Goal: Information Seeking & Learning: Learn about a topic

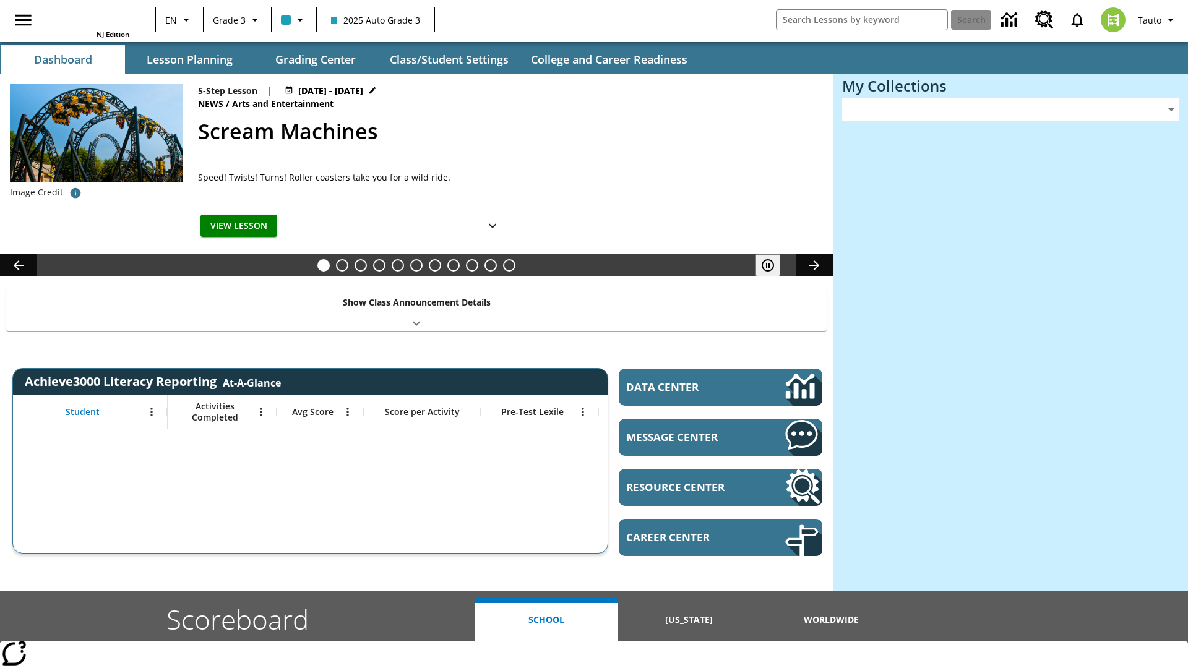
type input "-1"
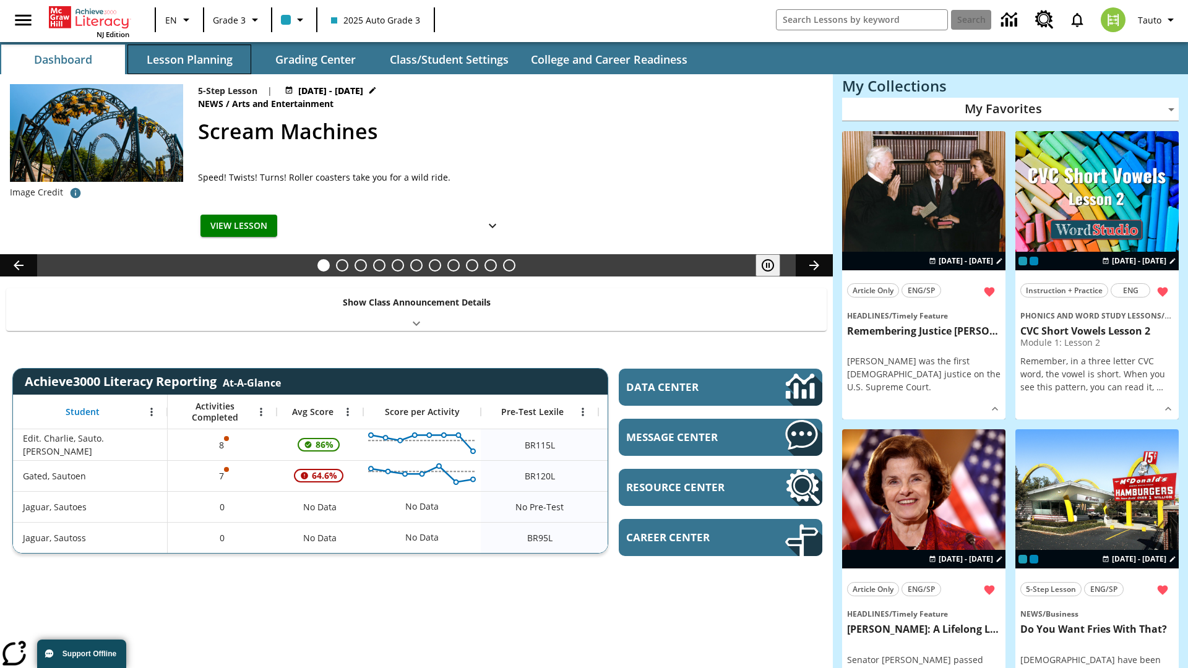
click at [189, 59] on button "Lesson Planning" at bounding box center [189, 60] width 124 height 30
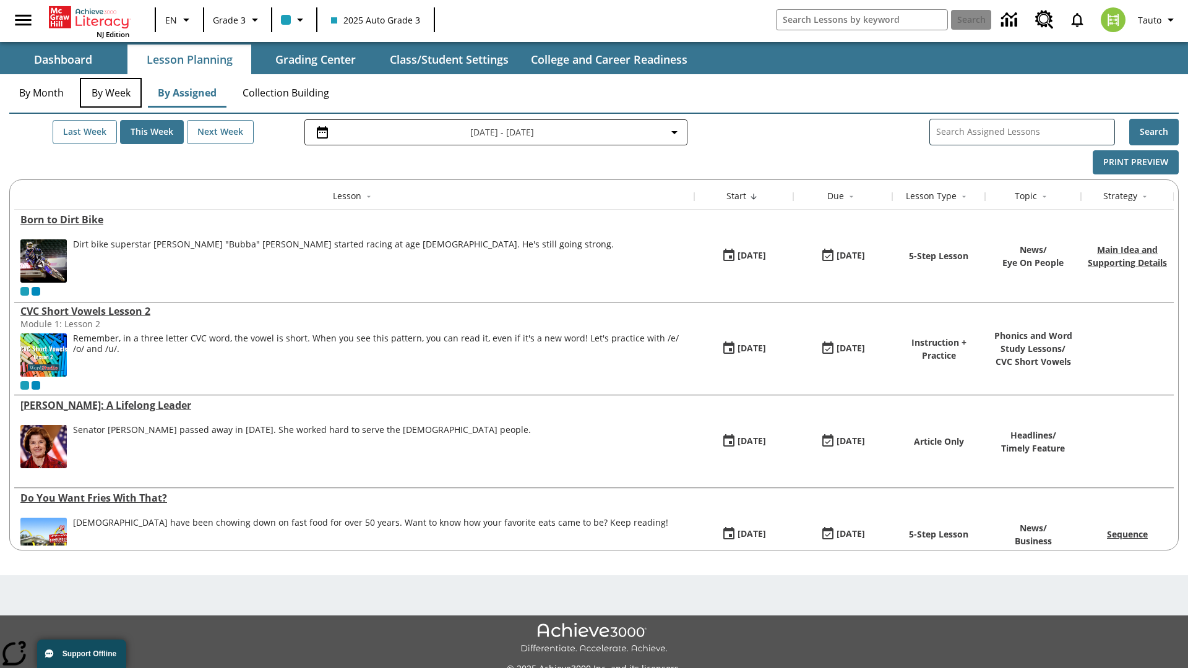
click at [111, 93] on button "By Week" at bounding box center [111, 93] width 62 height 30
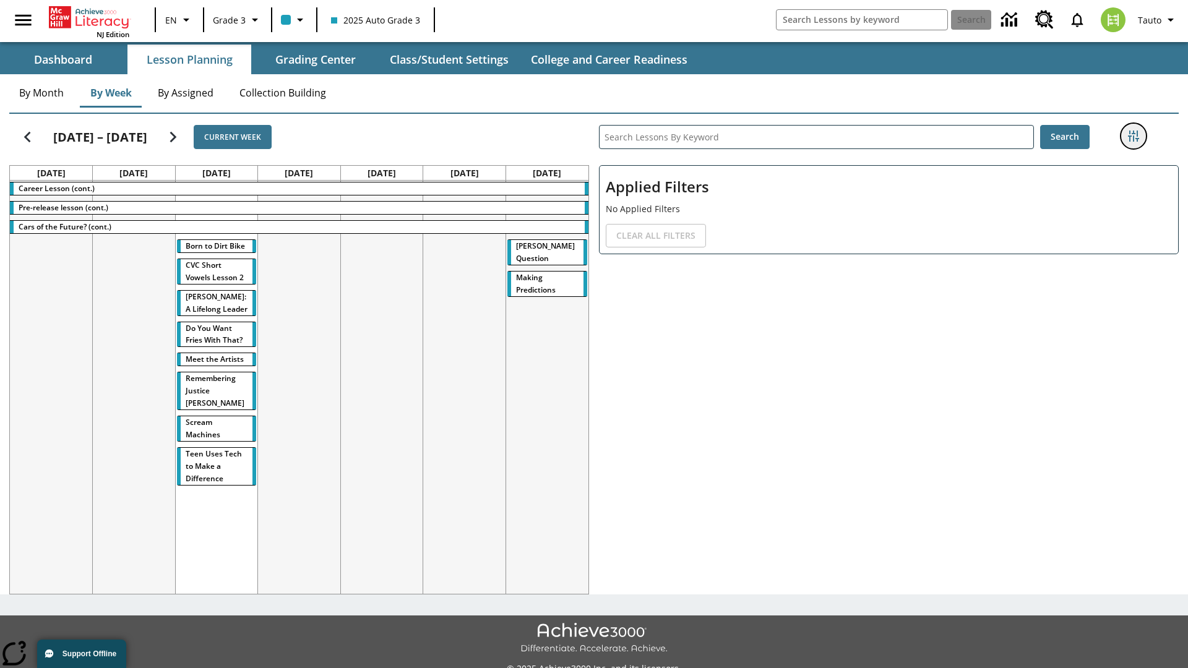
click at [1133, 136] on icon "Filters Side menu" at bounding box center [1133, 136] width 11 height 11
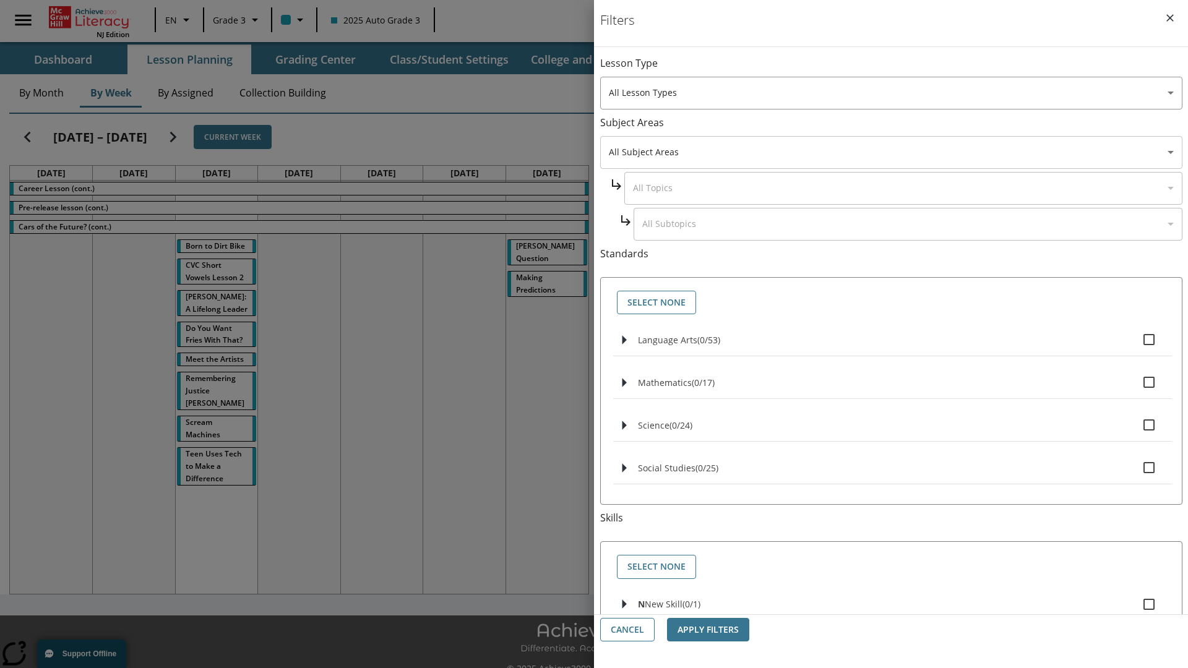
click at [891, 152] on body "Skip to main content NJ Edition EN Grade 3 2025 Auto Grade 3 Search 0 Tauto Das…" at bounding box center [594, 347] width 1188 height 695
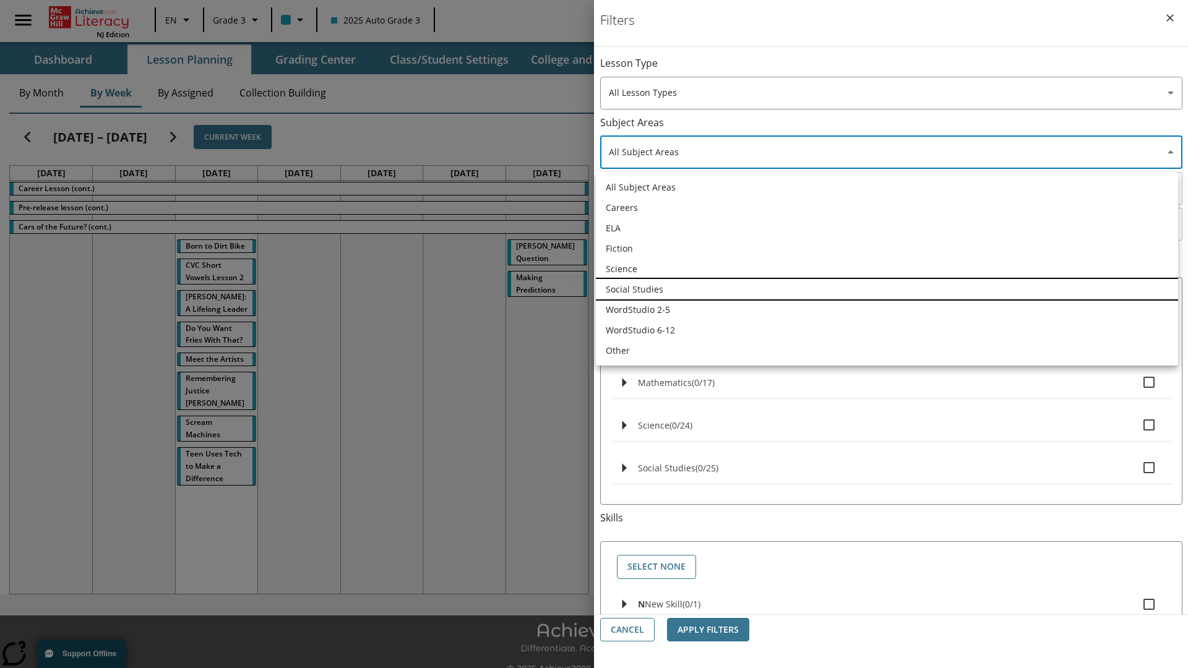
click at [886, 289] on li "Social Studies" at bounding box center [887, 289] width 582 height 20
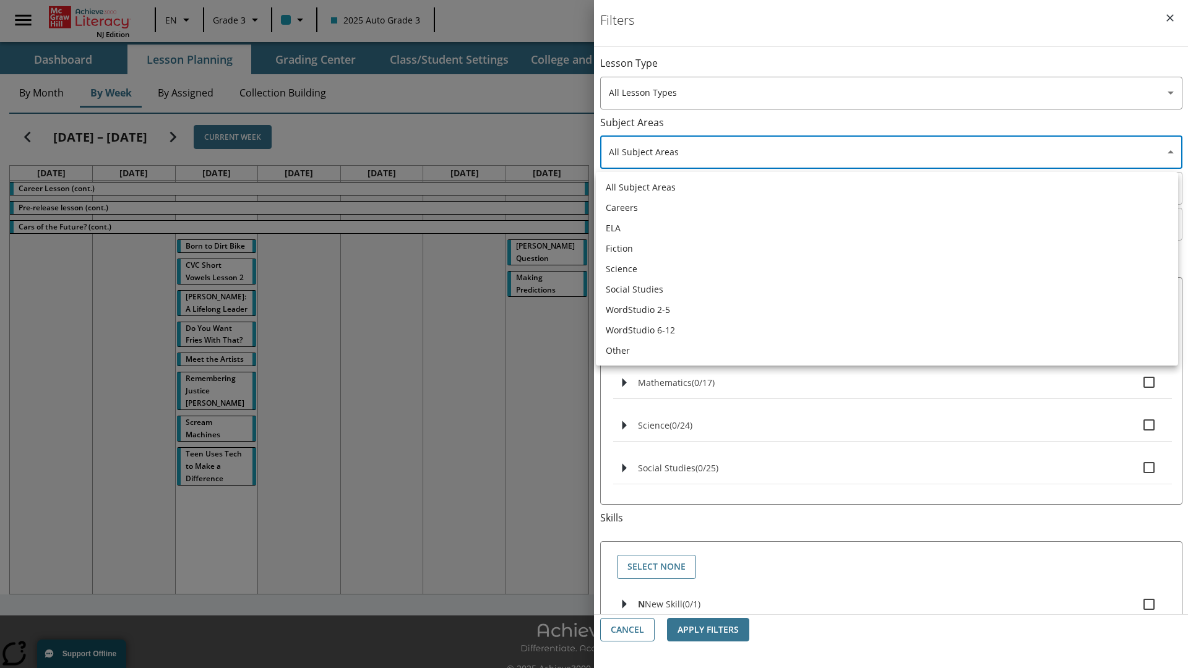
type input "3"
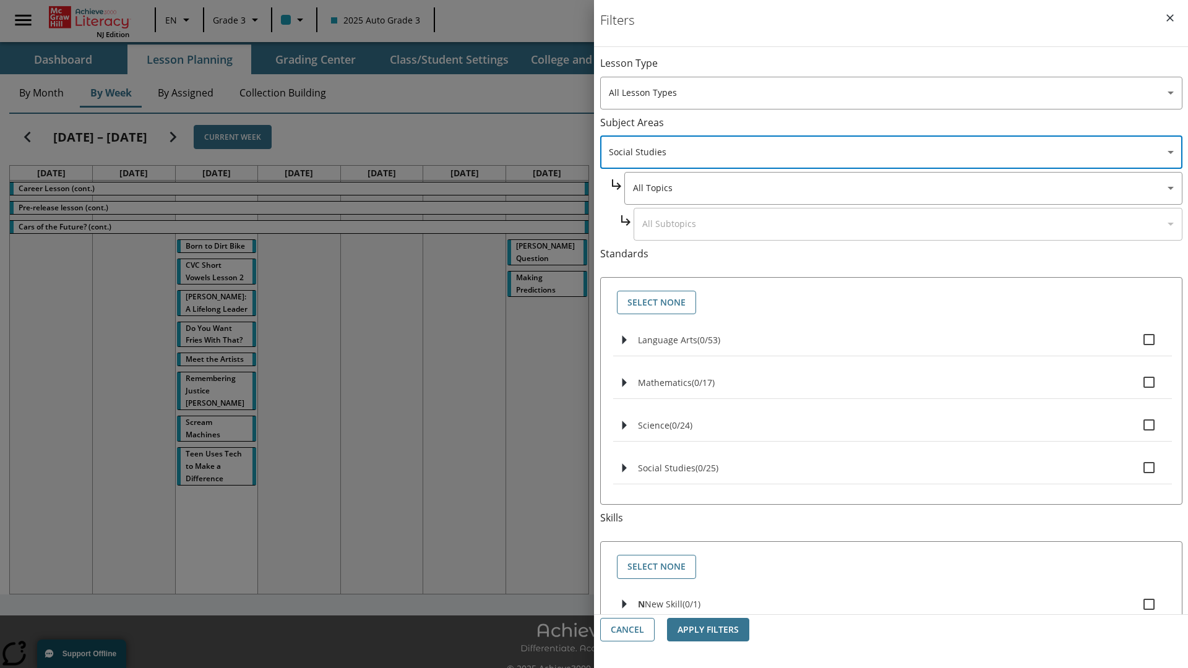
scroll to position [0, 1]
click at [902, 69] on body "Skip to main content NJ Edition EN Grade 3 2025 Auto Grade 3 Search 0 Tauto Das…" at bounding box center [594, 347] width 1188 height 695
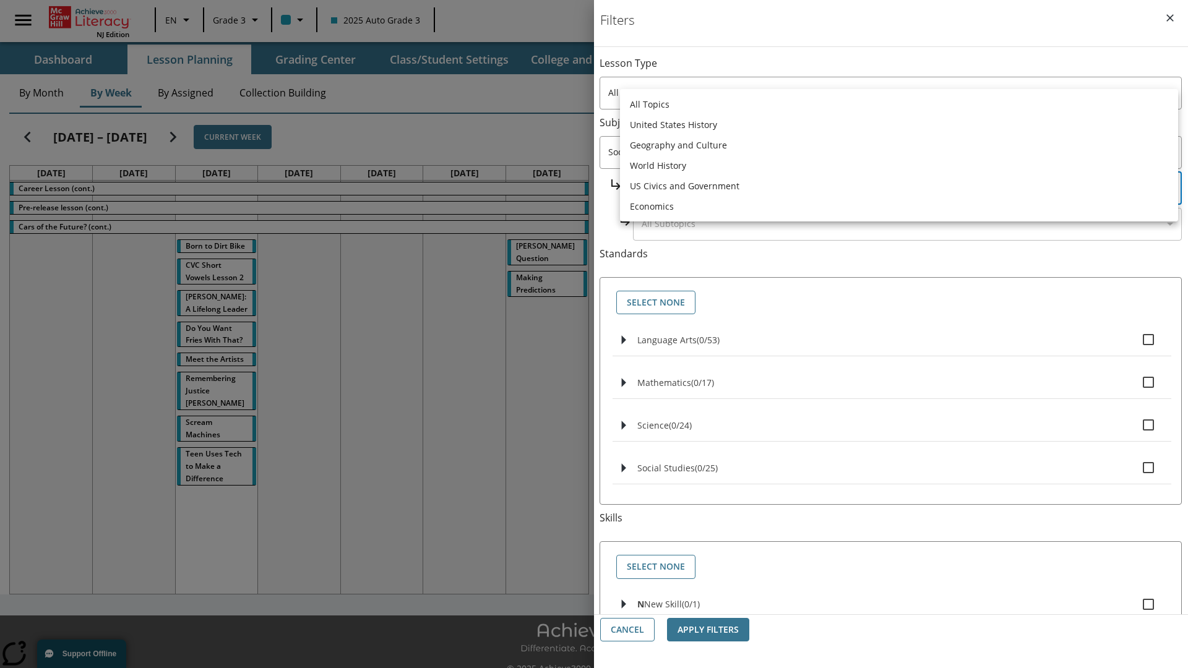
scroll to position [119, 1]
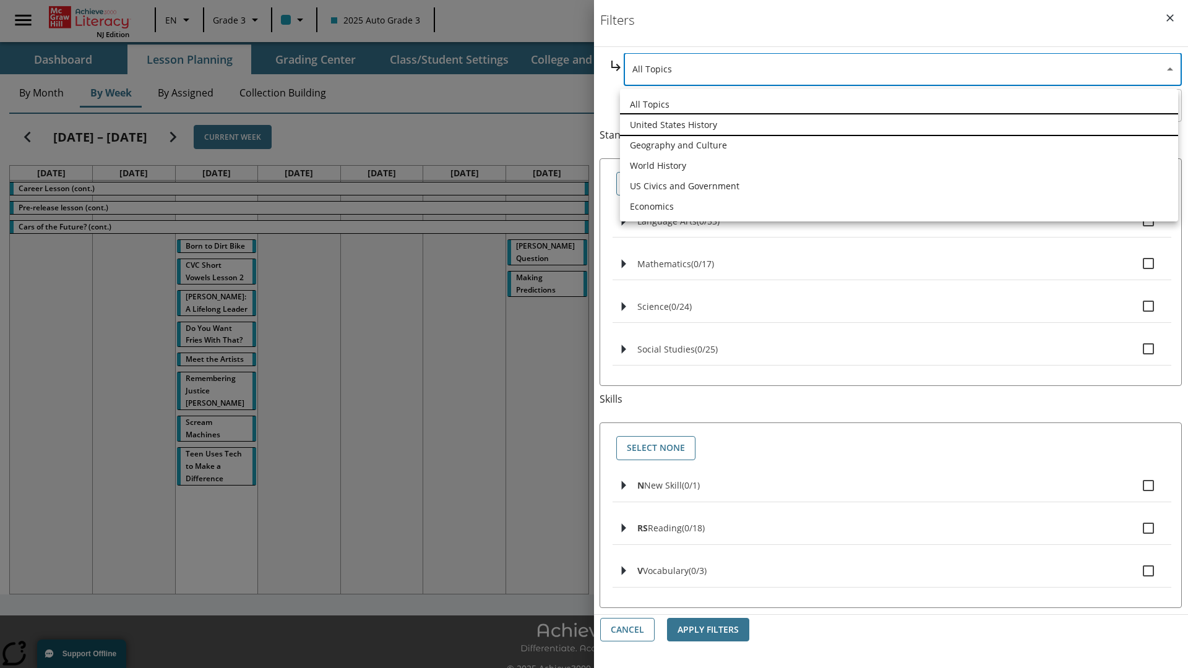
click at [899, 124] on li "United States History" at bounding box center [899, 124] width 558 height 20
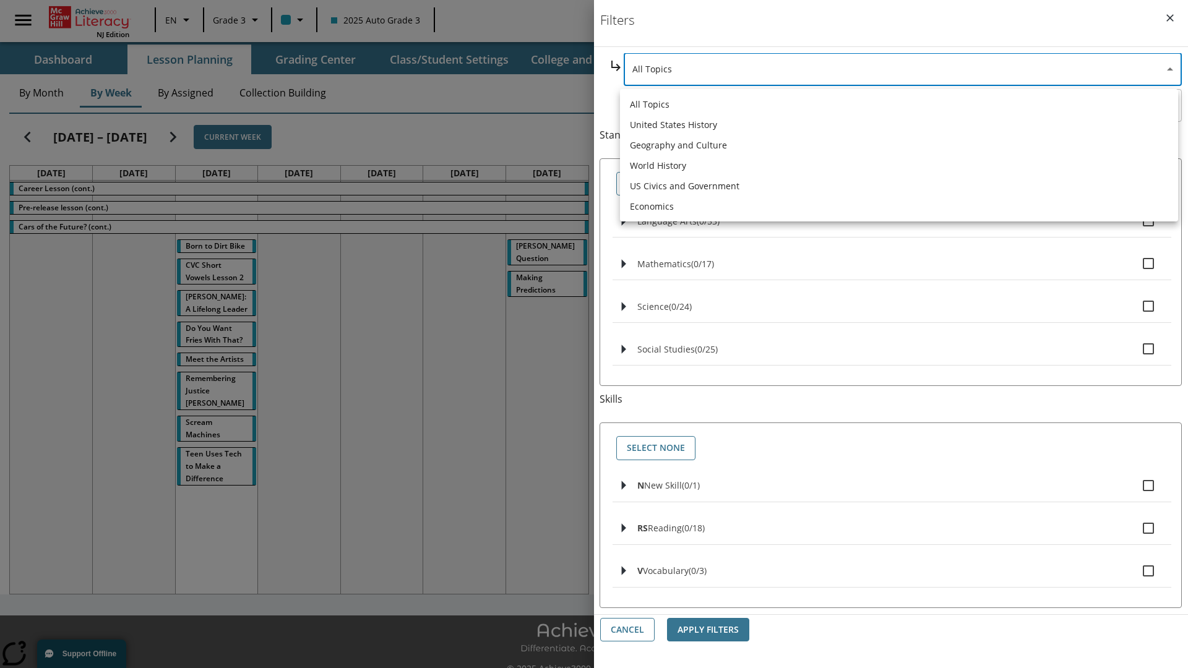
type input "184"
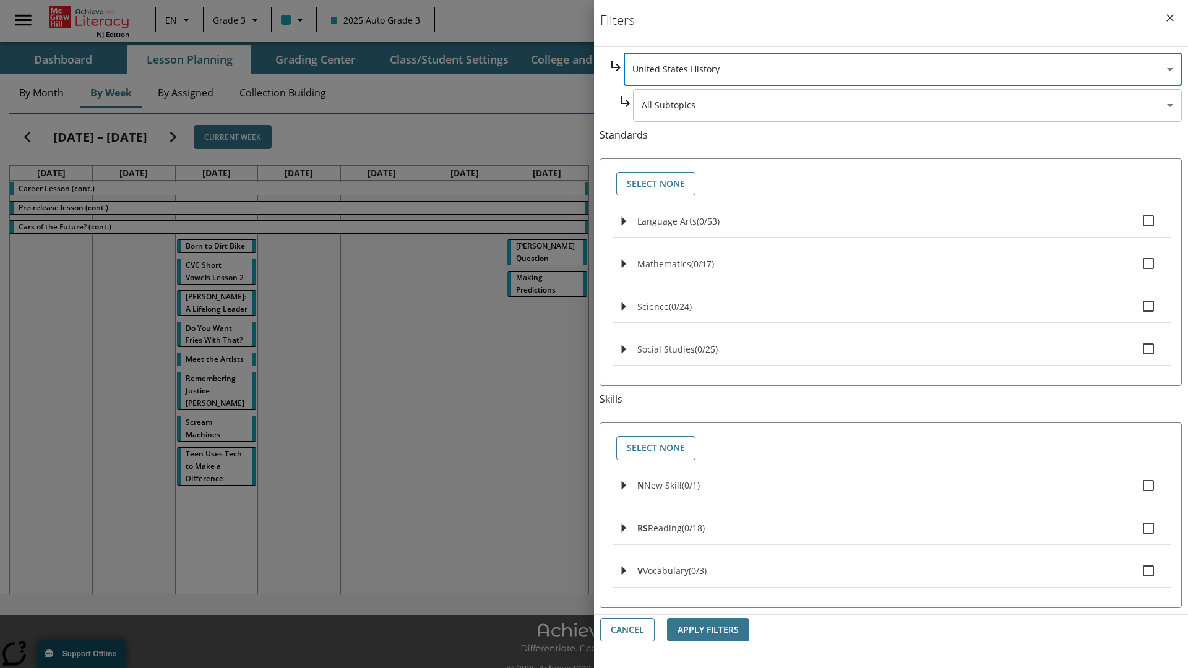
click at [907, 224] on body "Skip to main content NJ Edition EN Grade 3 2025 Auto Grade 3 Search 0 Tauto Das…" at bounding box center [594, 347] width 1188 height 695
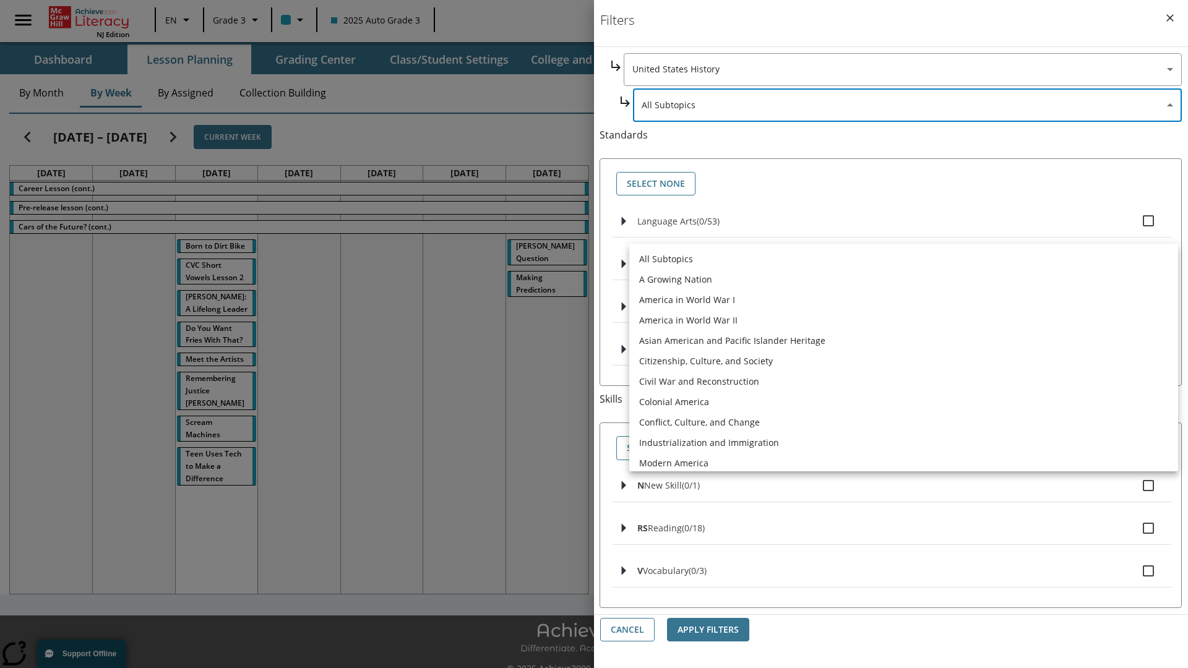
scroll to position [0, 0]
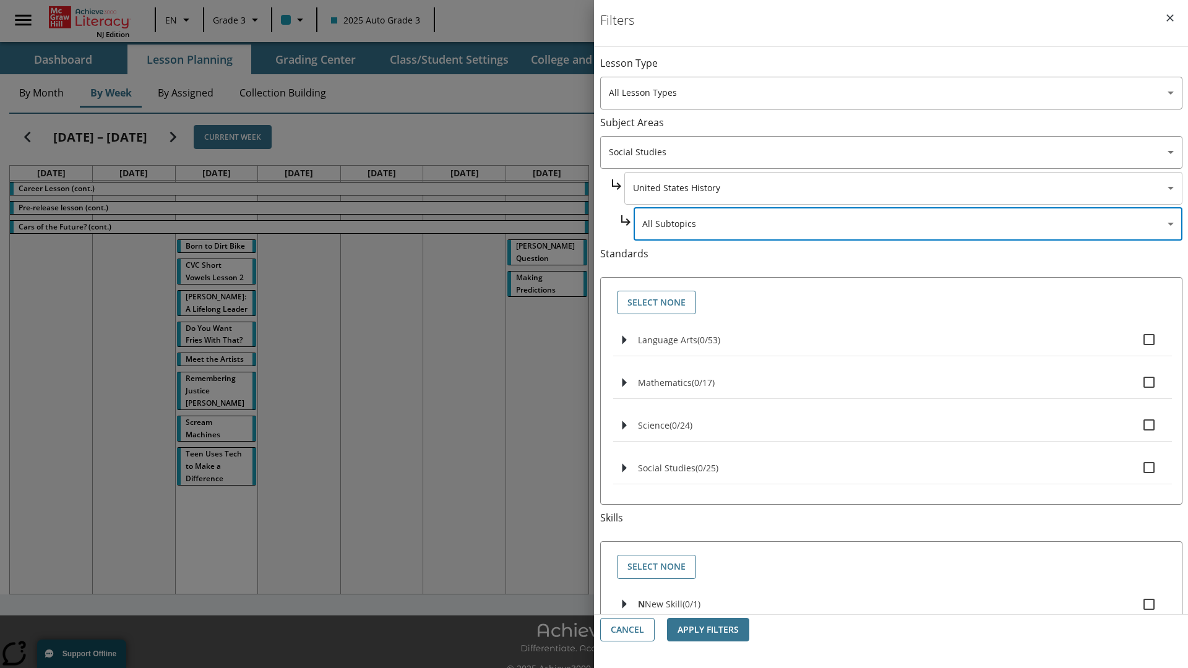
click at [902, 188] on body "Skip to main content NJ Edition EN Grade 3 2025 Auto Grade 3 Search 0 Tauto Das…" at bounding box center [594, 347] width 1188 height 695
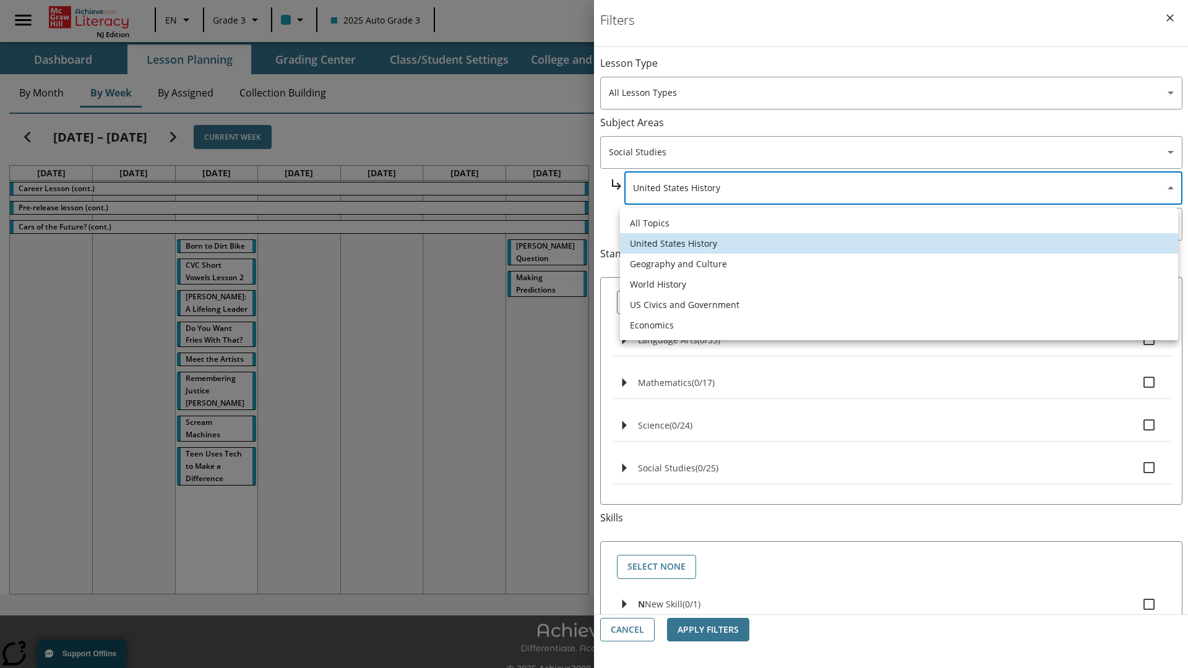
scroll to position [0, 1]
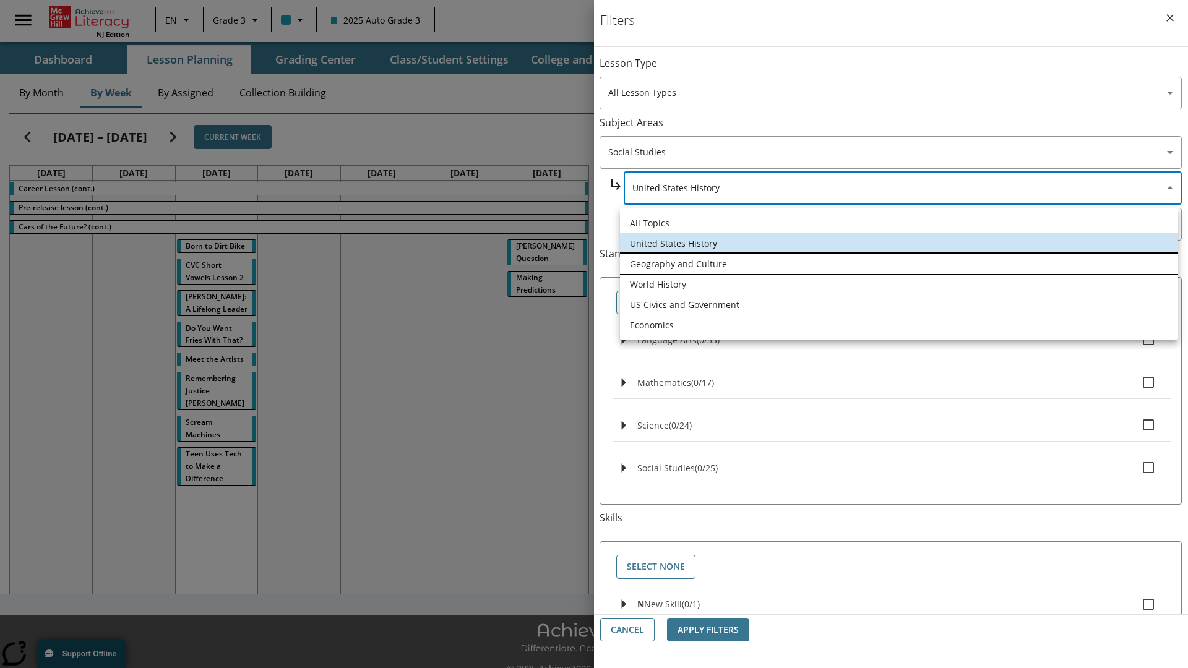
click at [899, 264] on li "Geography and Culture" at bounding box center [899, 264] width 558 height 20
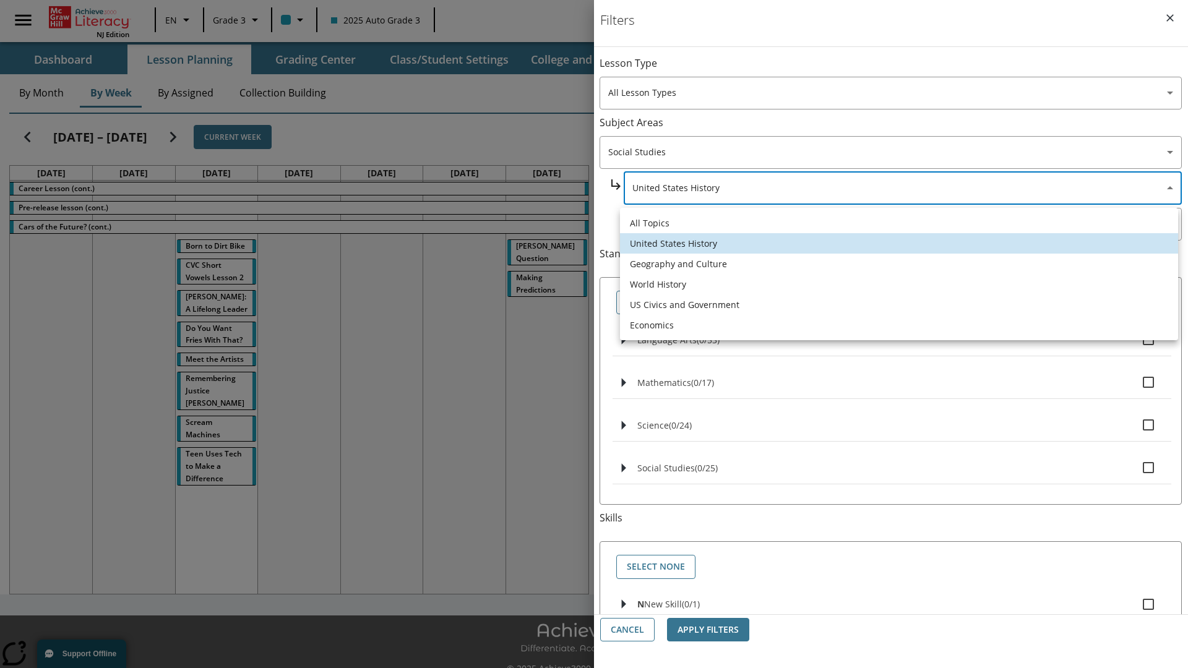
type input "186"
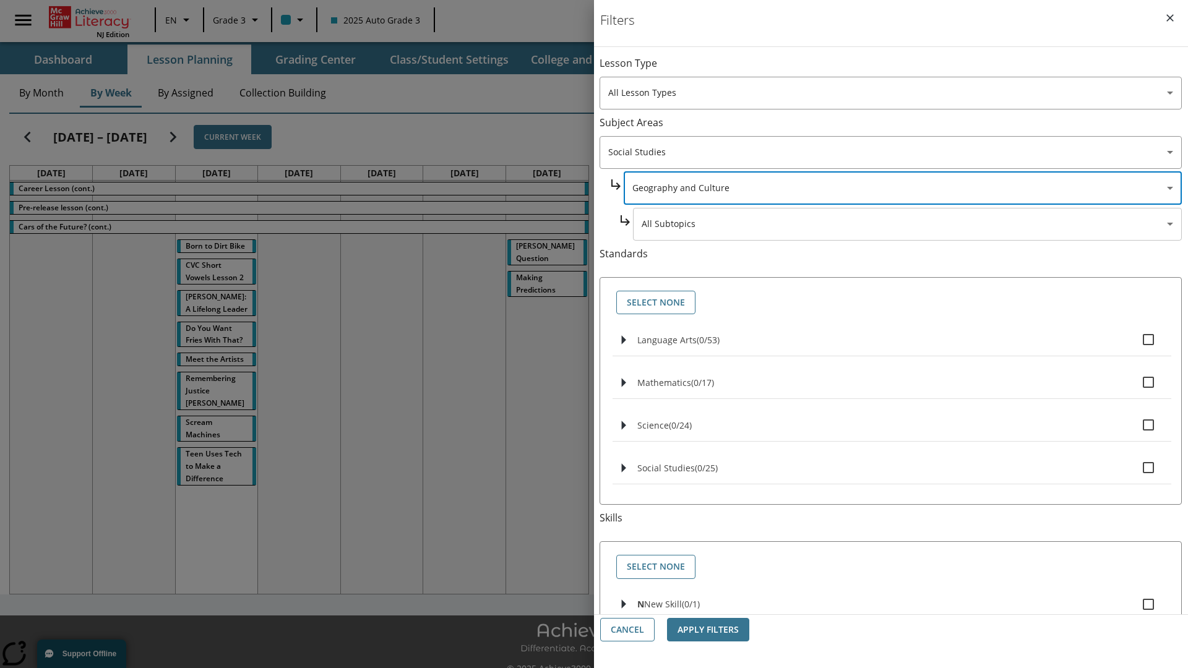
click at [907, 224] on body "Skip to main content NJ Edition EN Grade 3 2025 Auto Grade 3 Search 0 Tauto Das…" at bounding box center [594, 347] width 1188 height 695
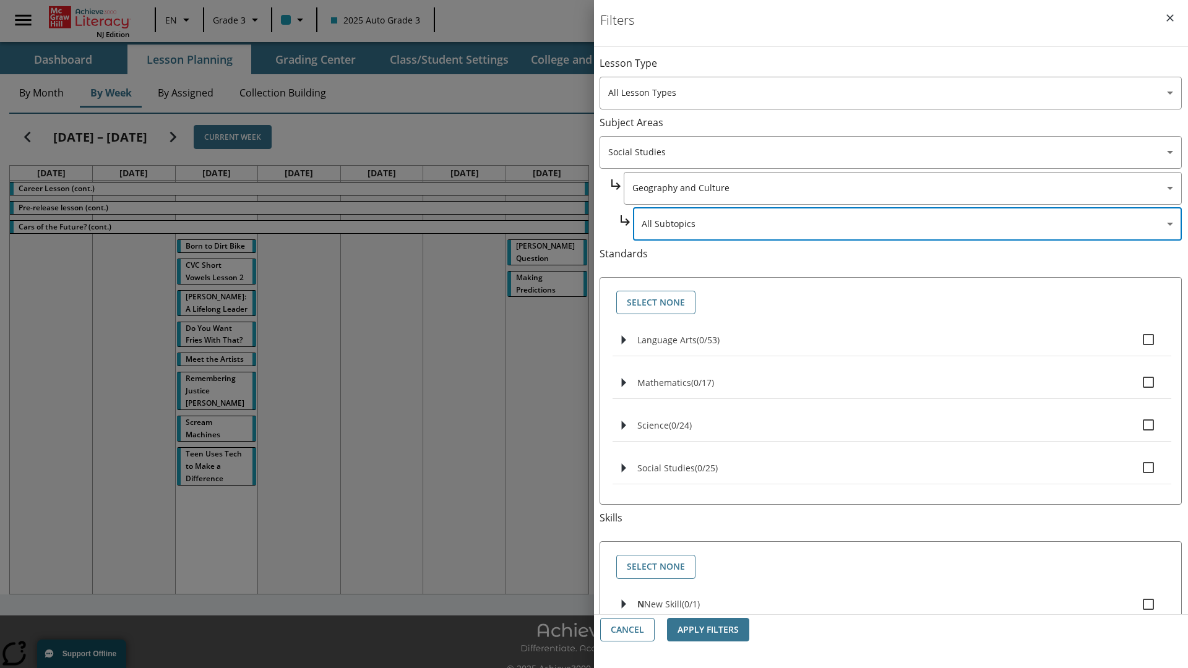
scroll to position [0, 0]
click at [902, 188] on body "Skip to main content NJ Edition EN Grade 3 2025 Auto Grade 3 Search 0 Tauto Das…" at bounding box center [594, 347] width 1188 height 695
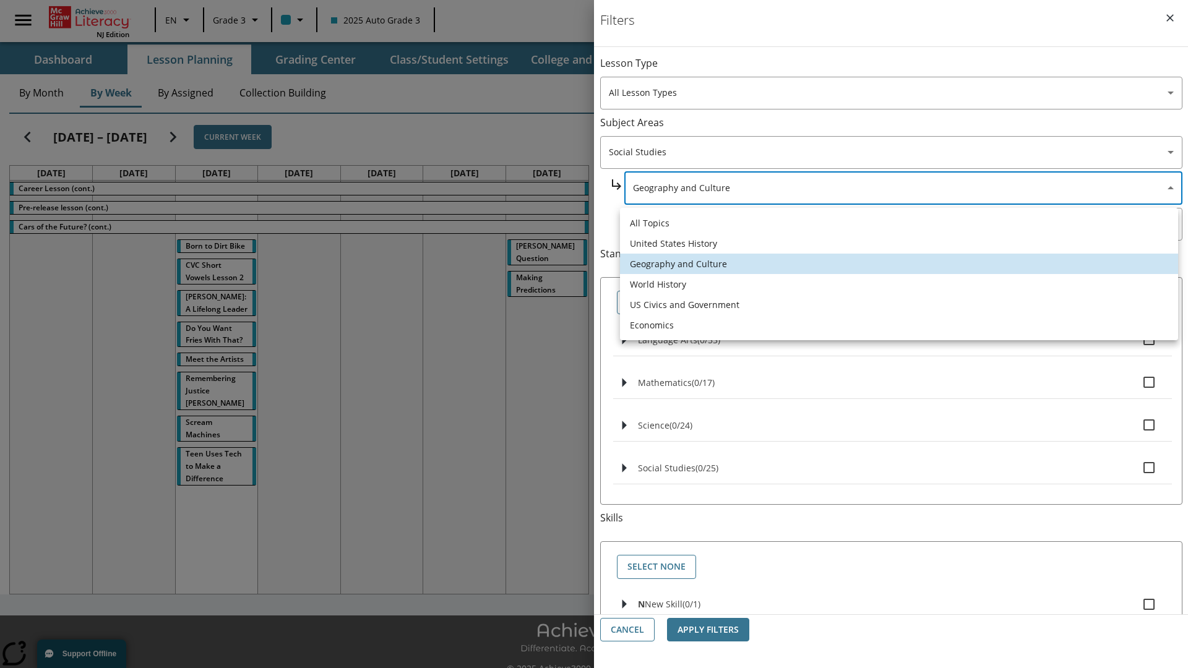
scroll to position [0, 1]
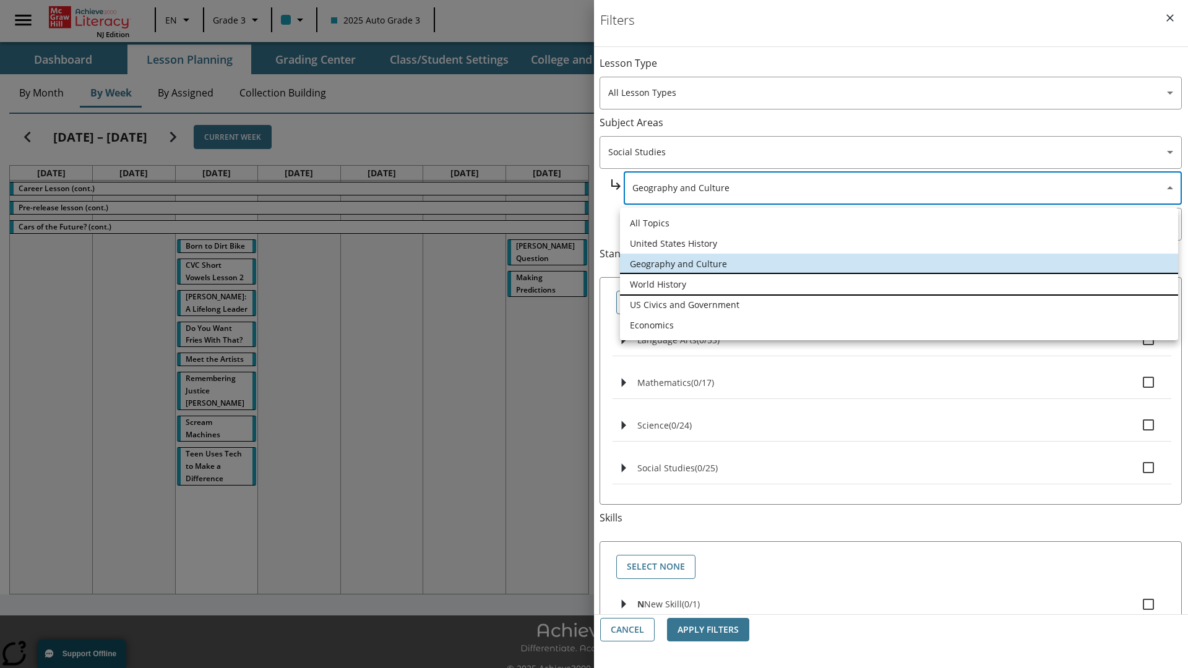
click at [899, 284] on li "World History" at bounding box center [899, 284] width 558 height 20
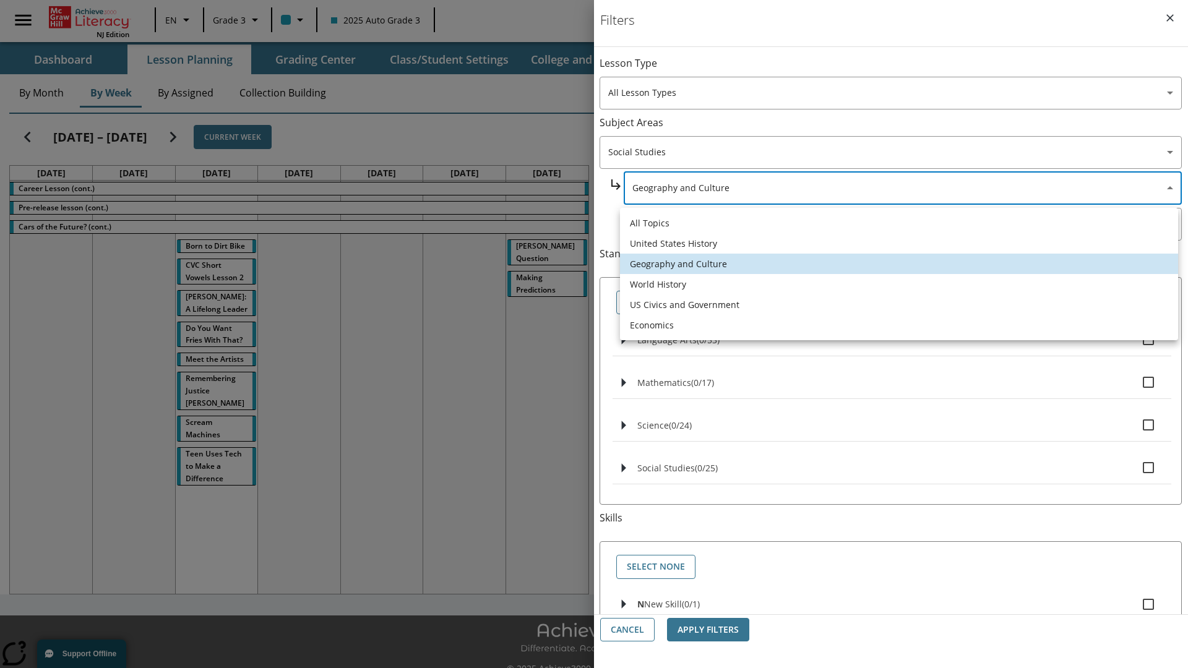
type input "193"
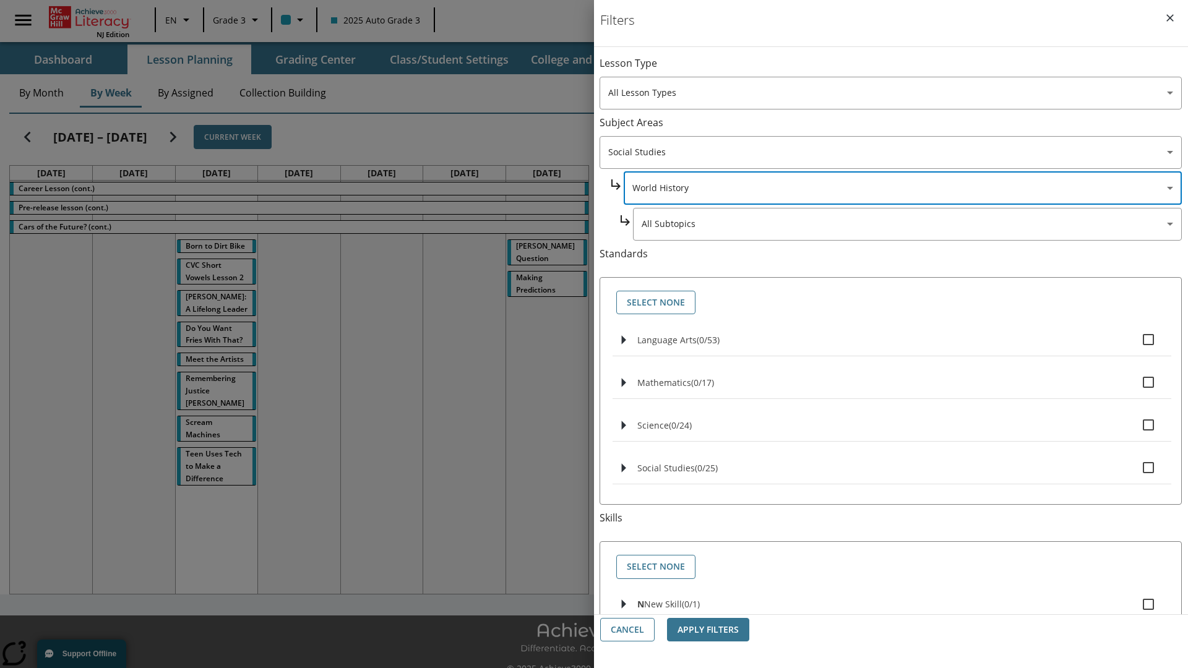
scroll to position [0, 0]
click at [907, 224] on body "Skip to main content NJ Edition EN Grade 3 2025 Auto Grade 3 Search 0 Tauto Das…" at bounding box center [594, 347] width 1188 height 695
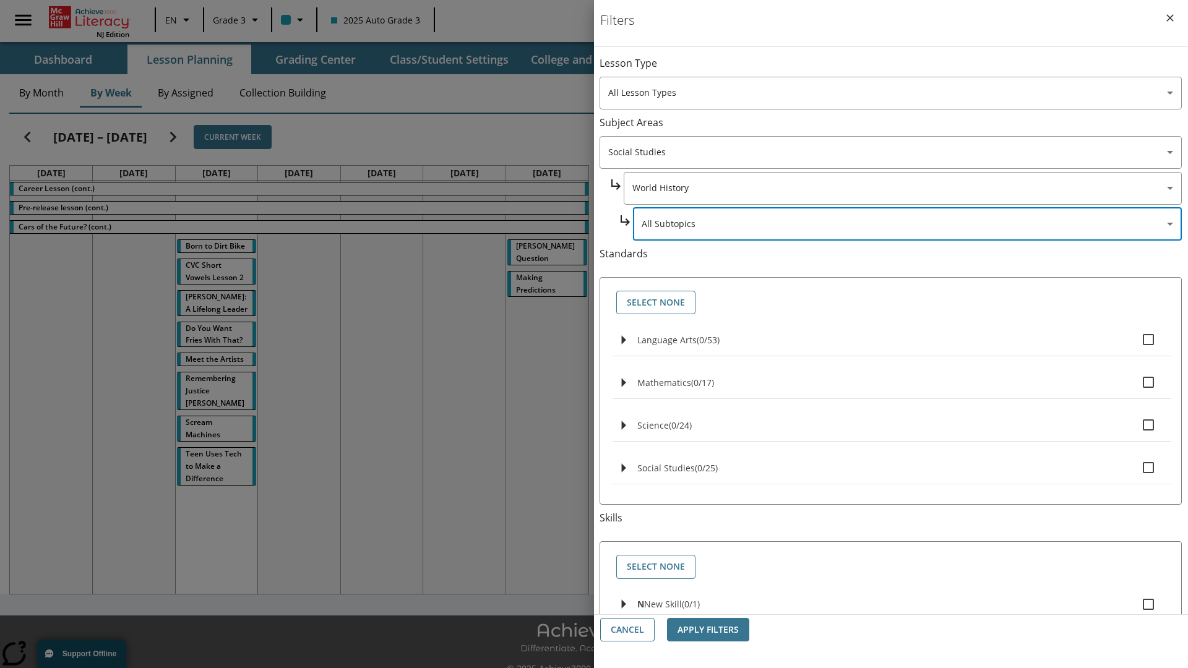
scroll to position [0, 1]
click at [902, 69] on body "Skip to main content NJ Edition EN Grade 3 2025 Auto Grade 3 Search 0 Tauto Das…" at bounding box center [594, 347] width 1188 height 695
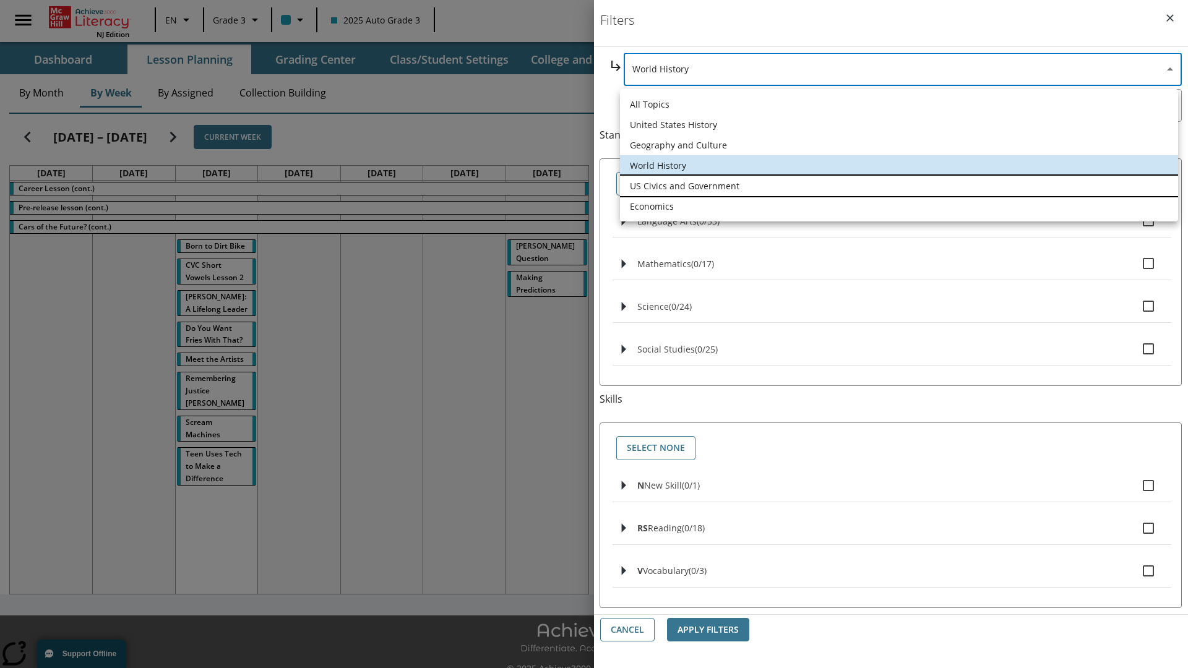
click at [899, 186] on li "US Civics and Government" at bounding box center [899, 186] width 558 height 20
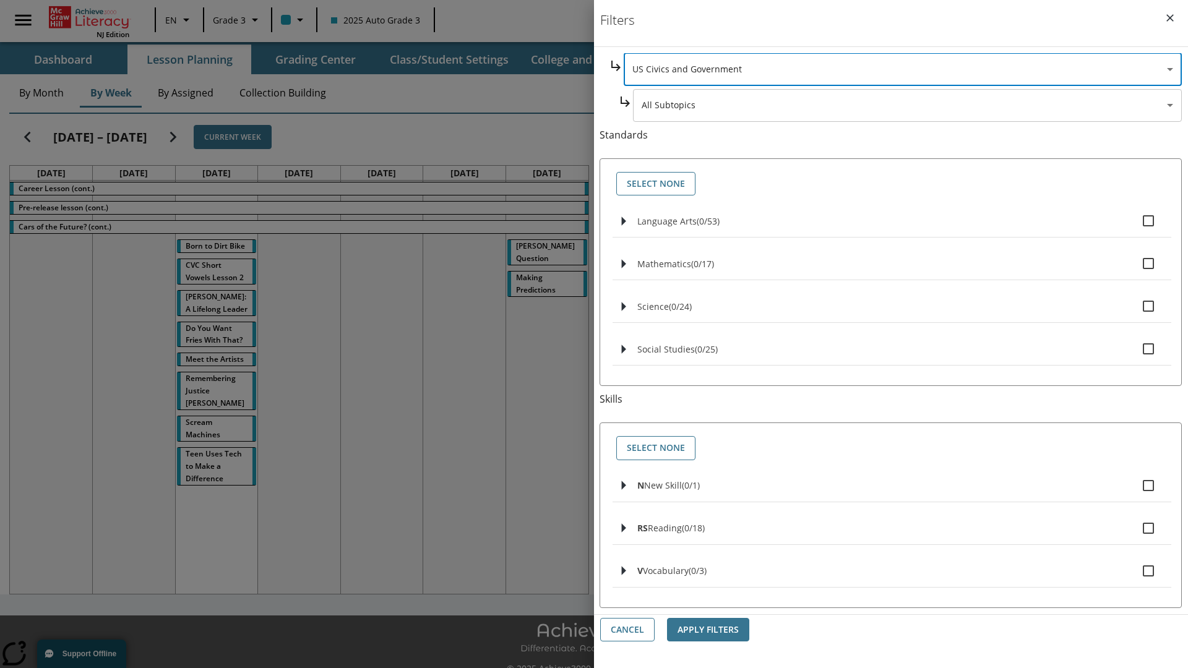
click at [907, 224] on body "Skip to main content NJ Edition EN Grade 3 2025 Auto Grade 3 Search 0 Tauto Das…" at bounding box center [594, 347] width 1188 height 695
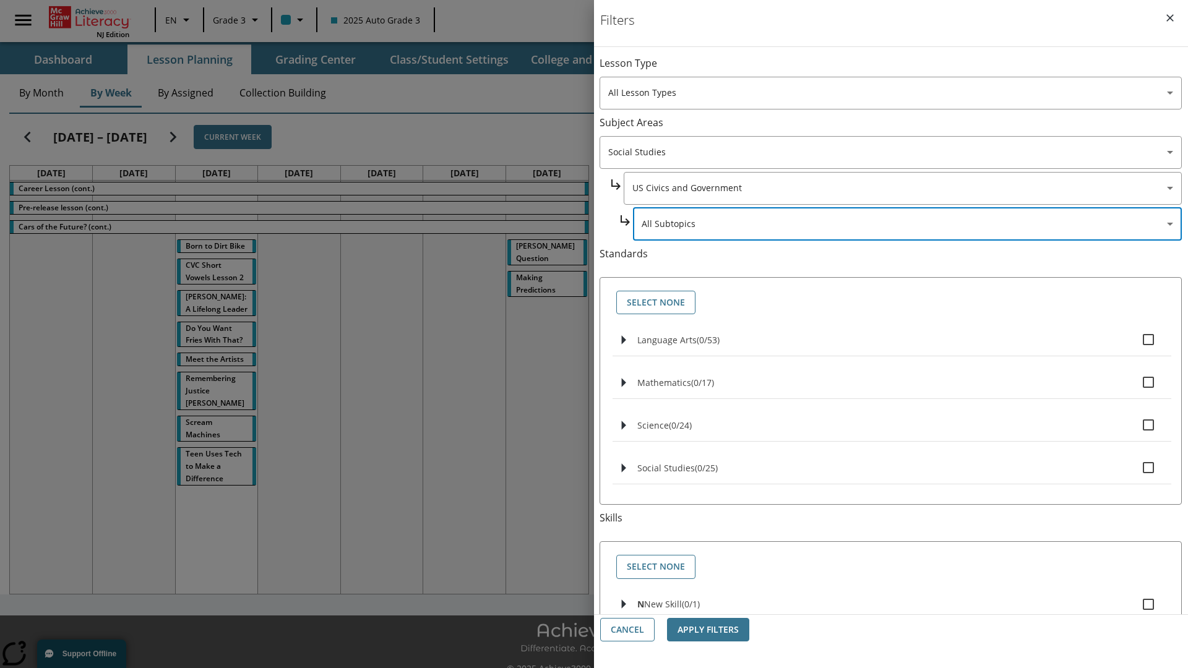
scroll to position [0, 0]
click at [902, 188] on body "Skip to main content NJ Edition EN Grade 3 2025 Auto Grade 3 Search 0 Tauto Das…" at bounding box center [594, 347] width 1188 height 695
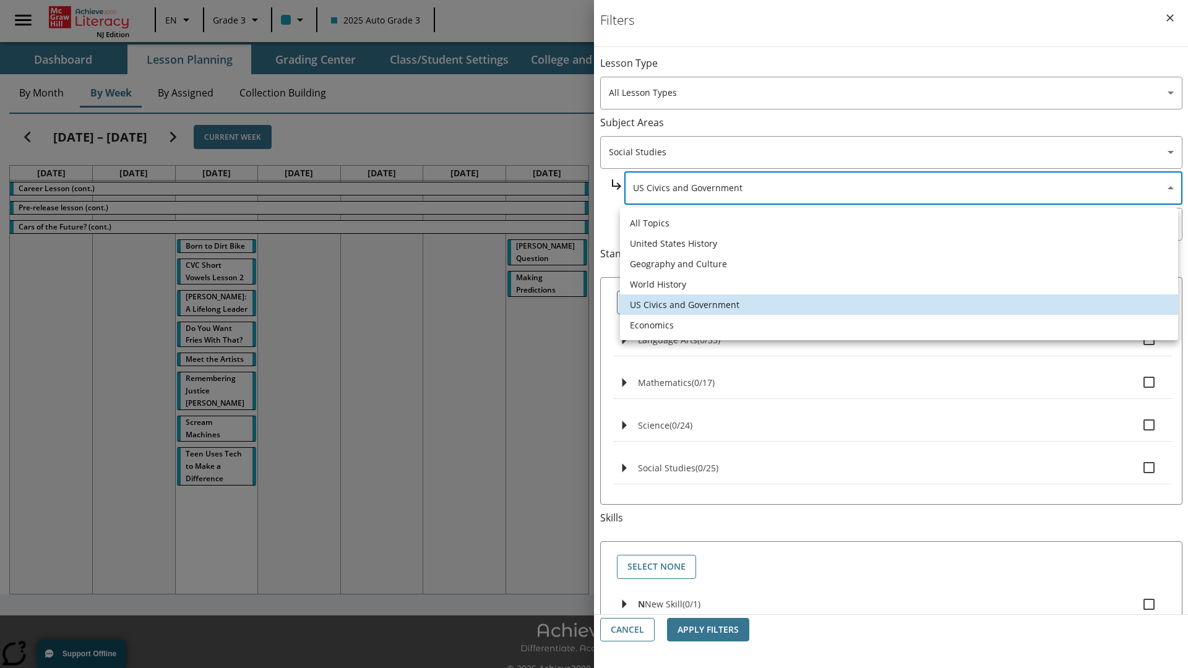
scroll to position [0, 1]
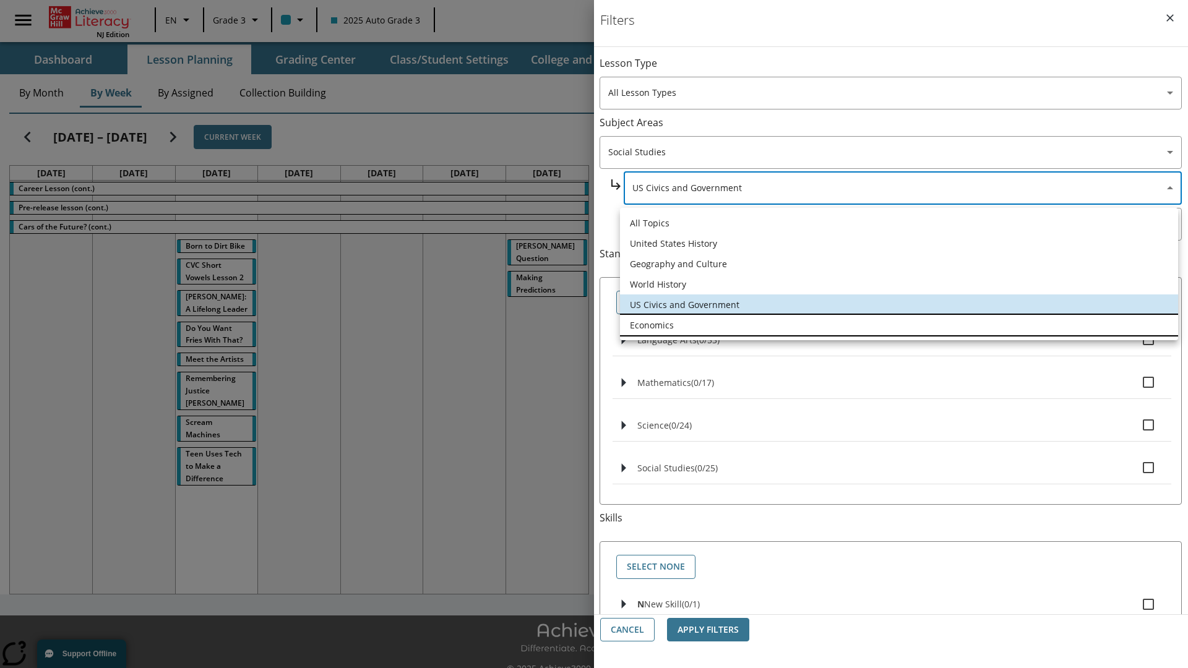
click at [899, 325] on li "Economics" at bounding box center [899, 325] width 558 height 20
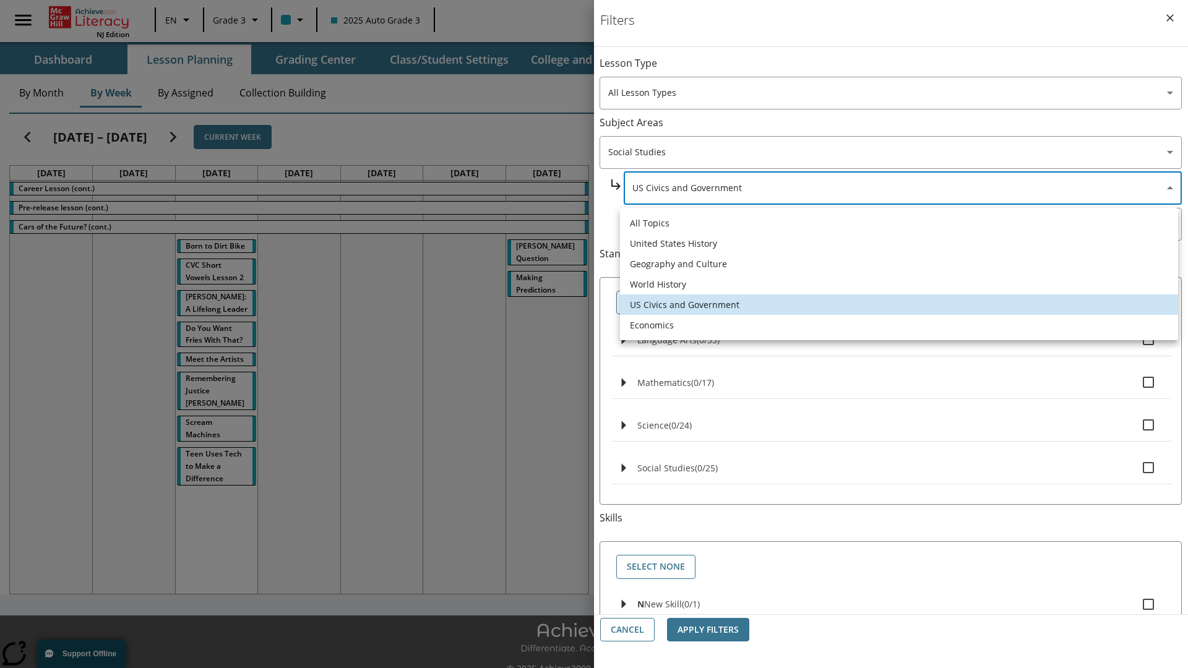
type input "195"
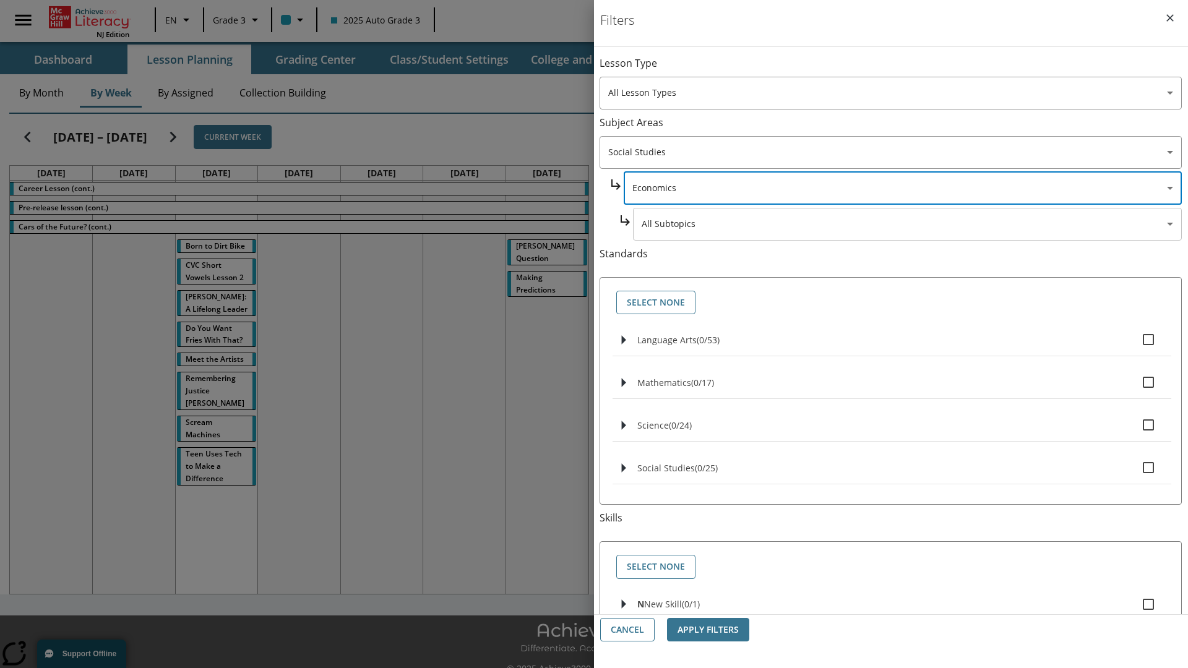
click at [907, 224] on body "Skip to main content NJ Edition EN Grade 3 2025 Auto Grade 3 Search 0 Tauto Das…" at bounding box center [594, 347] width 1188 height 695
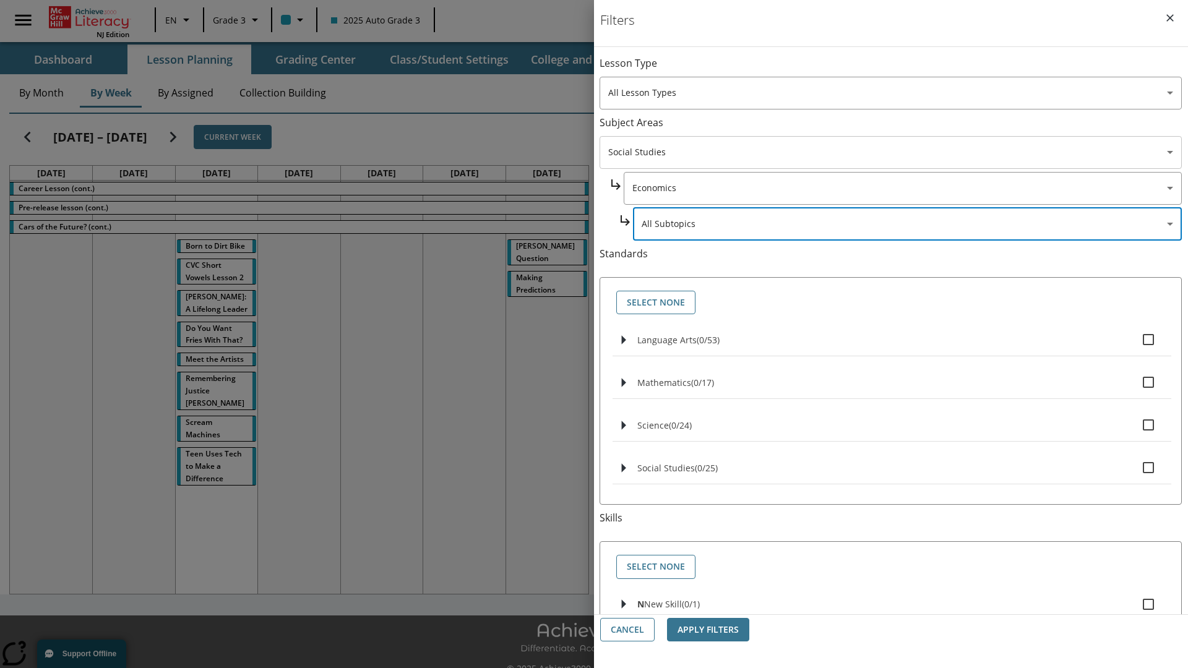
click at [890, 152] on body "Skip to main content NJ Edition EN Grade 3 2025 Auto Grade 3 Search 0 Tauto Das…" at bounding box center [594, 347] width 1188 height 695
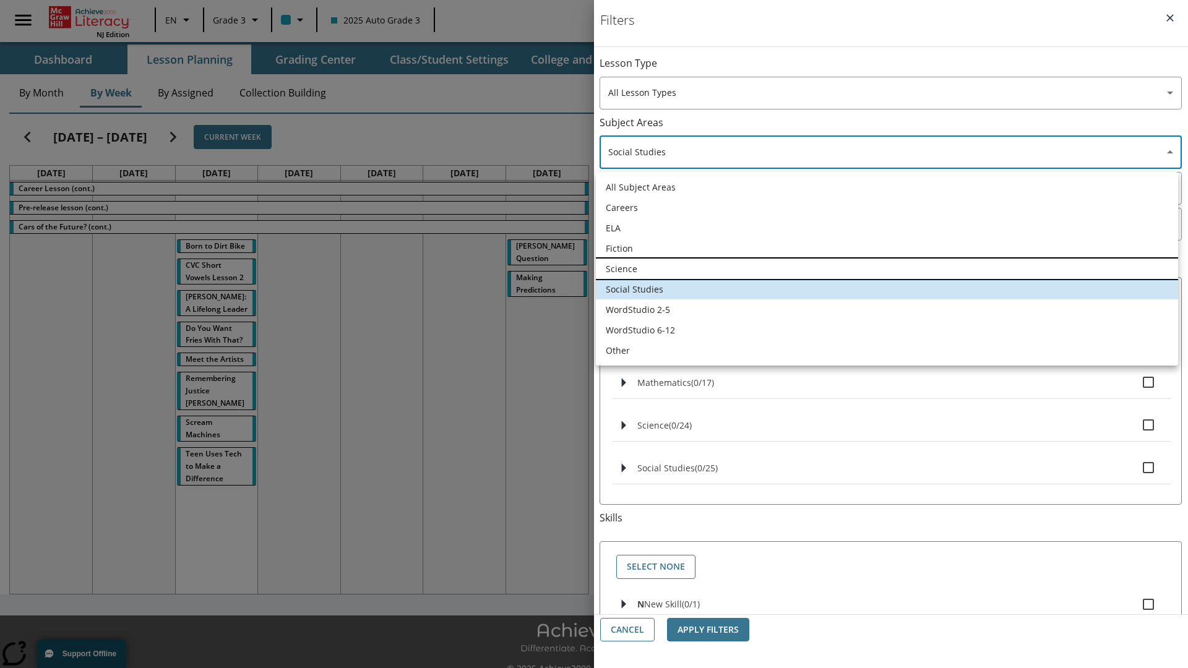
click at [886, 268] on li "Science" at bounding box center [887, 269] width 582 height 20
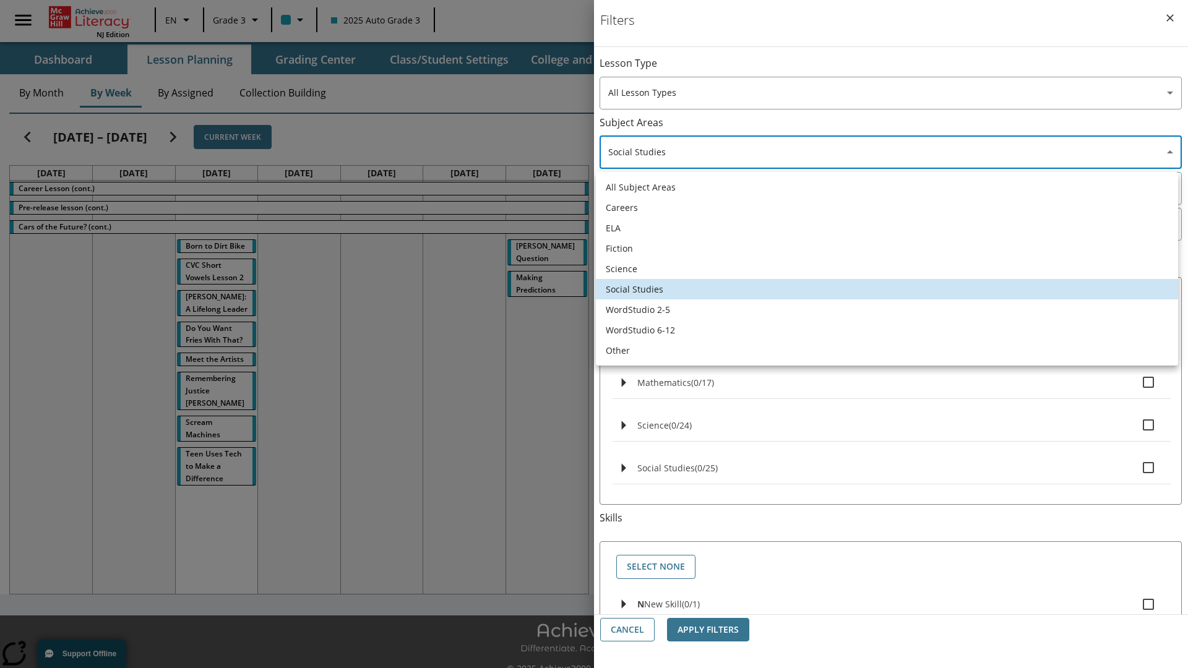
type input "2"
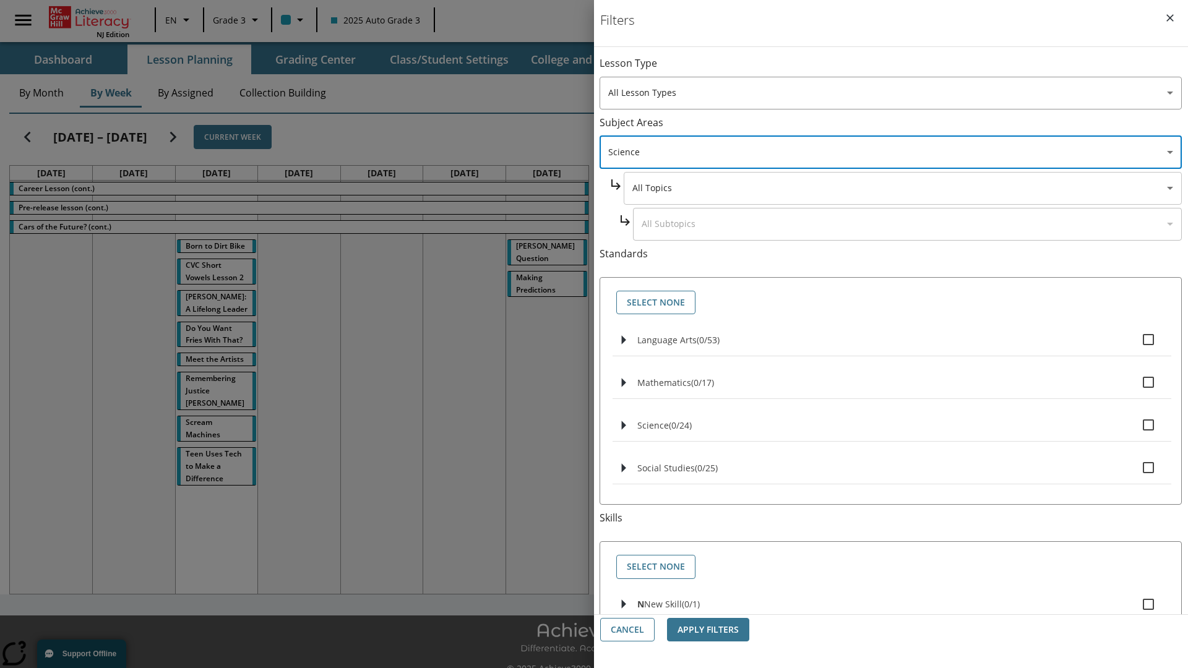
click at [902, 69] on body "Skip to main content NJ Edition EN Grade 3 2025 Auto Grade 3 Search 0 Tauto Das…" at bounding box center [594, 347] width 1188 height 695
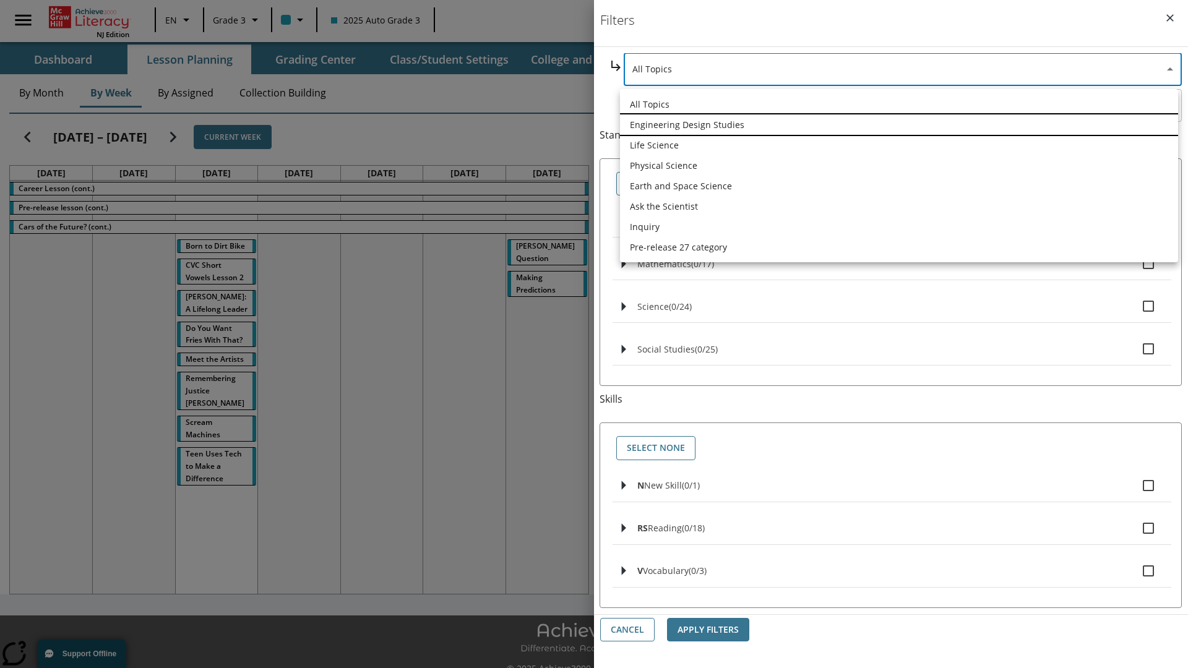
click at [899, 124] on li "Engineering Design Studies" at bounding box center [899, 124] width 558 height 20
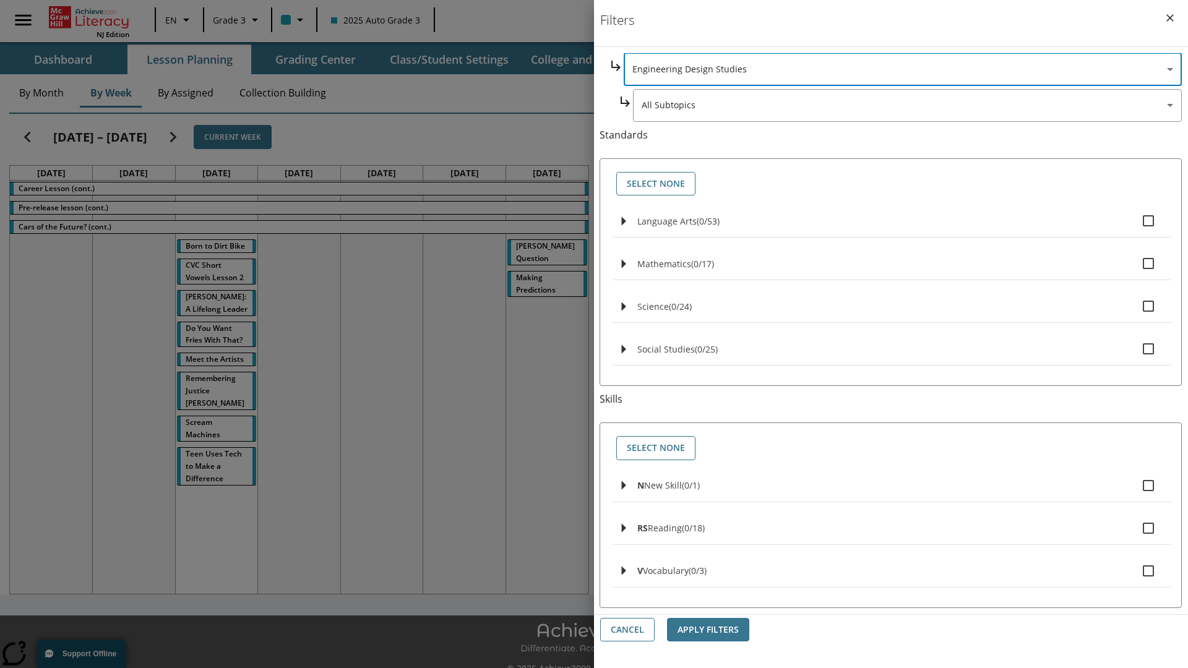
scroll to position [0, 1]
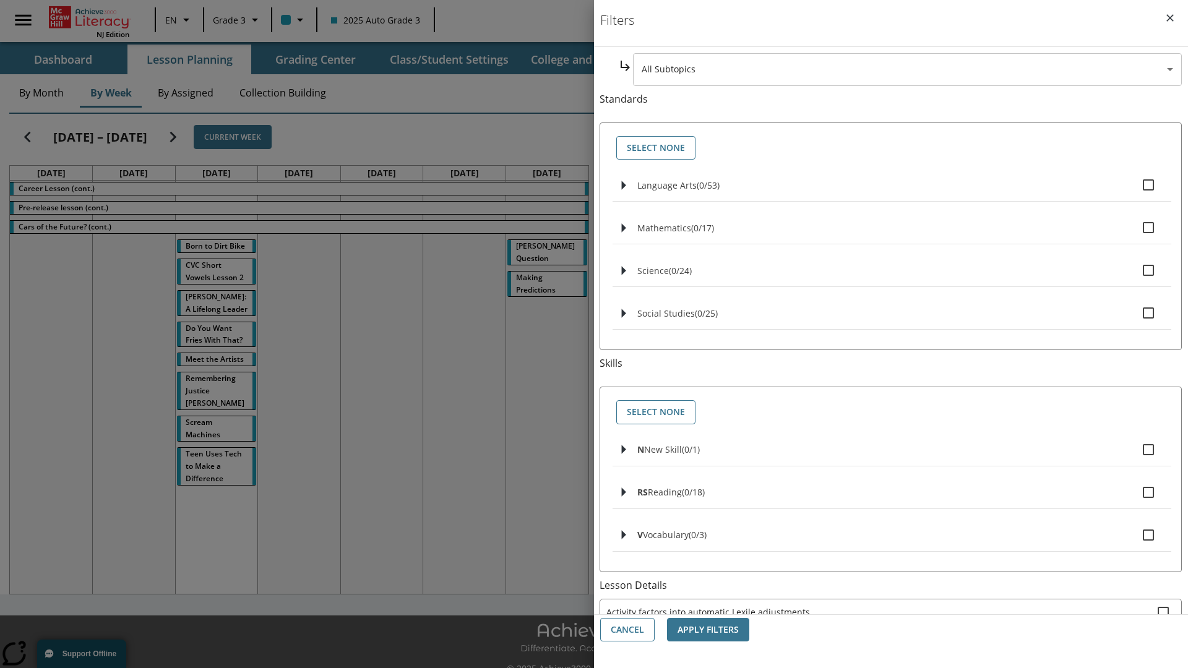
click at [907, 69] on body "Skip to main content NJ Edition EN Grade 3 2025 Auto Grade 3 Search 0 Tauto Das…" at bounding box center [594, 347] width 1188 height 695
click at [903, 188] on body "Skip to main content NJ Edition EN Grade 3 2025 Auto Grade 3 Search 0 Tauto Das…" at bounding box center [594, 347] width 1188 height 695
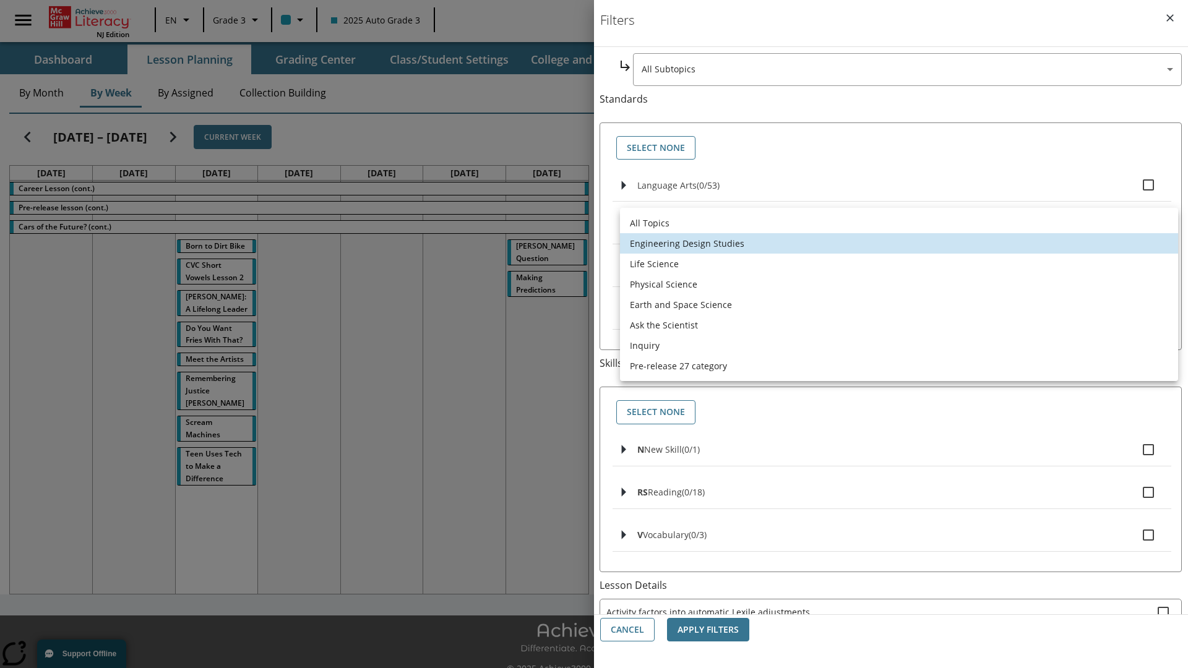
scroll to position [0, 0]
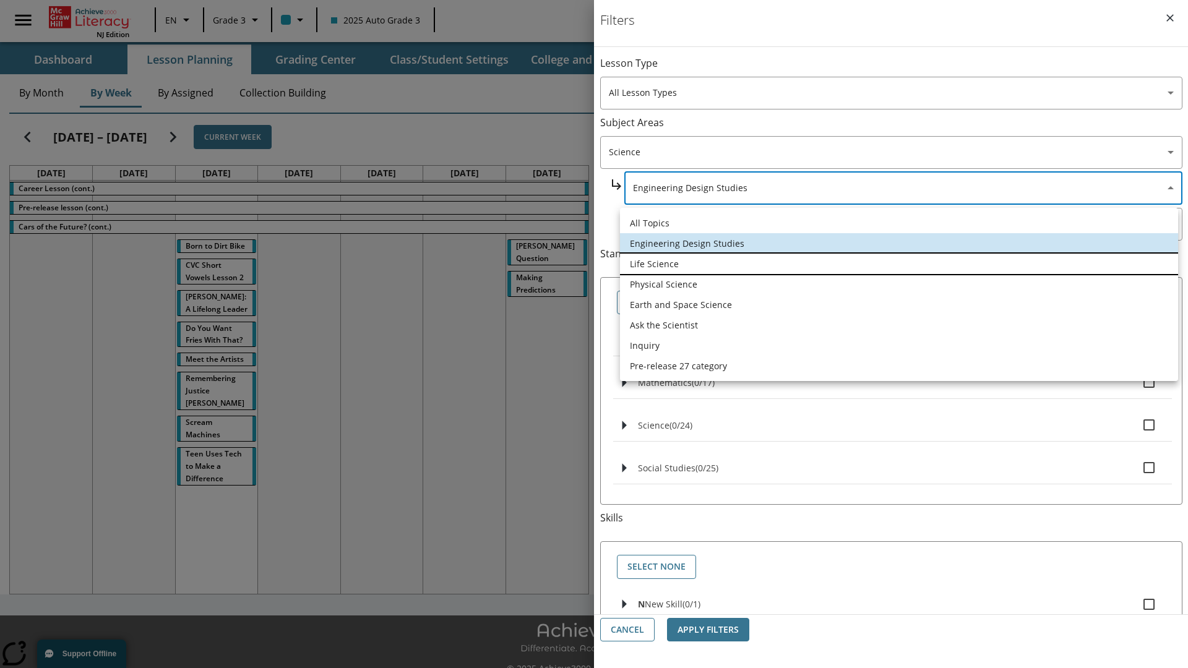
click at [899, 264] on li "Life Science" at bounding box center [899, 264] width 558 height 20
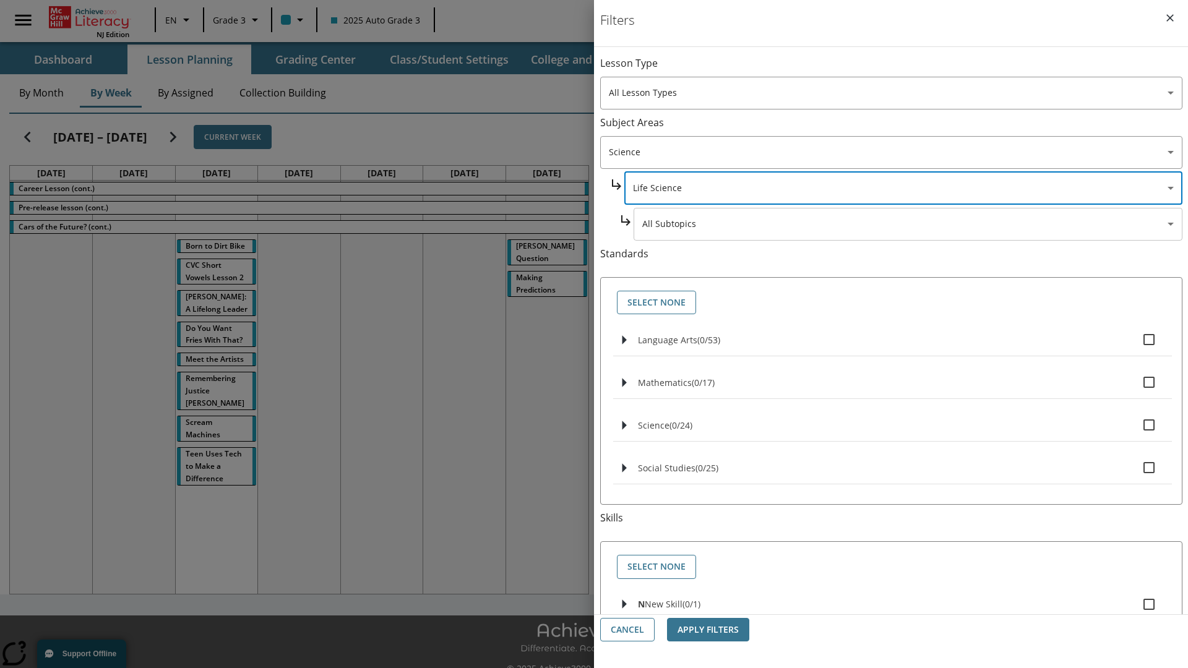
click at [907, 224] on body "Skip to main content NJ Edition EN Grade 3 2025 Auto Grade 3 Search 0 Tauto Das…" at bounding box center [594, 347] width 1188 height 695
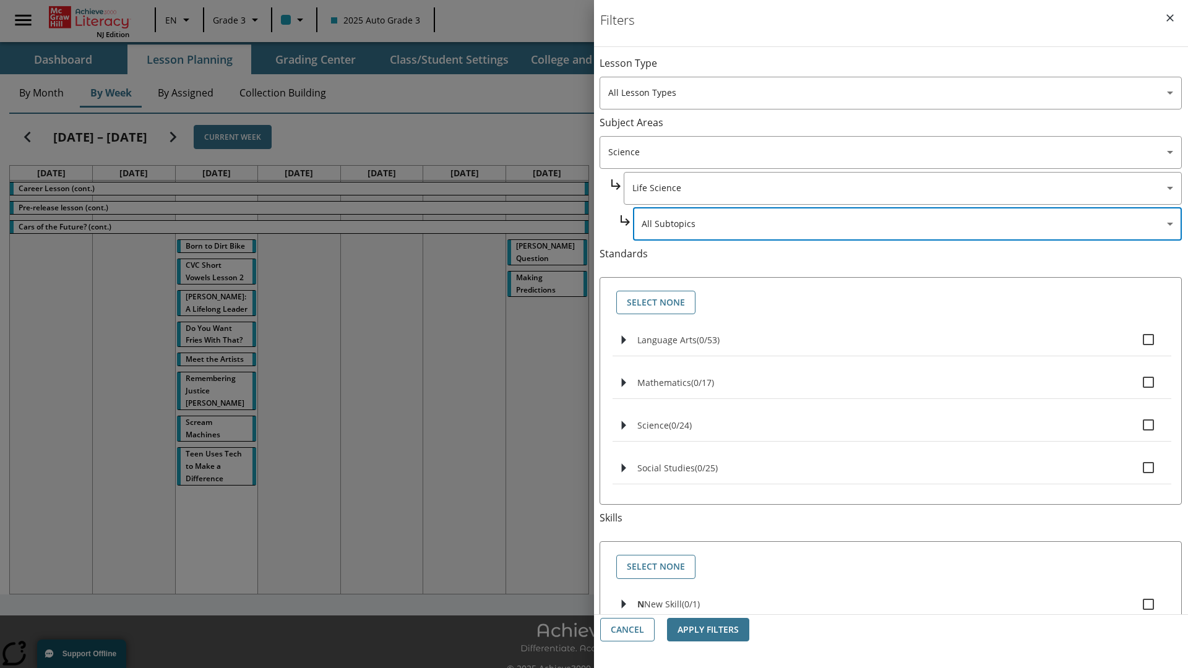
scroll to position [0, 1]
click at [902, 69] on body "Skip to main content NJ Edition EN Grade 3 2025 Auto Grade 3 Search 0 Tauto Das…" at bounding box center [594, 347] width 1188 height 695
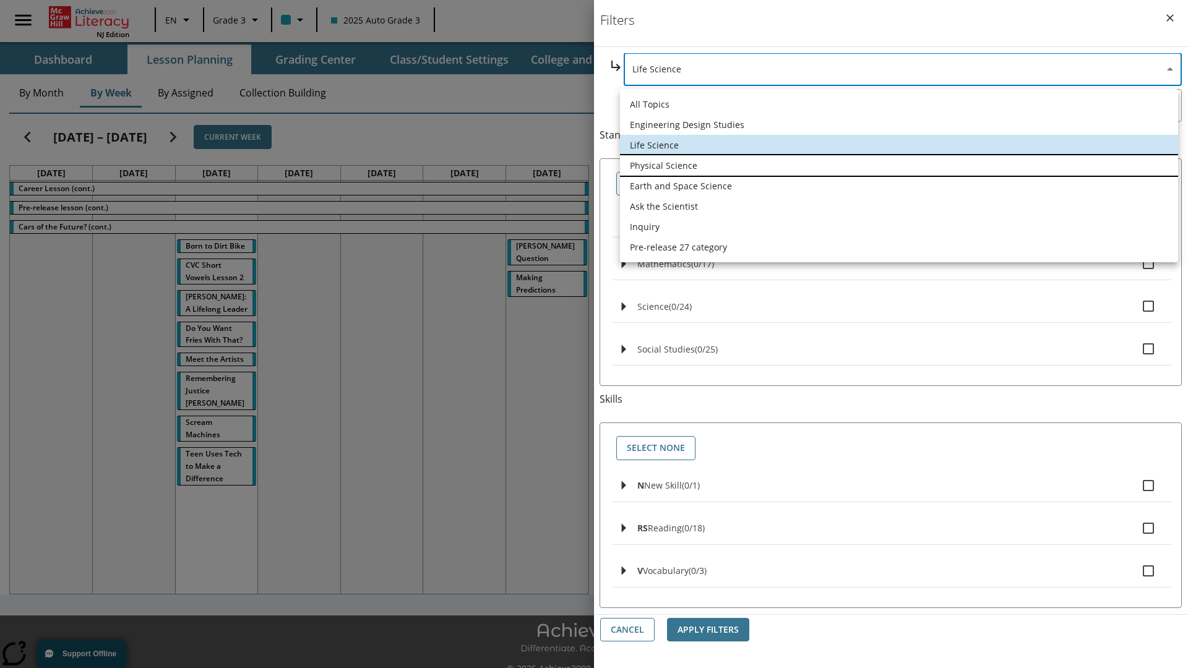
click at [899, 165] on li "Physical Science" at bounding box center [899, 165] width 558 height 20
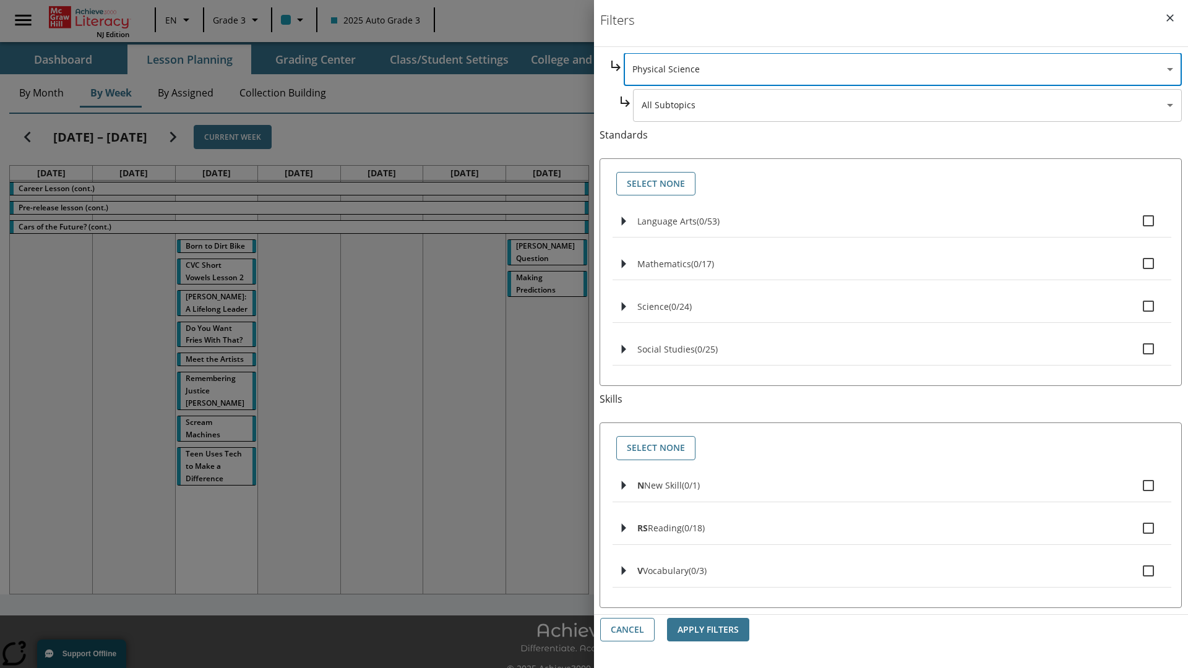
click at [907, 224] on body "Skip to main content NJ Edition EN Grade 3 2025 Auto Grade 3 Search 0 Tauto Das…" at bounding box center [594, 347] width 1188 height 695
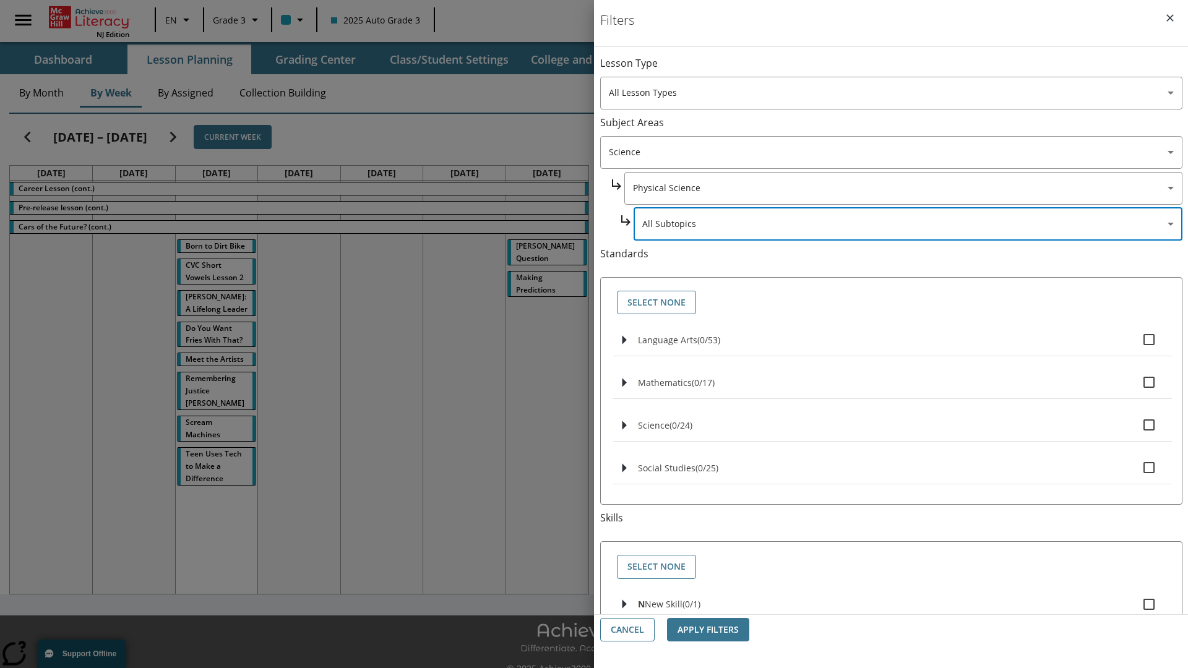
scroll to position [0, 1]
click at [902, 69] on body "Skip to main content NJ Edition EN Grade 3 2025 Auto Grade 3 Search 0 Tauto Das…" at bounding box center [594, 347] width 1188 height 695
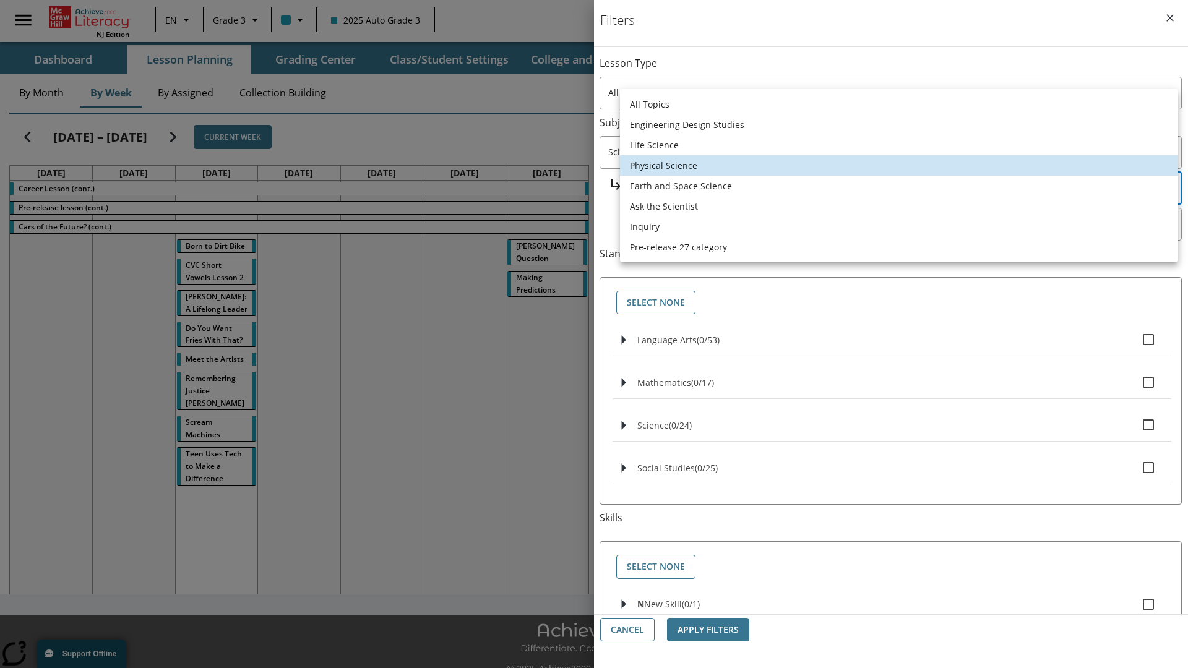
scroll to position [119, 1]
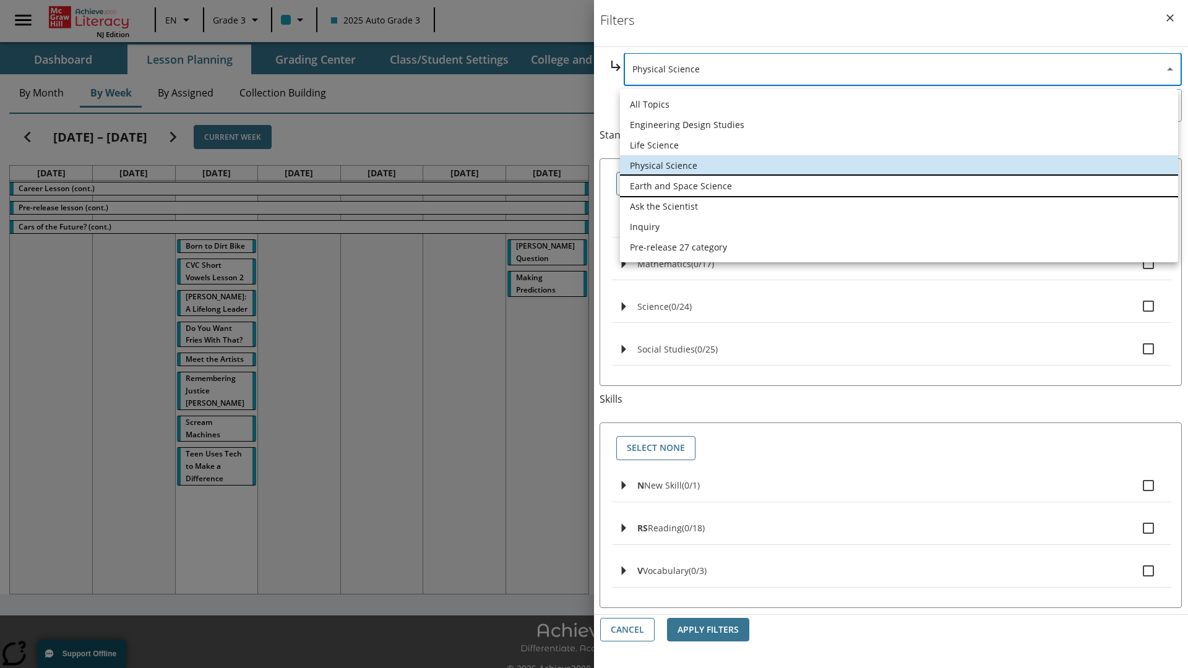
click at [899, 186] on li "Earth and Space Science" at bounding box center [899, 186] width 558 height 20
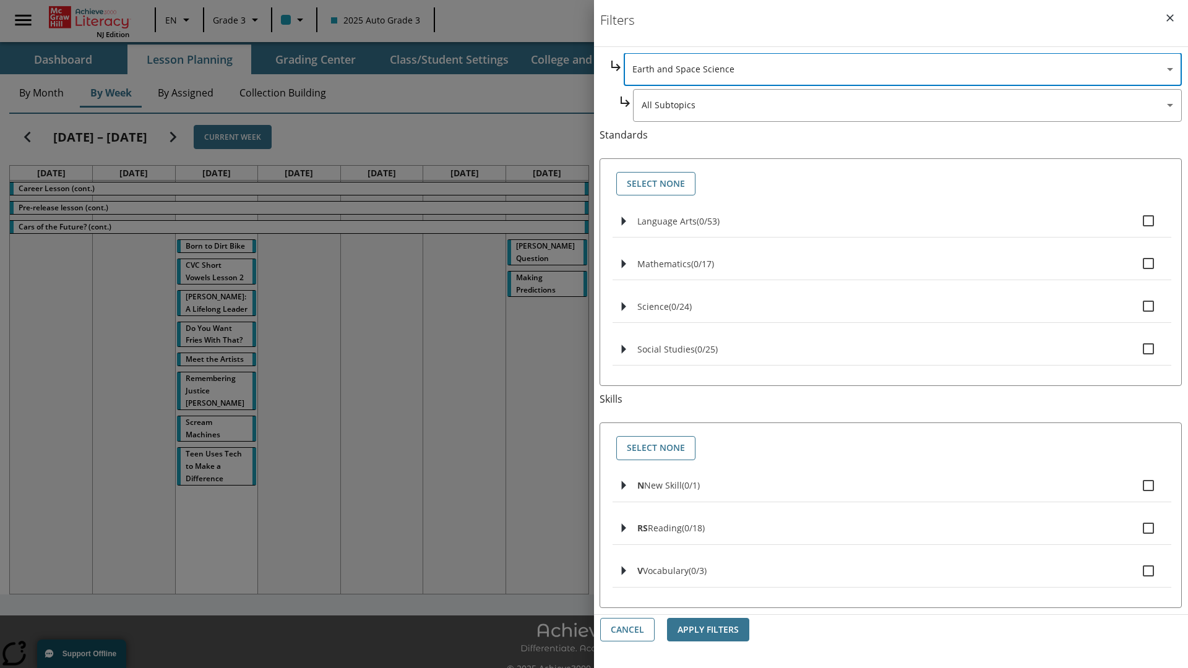
scroll to position [0, 1]
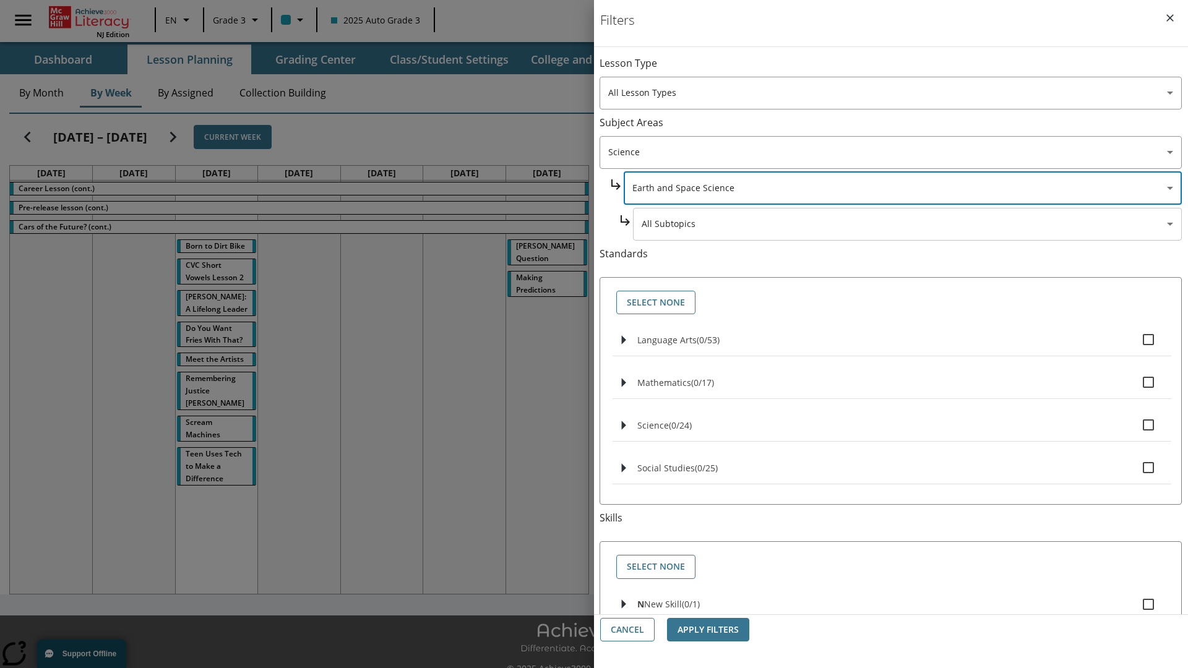
click at [907, 69] on body "Skip to main content NJ Edition EN Grade 3 2025 Auto Grade 3 Search 0 Tauto Das…" at bounding box center [594, 347] width 1188 height 695
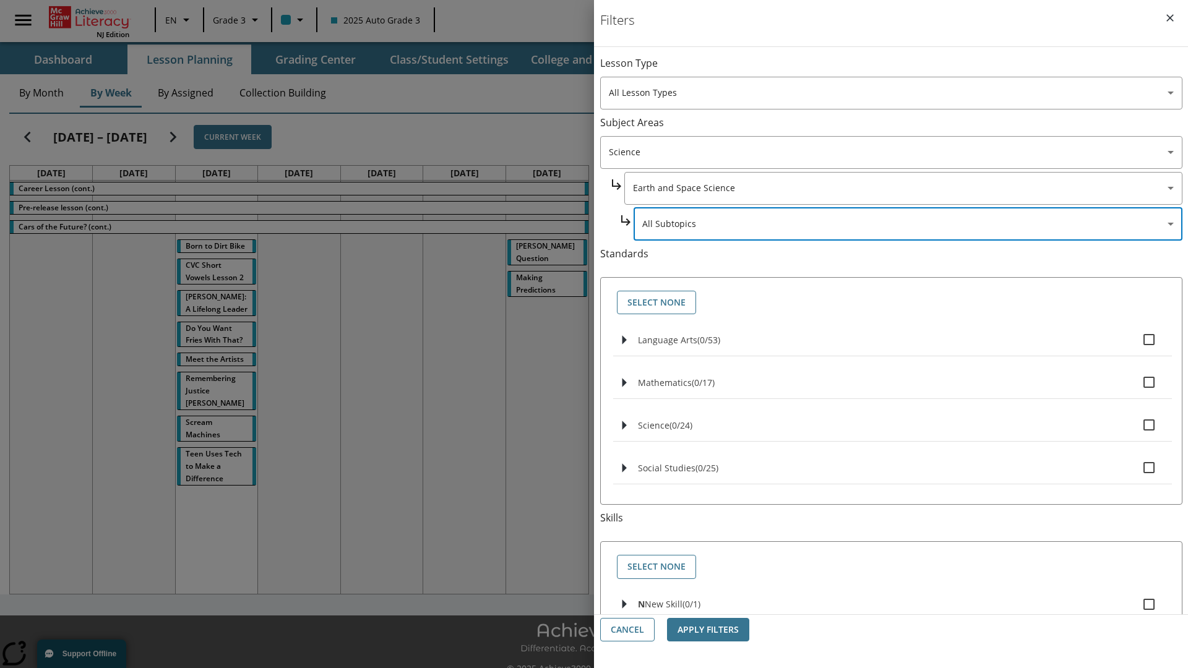
scroll to position [119, 1]
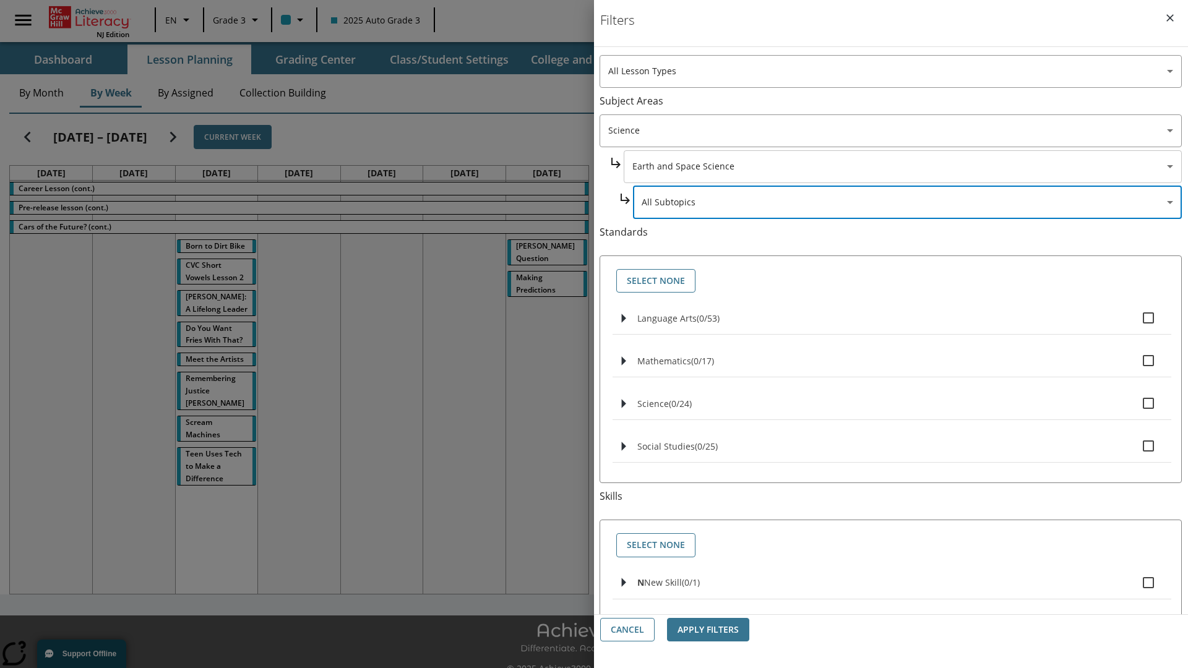
click at [902, 69] on body "Skip to main content NJ Edition EN Grade 3 2025 Auto Grade 3 Search 0 Tauto Das…" at bounding box center [594, 347] width 1188 height 695
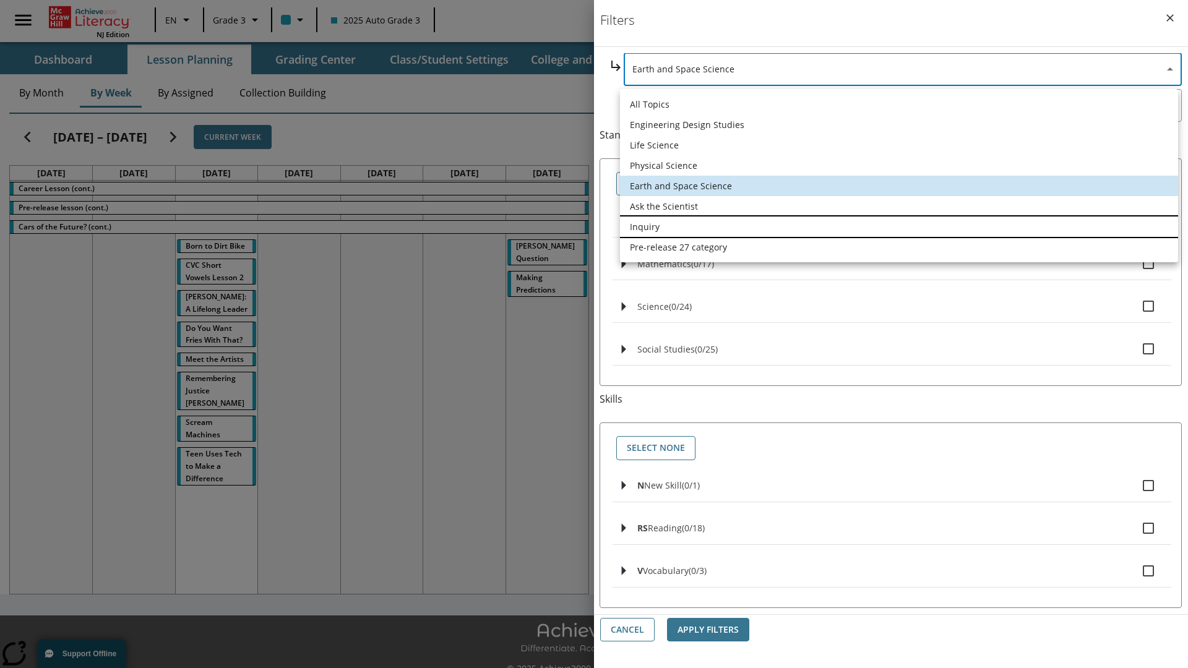
click at [899, 226] on li "Inquiry" at bounding box center [899, 227] width 558 height 20
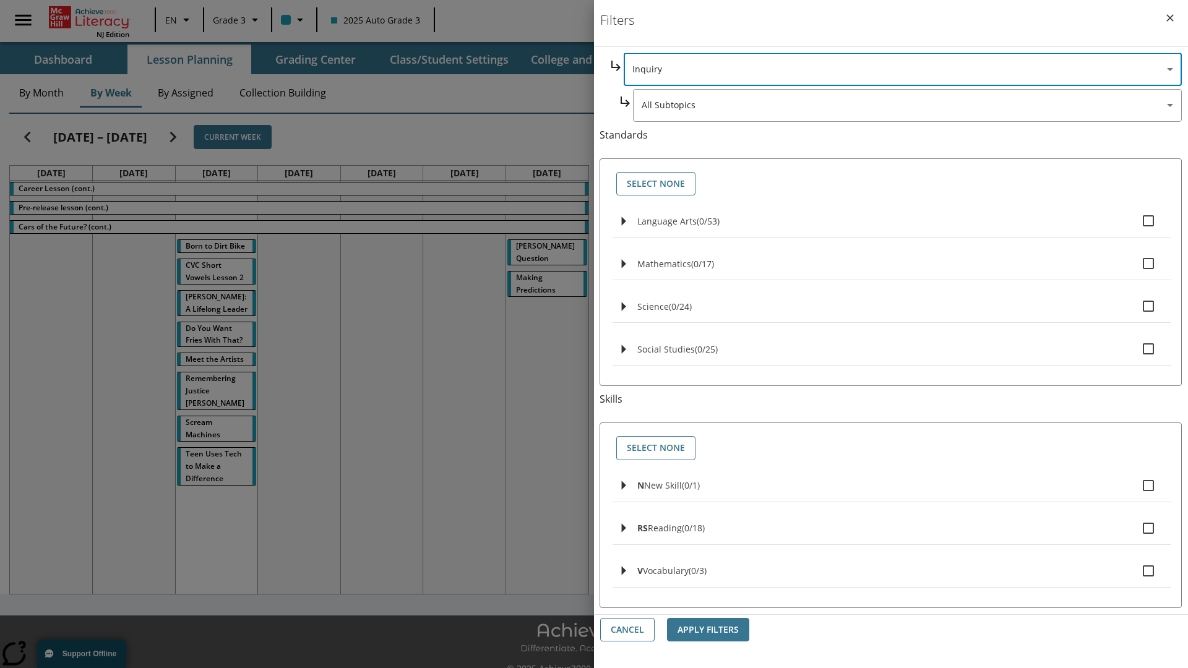
scroll to position [0, 0]
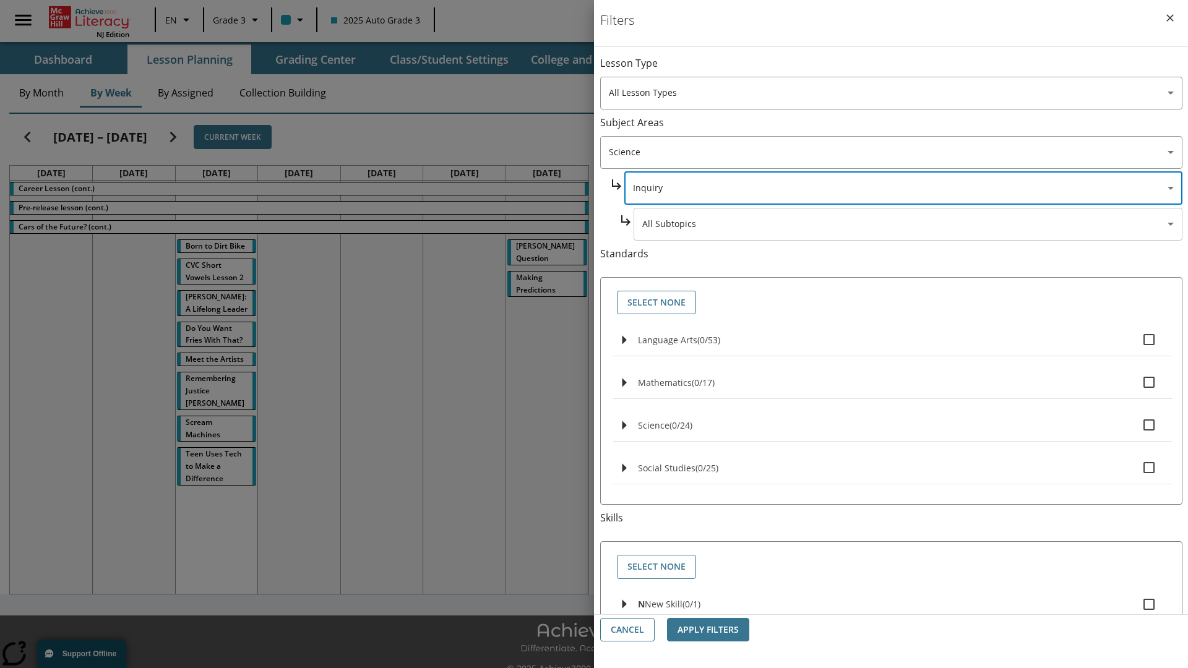
click at [907, 224] on body "Skip to main content NJ Edition EN Grade 3 2025 Auto Grade 3 Search 0 Tauto Das…" at bounding box center [594, 347] width 1188 height 695
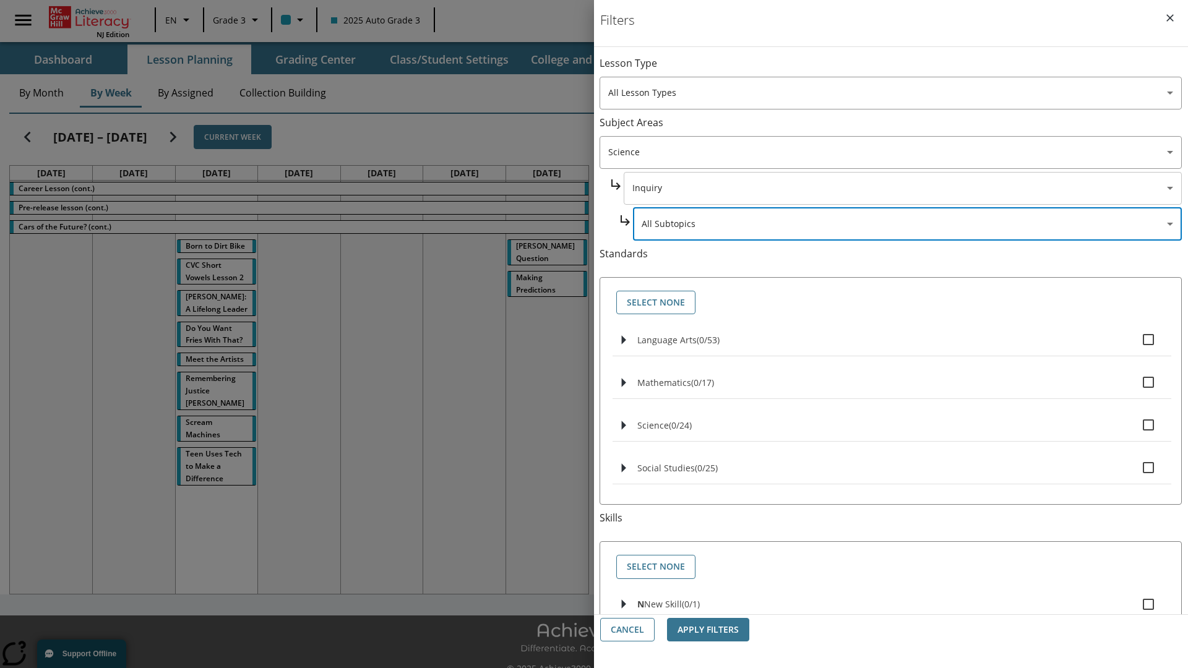
click at [903, 188] on body "Skip to main content NJ Edition EN Grade 3 2025 Auto Grade 3 Search 0 Tauto Das…" at bounding box center [594, 347] width 1188 height 695
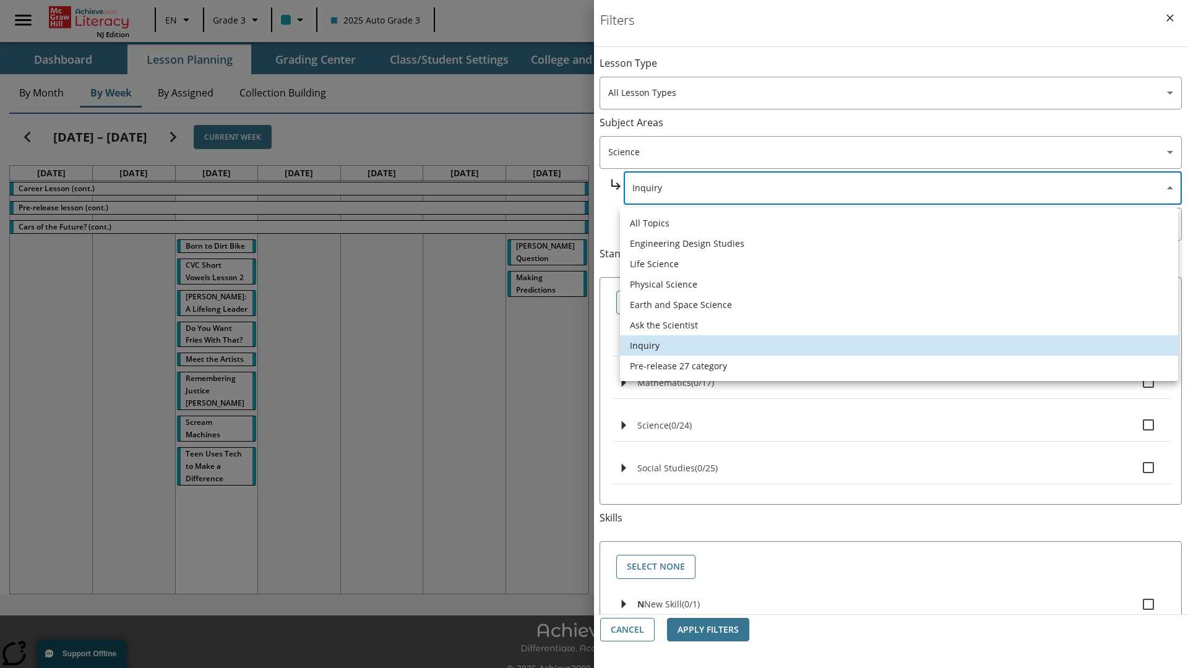
scroll to position [0, 0]
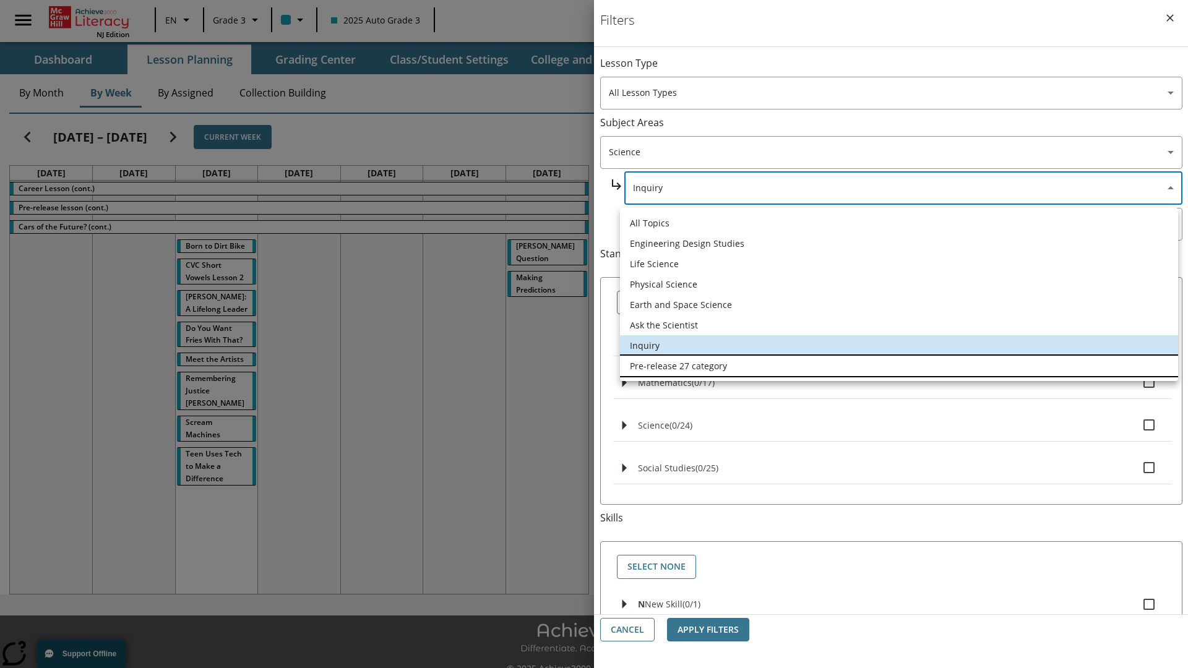
click at [899, 366] on li "Pre-release 27 category" at bounding box center [899, 366] width 558 height 20
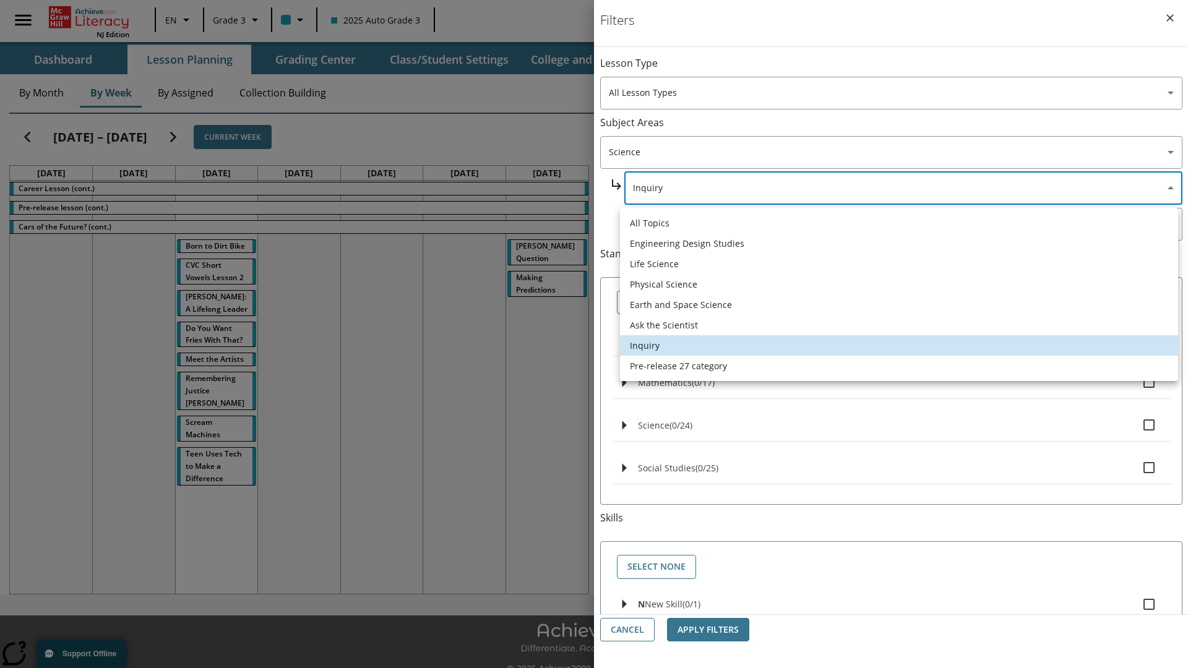
type input "271"
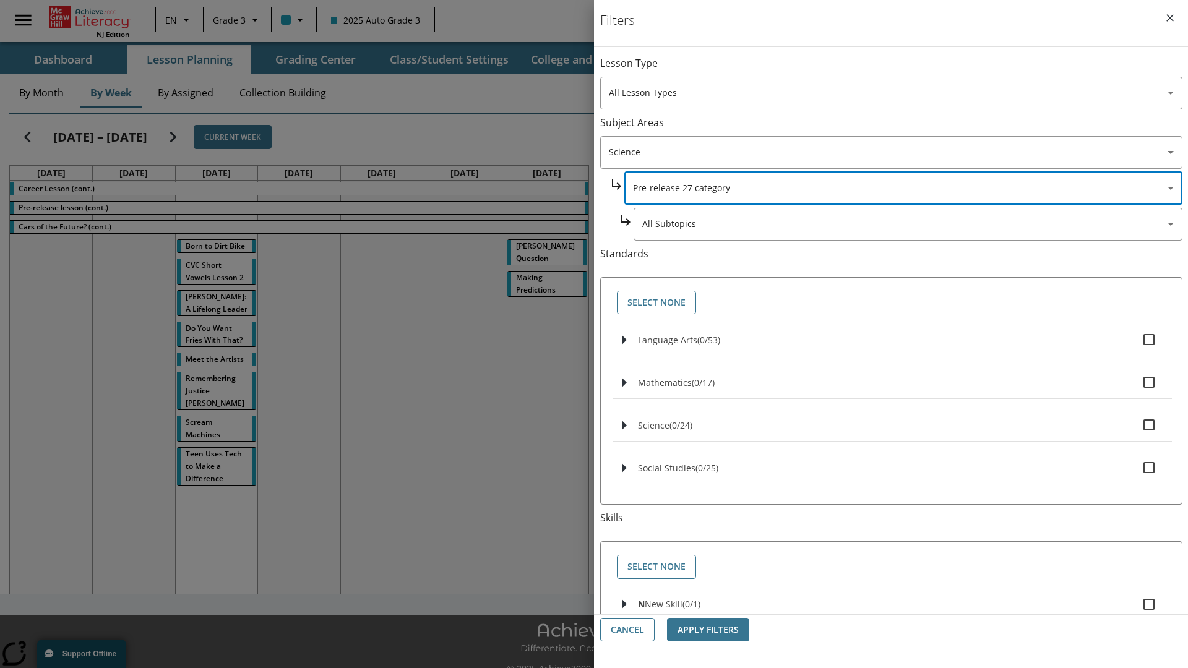
scroll to position [0, 1]
click at [907, 69] on body "Skip to main content NJ Edition EN Grade 3 2025 Auto Grade 3 Search 0 Tauto Das…" at bounding box center [594, 347] width 1188 height 695
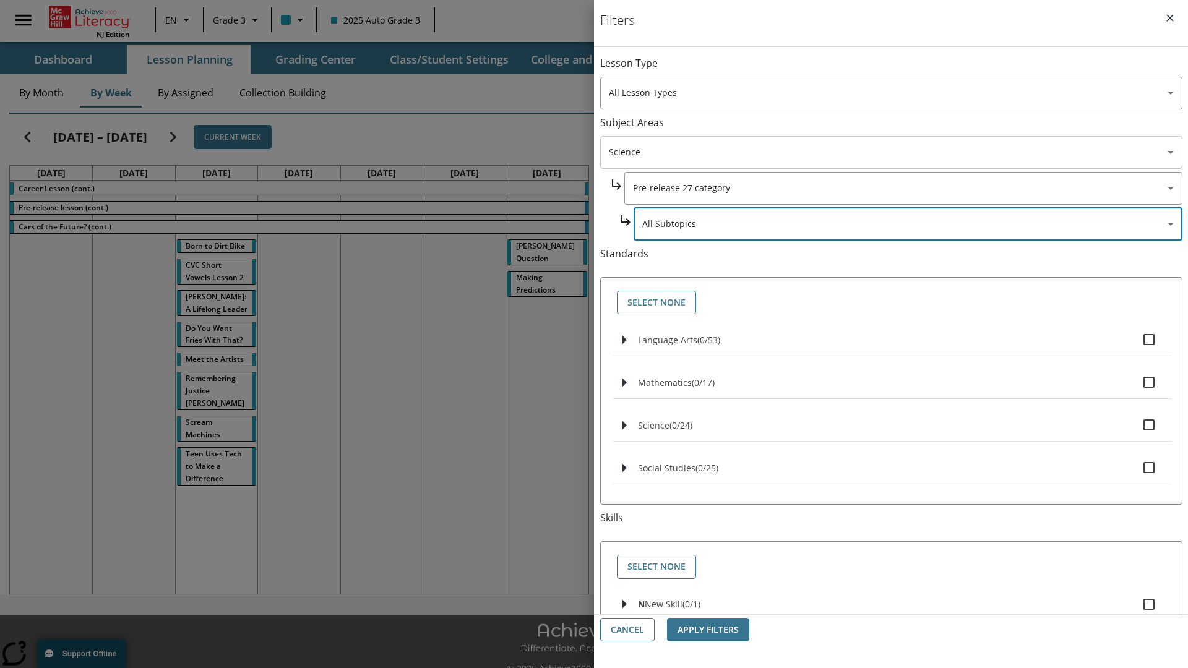
click at [890, 69] on body "Skip to main content NJ Edition EN Grade 3 2025 Auto Grade 3 Search 0 Tauto Das…" at bounding box center [594, 347] width 1188 height 695
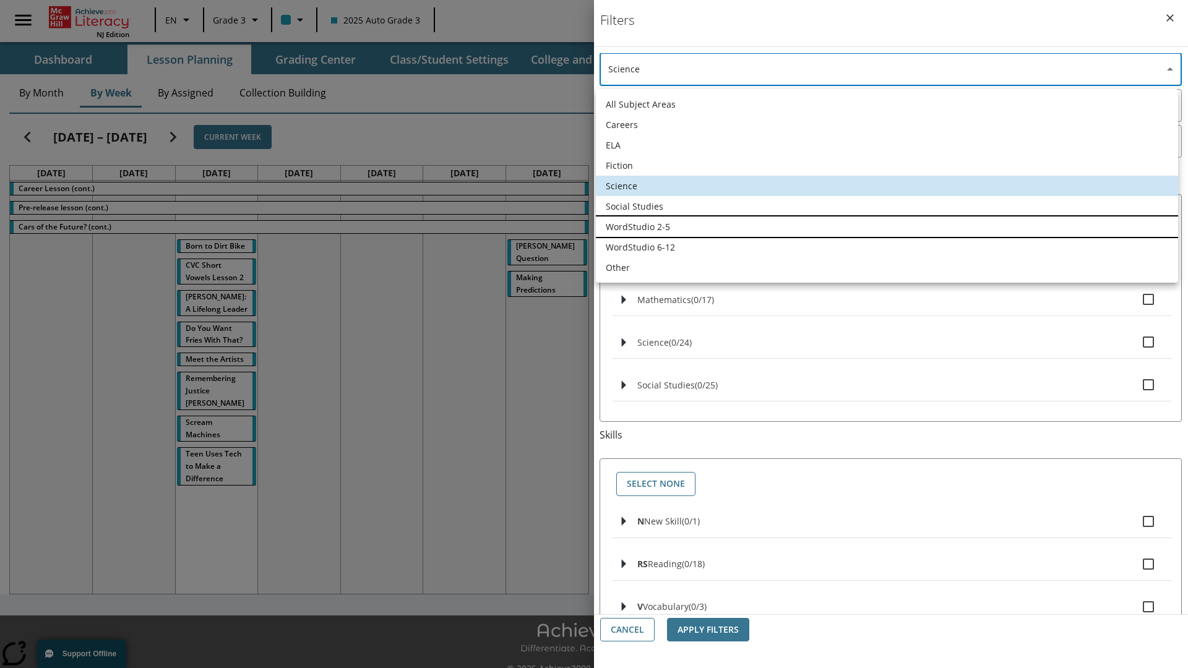
click at [886, 226] on li "WordStudio 2-5" at bounding box center [887, 227] width 582 height 20
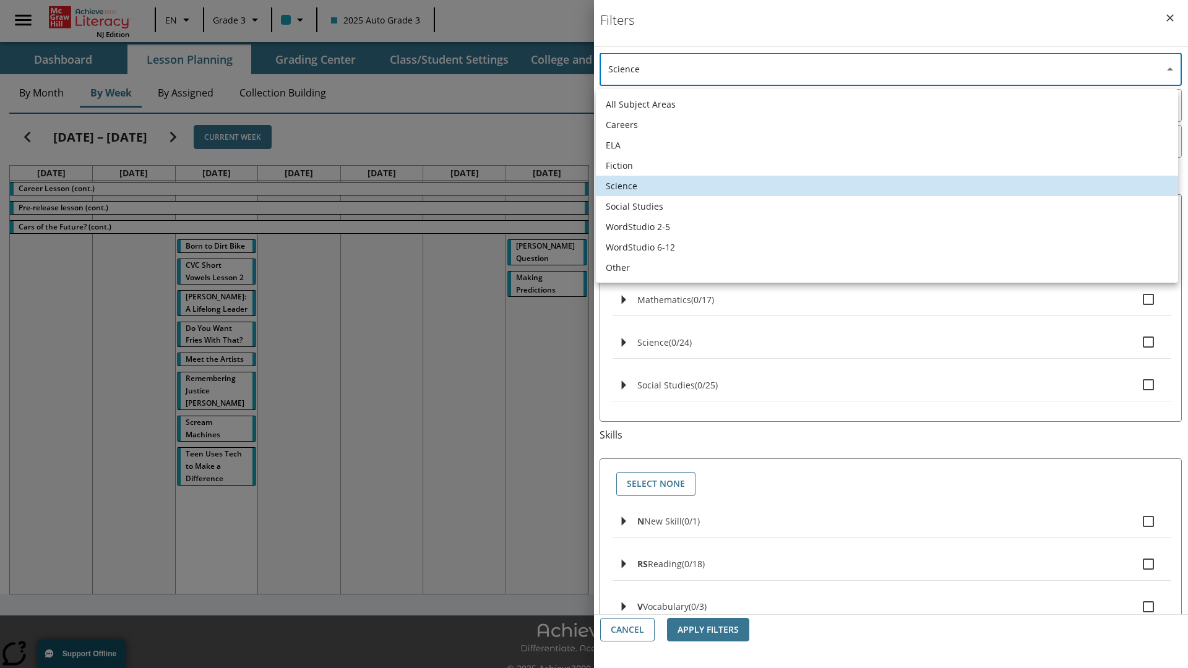
type input "6"
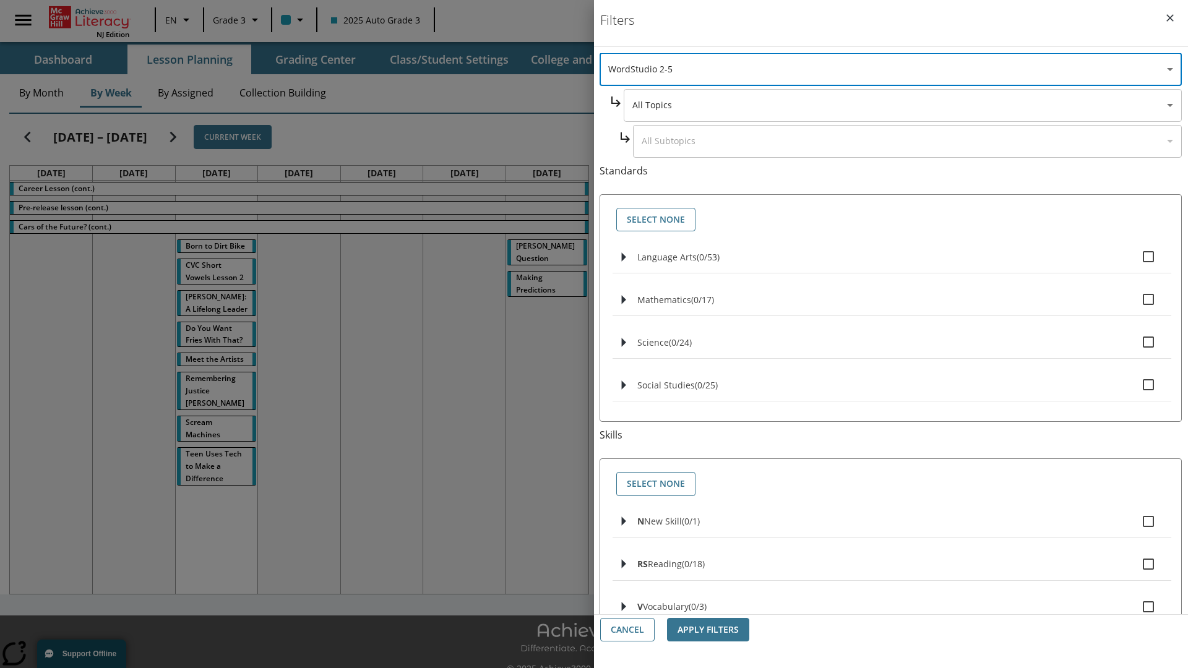
click at [903, 188] on body "Skip to main content NJ Edition EN Grade 3 2025 Auto Grade 3 Search 0 Tauto Das…" at bounding box center [594, 347] width 1188 height 695
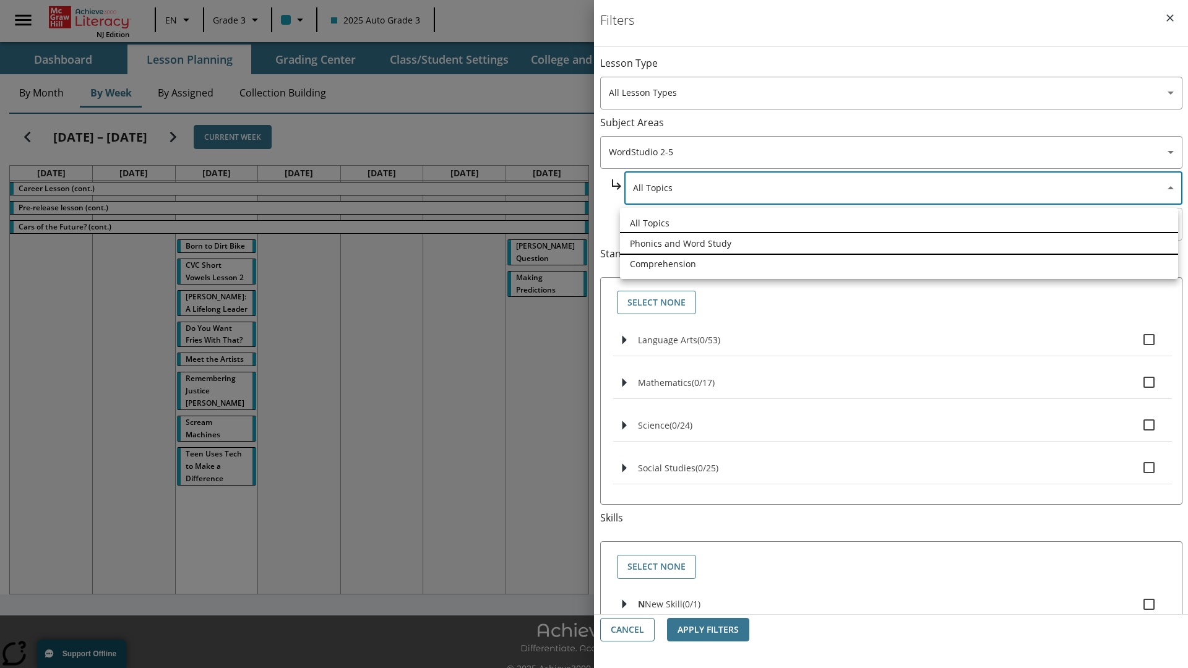
click at [899, 243] on li "Phonics and Word Study" at bounding box center [899, 243] width 558 height 20
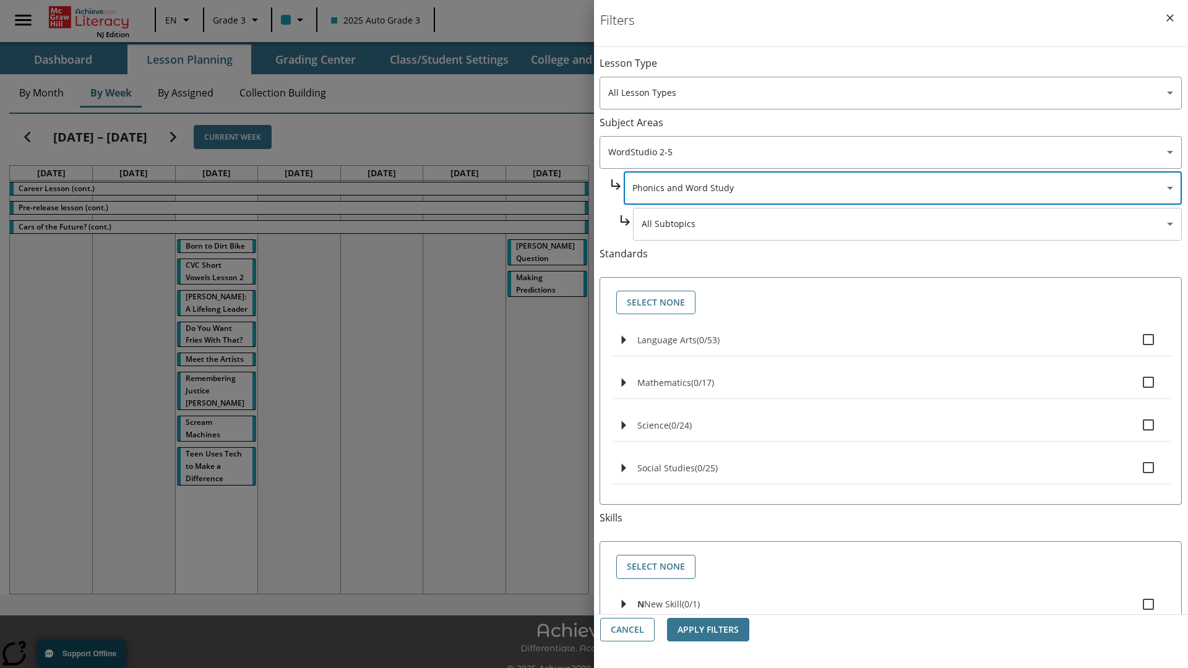
click at [907, 69] on body "Skip to main content NJ Edition EN Grade 3 2025 Auto Grade 3 Search 0 Tauto Das…" at bounding box center [594, 347] width 1188 height 695
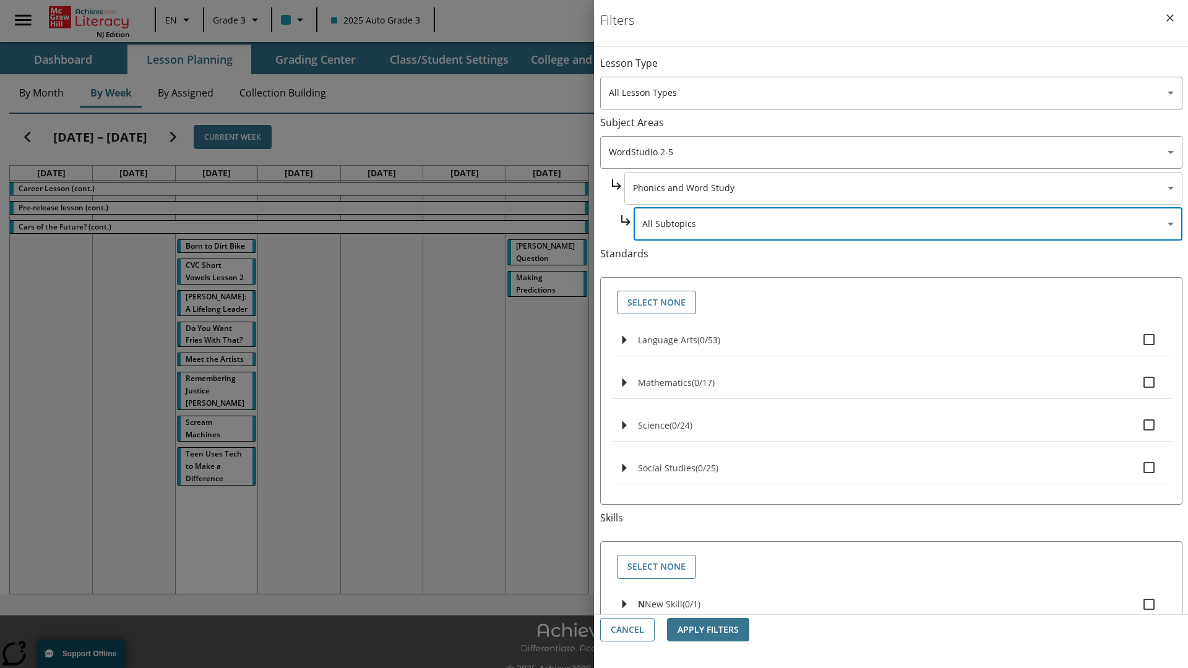
click at [902, 188] on body "Skip to main content NJ Edition EN Grade 3 2025 Auto Grade 3 Search 0 Tauto Das…" at bounding box center [594, 347] width 1188 height 695
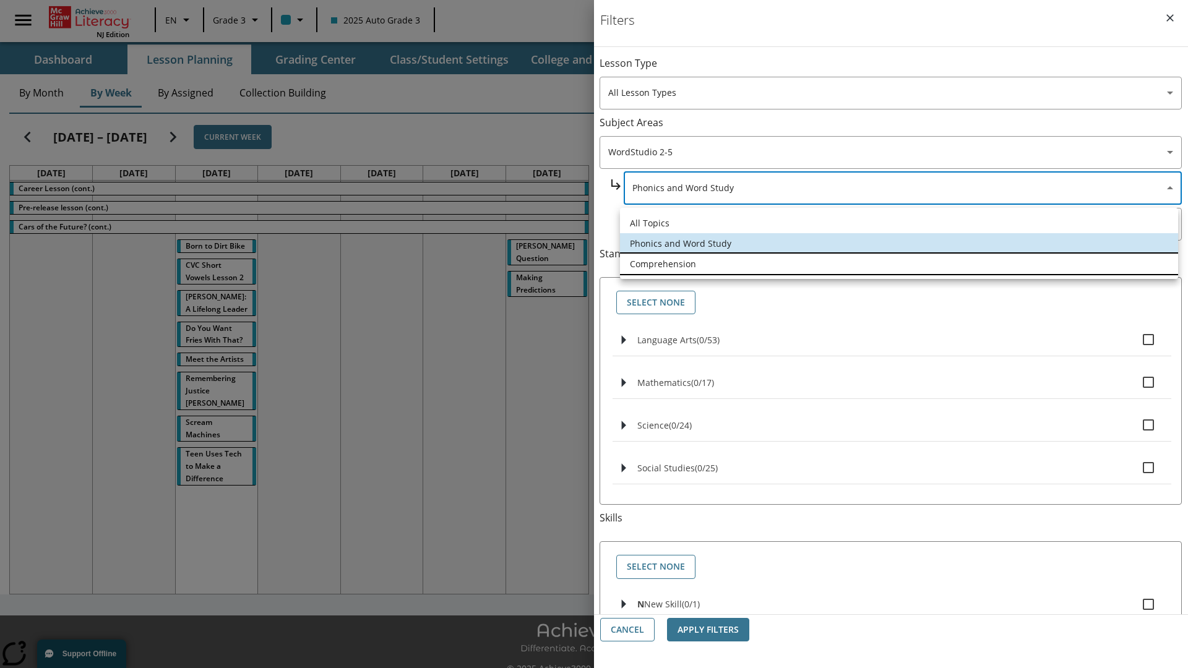
click at [899, 264] on li "Comprehension" at bounding box center [899, 264] width 558 height 20
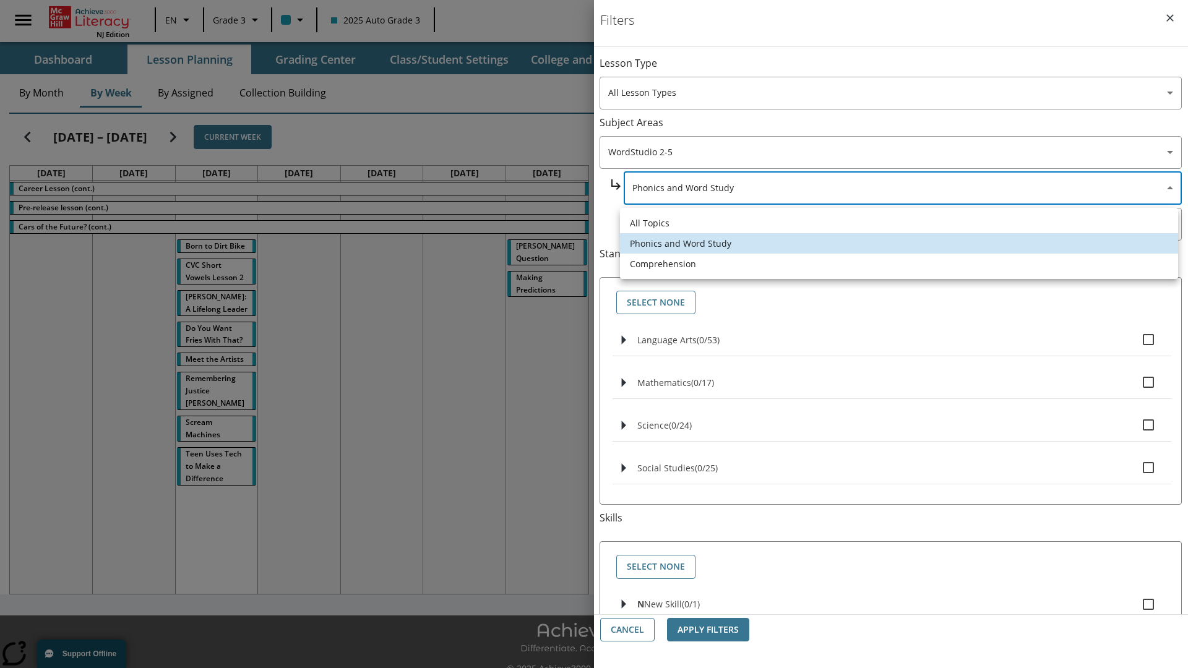
type input "252"
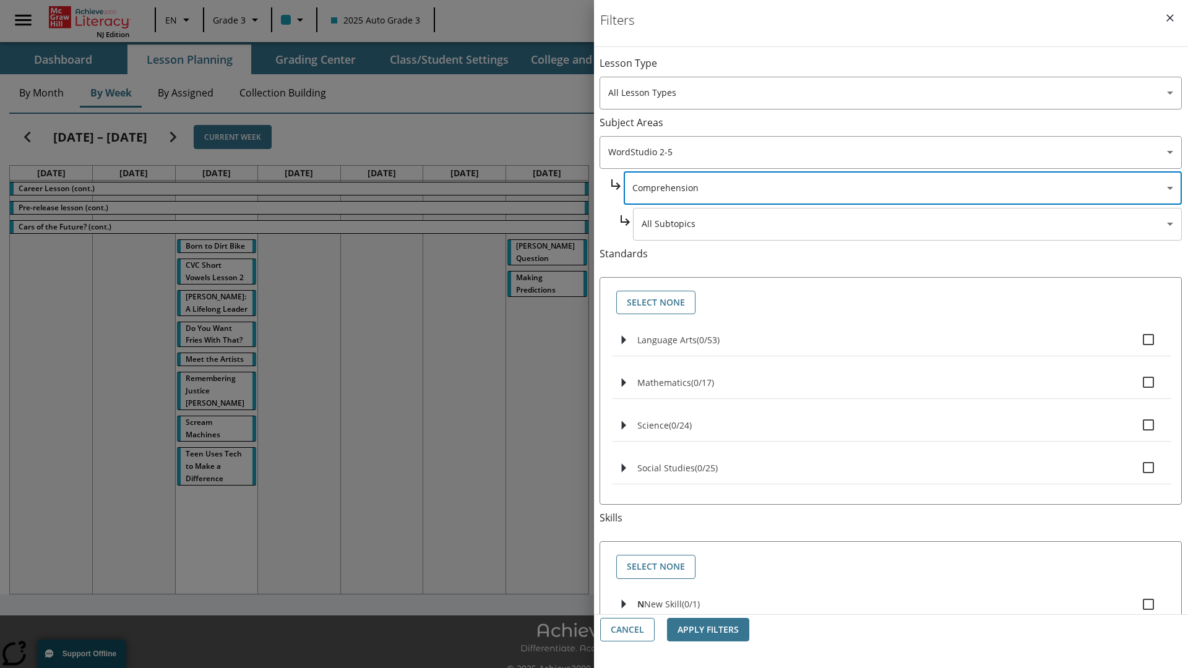
click at [907, 224] on body "Skip to main content NJ Edition EN Grade 3 2025 Auto Grade 3 Search 0 Tauto Das…" at bounding box center [594, 347] width 1188 height 695
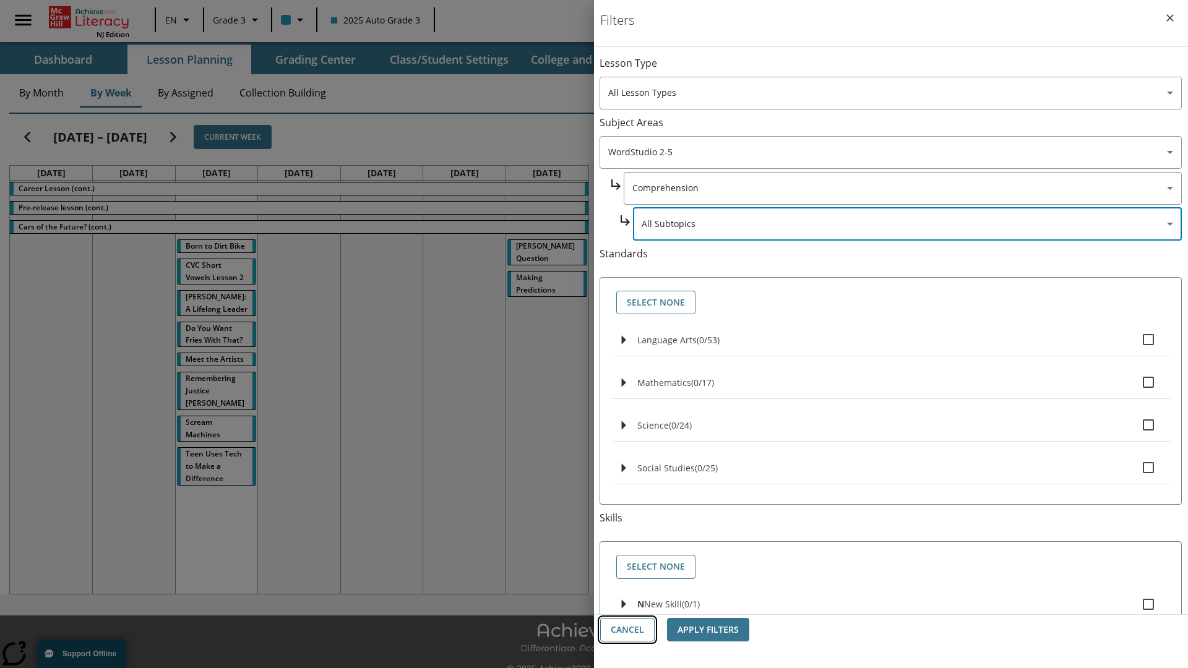
click at [627, 630] on button "Cancel" at bounding box center [627, 630] width 54 height 24
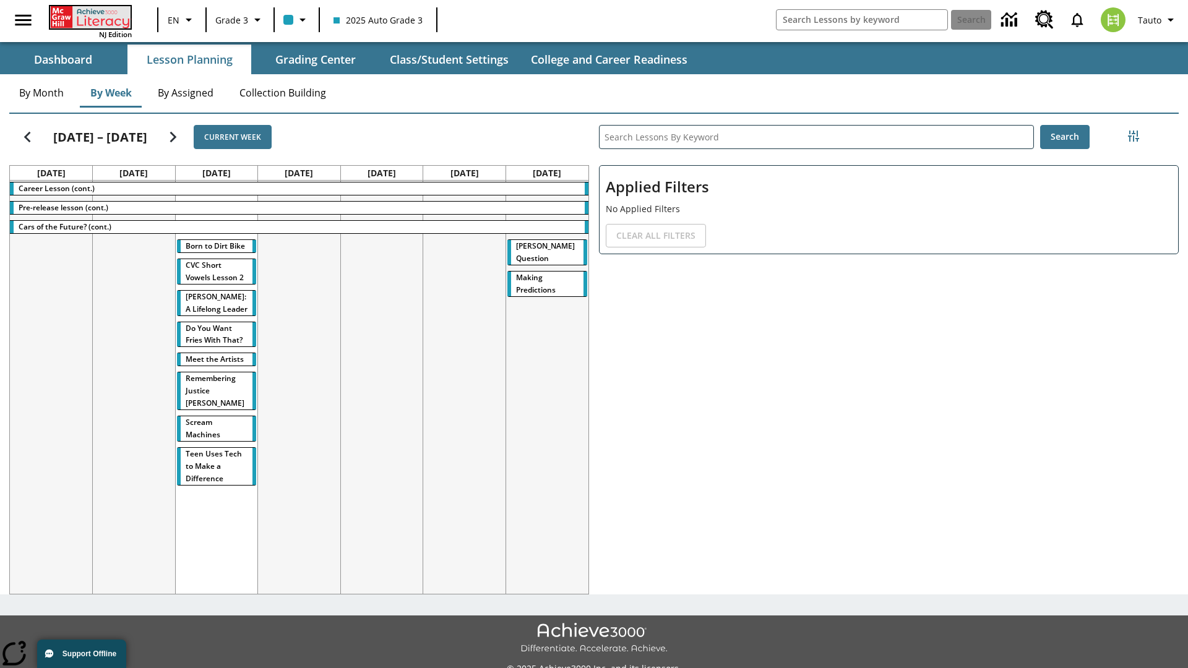
click at [89, 17] on icon "Home" at bounding box center [91, 17] width 82 height 22
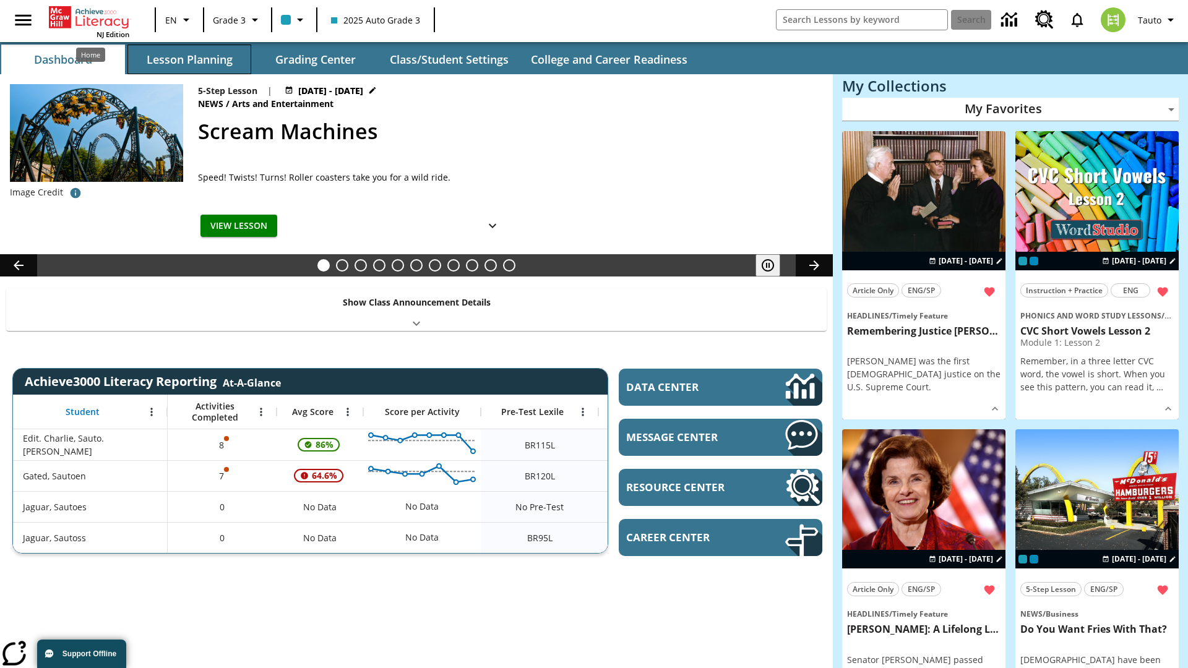
click at [189, 59] on button "Lesson Planning" at bounding box center [189, 60] width 124 height 30
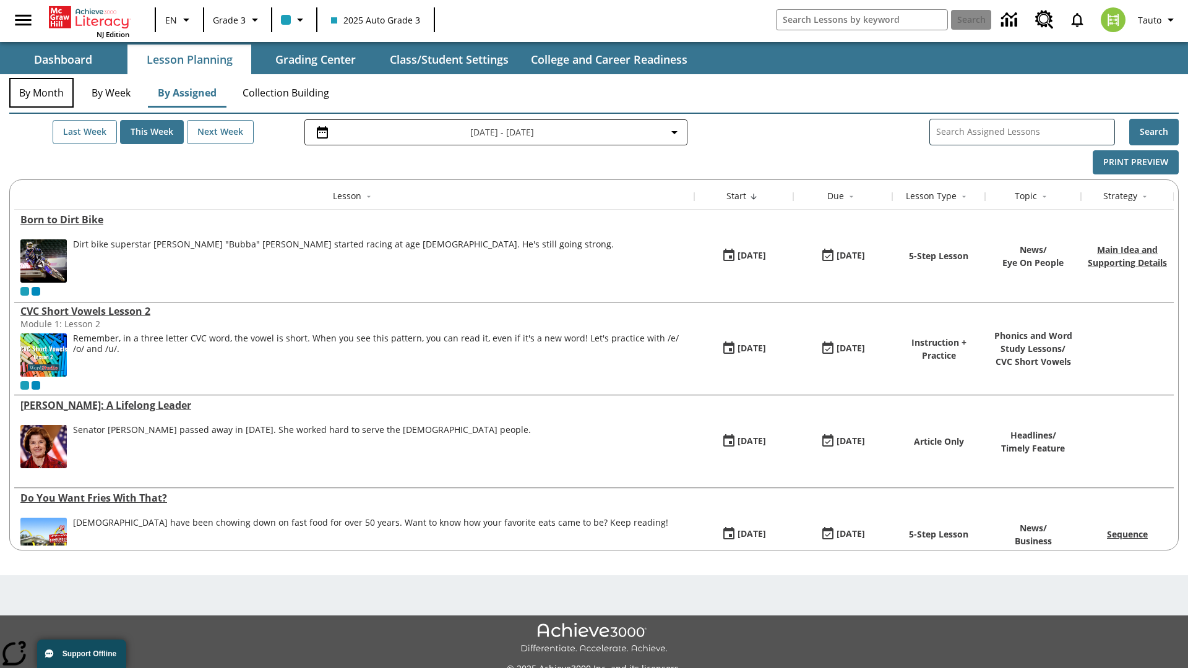
click at [41, 93] on button "By Month" at bounding box center [41, 93] width 64 height 30
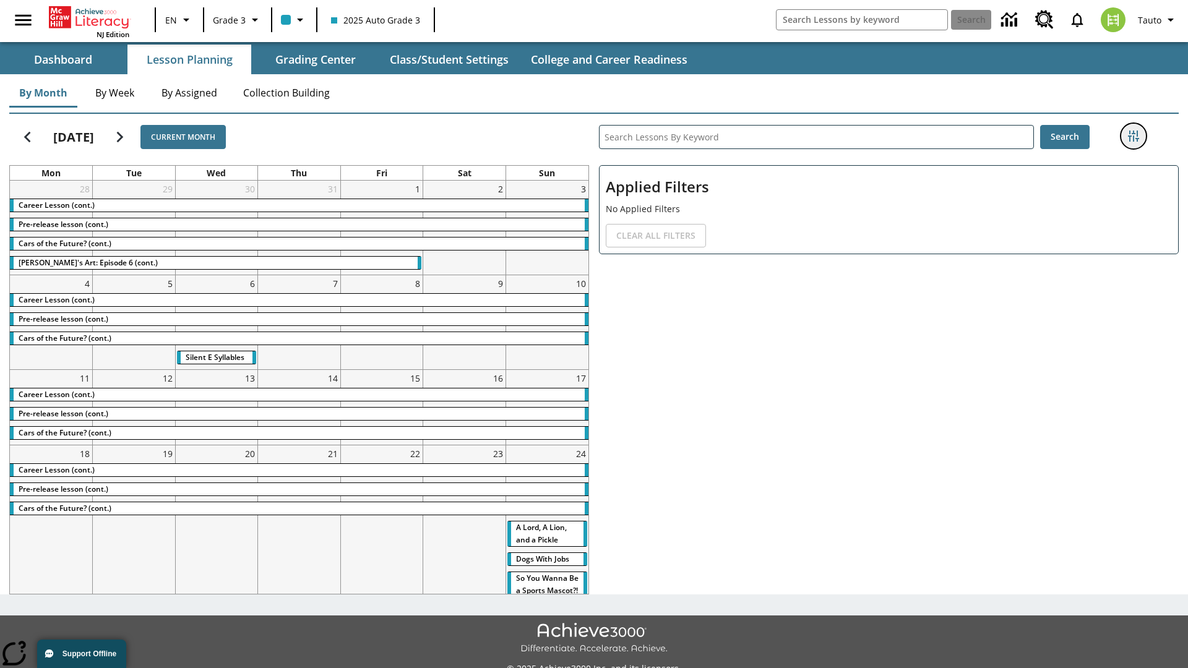
click at [1133, 136] on icon "Filters Side menu" at bounding box center [1133, 136] width 11 height 11
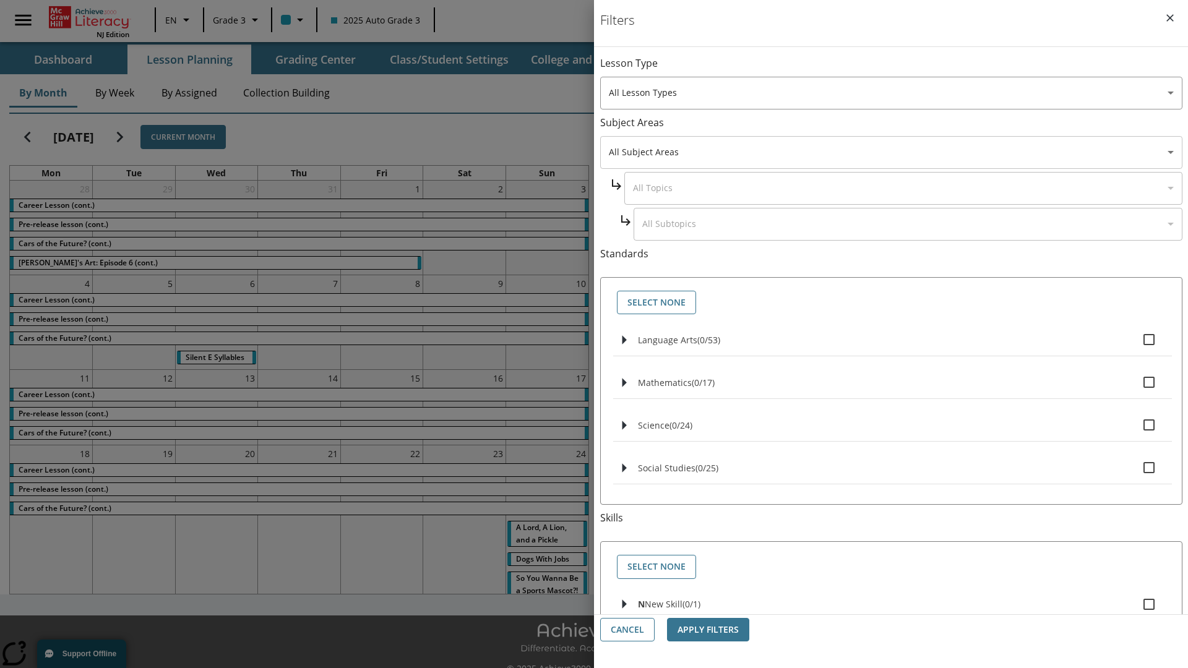
click at [891, 152] on body "Skip to main content [GEOGRAPHIC_DATA] Edition EN Grade 3 2025 Auto Grade 3 Sea…" at bounding box center [594, 347] width 1188 height 695
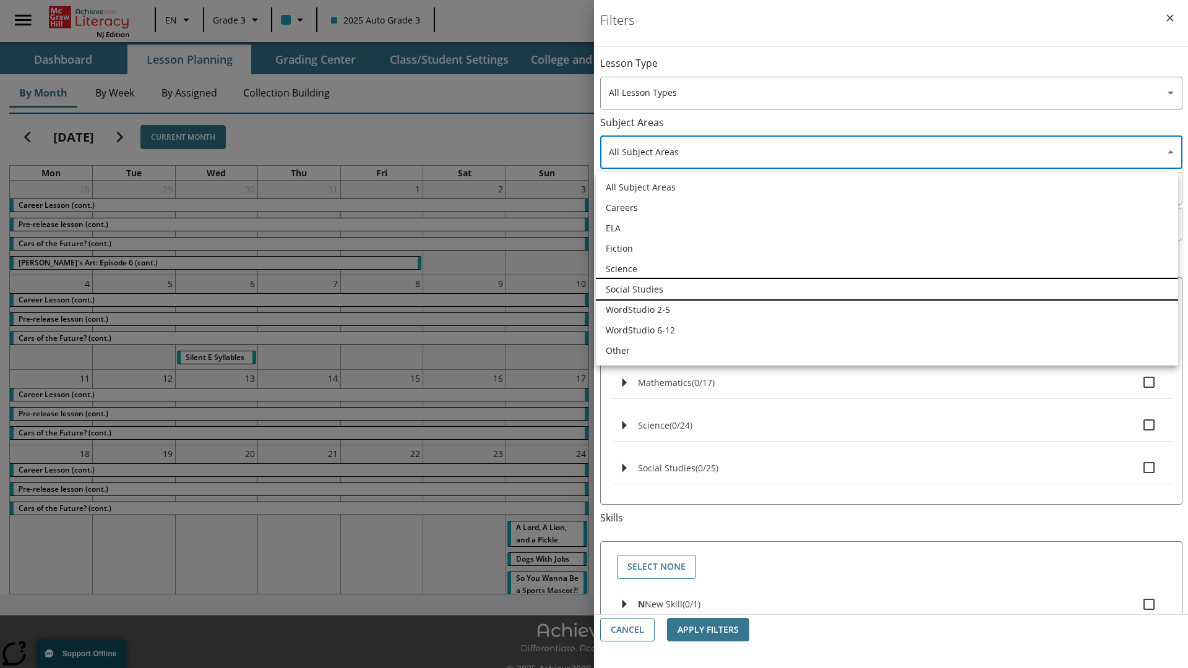
click at [886, 289] on li "Social Studies" at bounding box center [887, 289] width 582 height 20
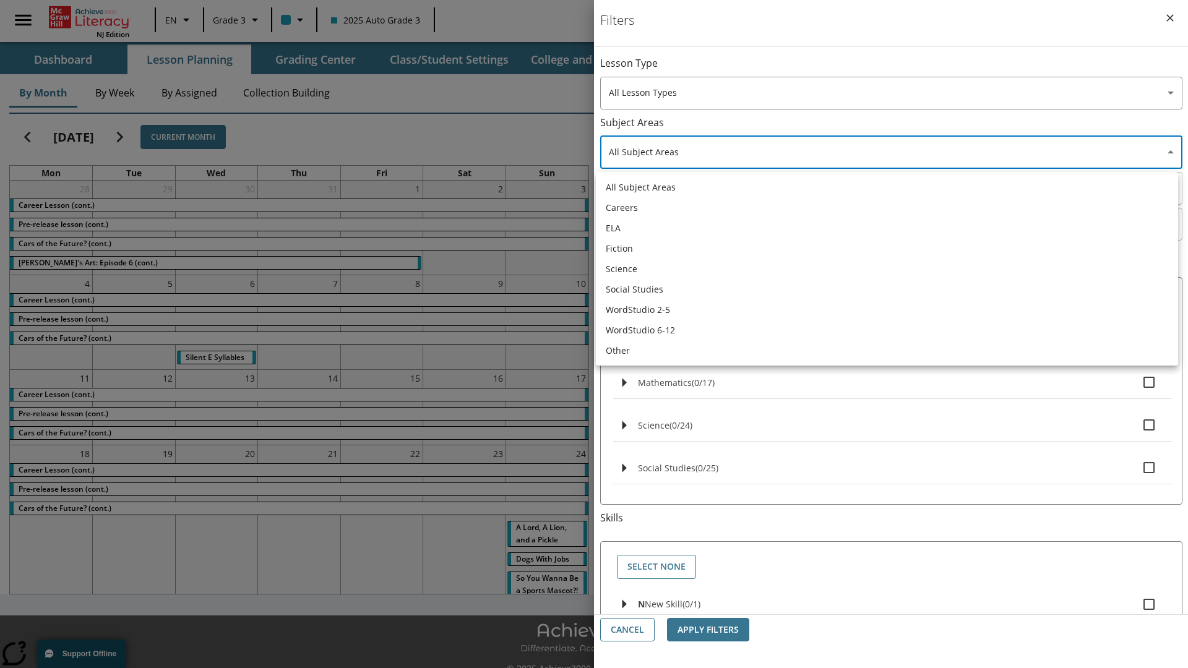
type input "3"
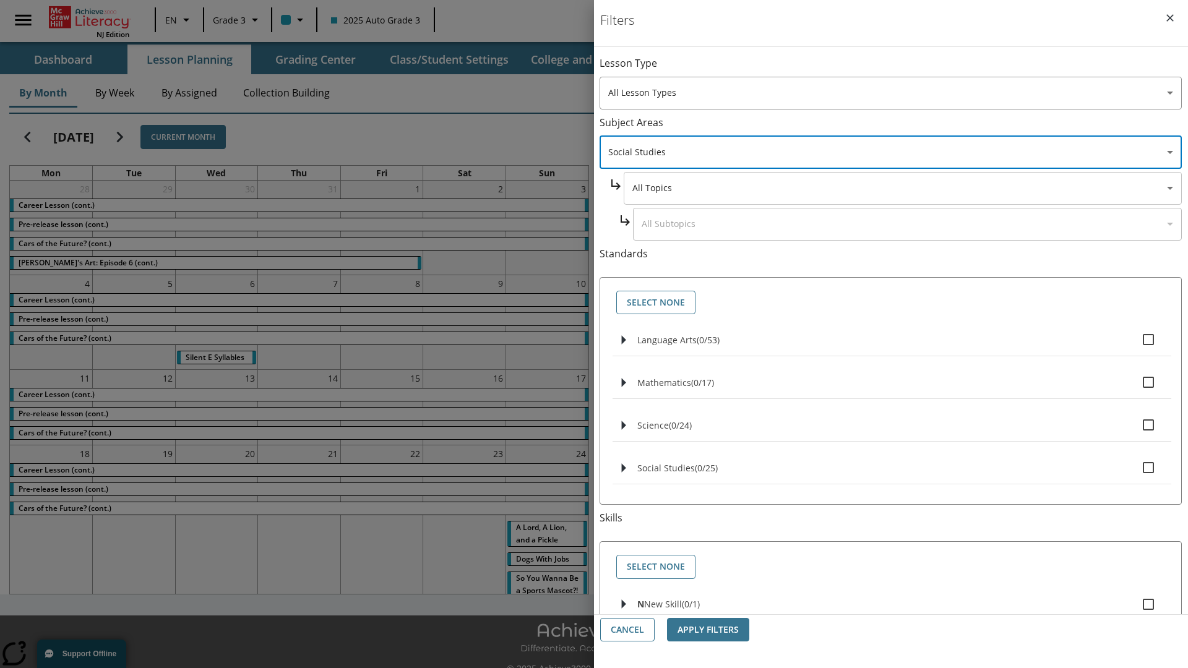
click at [902, 69] on body "Skip to main content [GEOGRAPHIC_DATA] Edition EN Grade 3 2025 Auto Grade 3 Sea…" at bounding box center [594, 347] width 1188 height 695
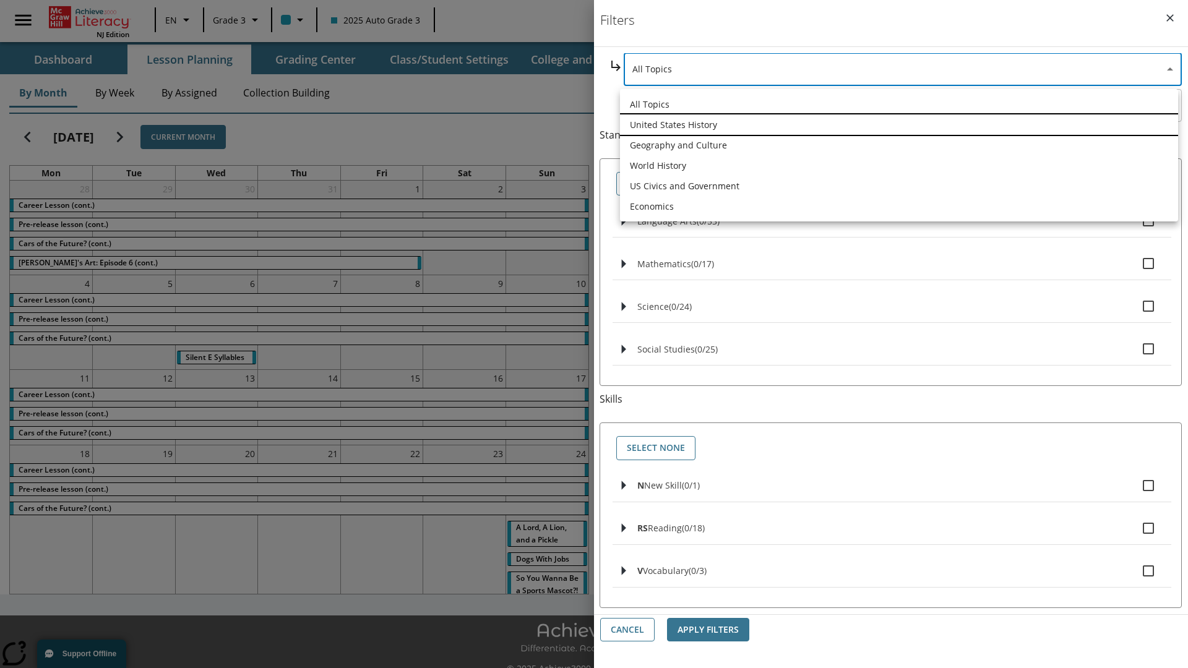
click at [899, 124] on li "United States History" at bounding box center [899, 124] width 558 height 20
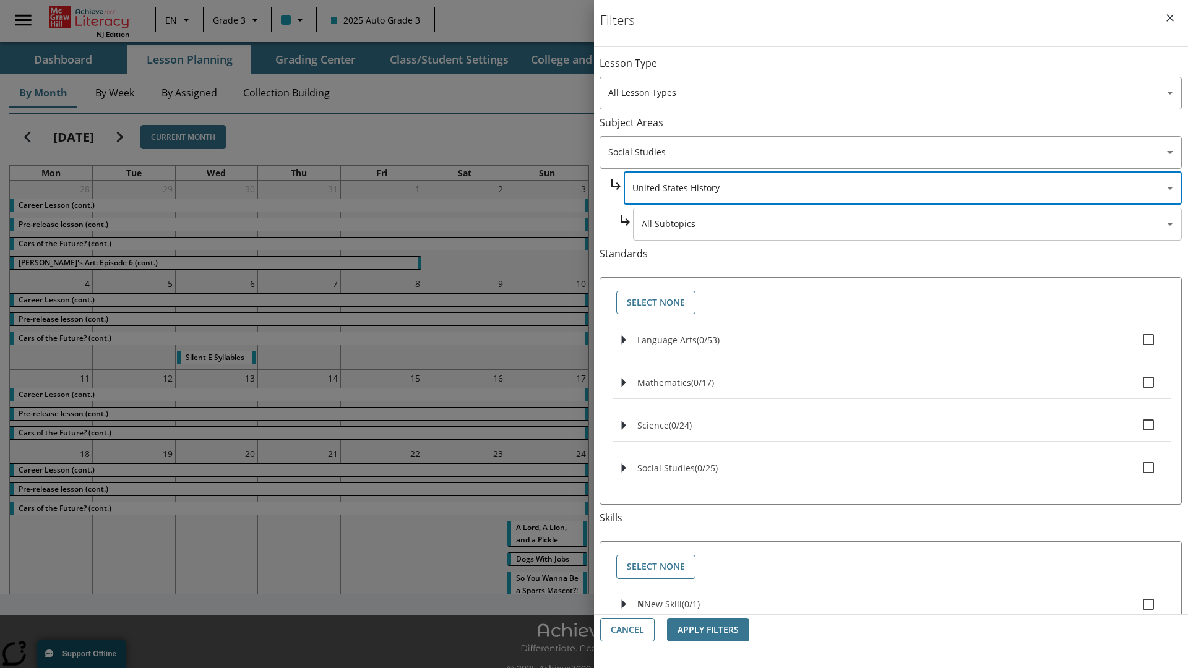
click at [907, 69] on body "Skip to main content [GEOGRAPHIC_DATA] Edition EN Grade 3 2025 Auto Grade 3 Sea…" at bounding box center [594, 347] width 1188 height 695
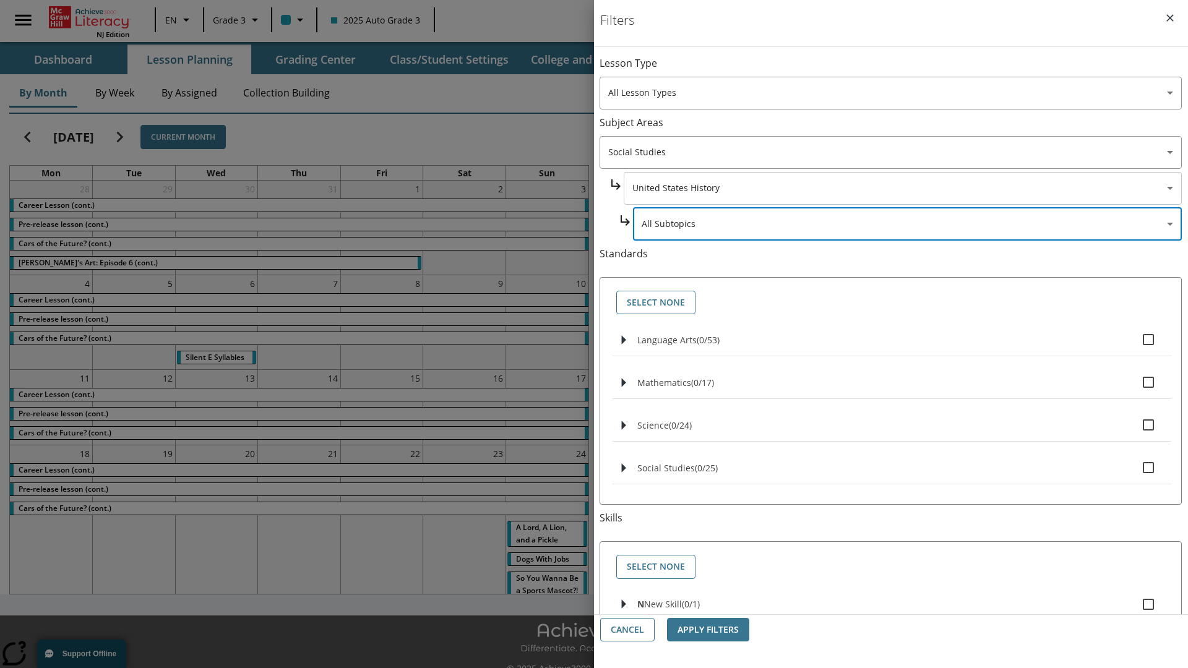
click at [902, 69] on body "Skip to main content [GEOGRAPHIC_DATA] Edition EN Grade 3 2025 Auto Grade 3 Sea…" at bounding box center [594, 347] width 1188 height 695
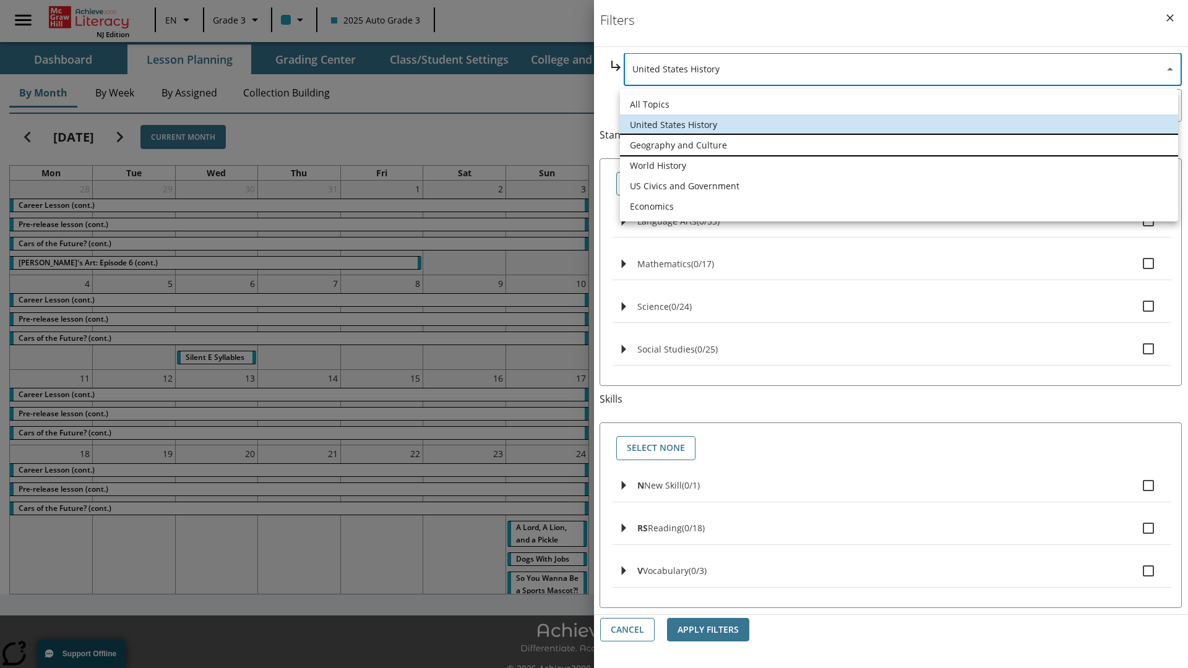
click at [899, 145] on li "Geography and Culture" at bounding box center [899, 145] width 558 height 20
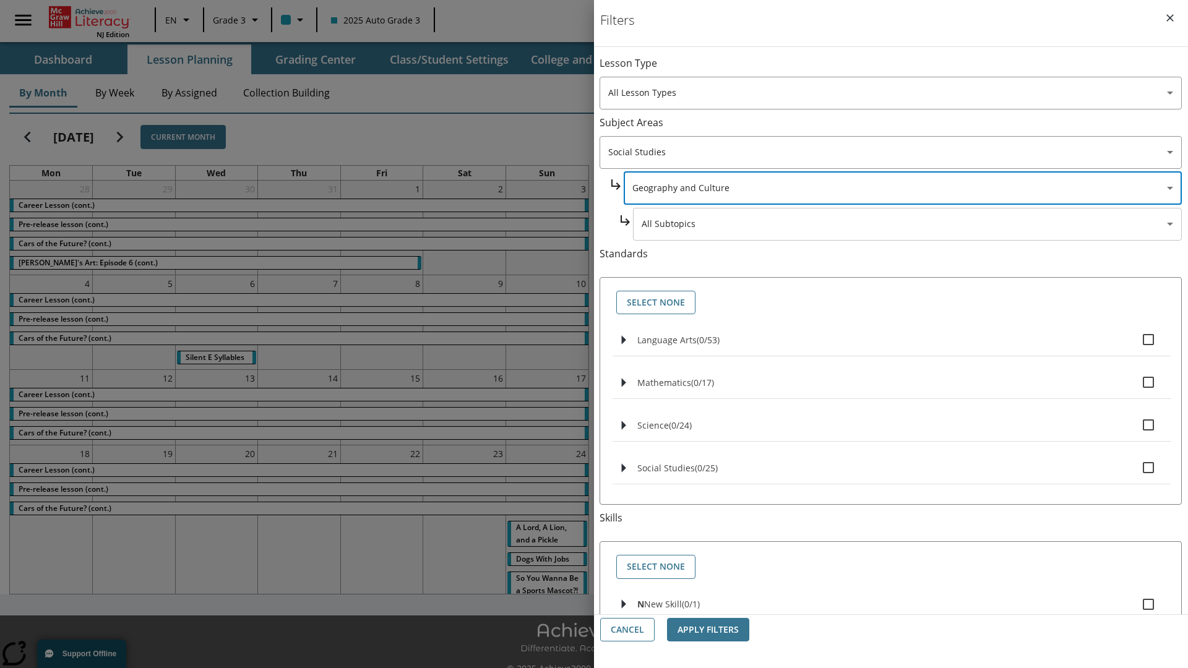
click at [907, 69] on body "Skip to main content [GEOGRAPHIC_DATA] Edition EN Grade 3 2025 Auto Grade 3 Sea…" at bounding box center [594, 347] width 1188 height 695
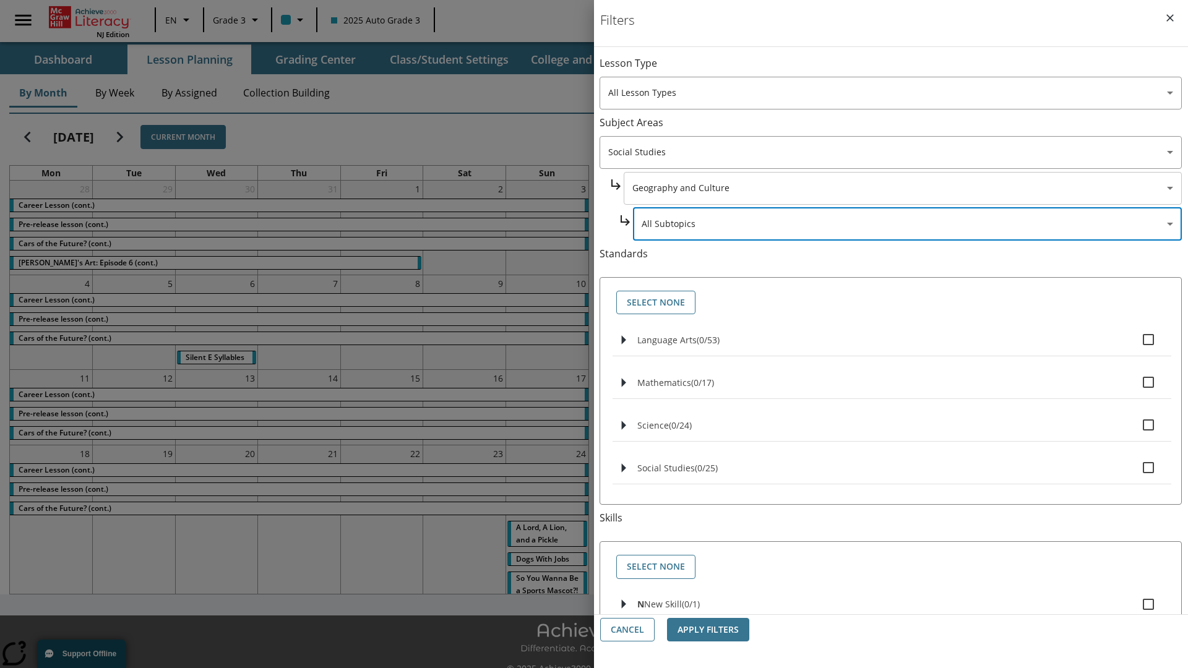
click at [902, 69] on body "Skip to main content [GEOGRAPHIC_DATA] Edition EN Grade 3 2025 Auto Grade 3 Sea…" at bounding box center [594, 347] width 1188 height 695
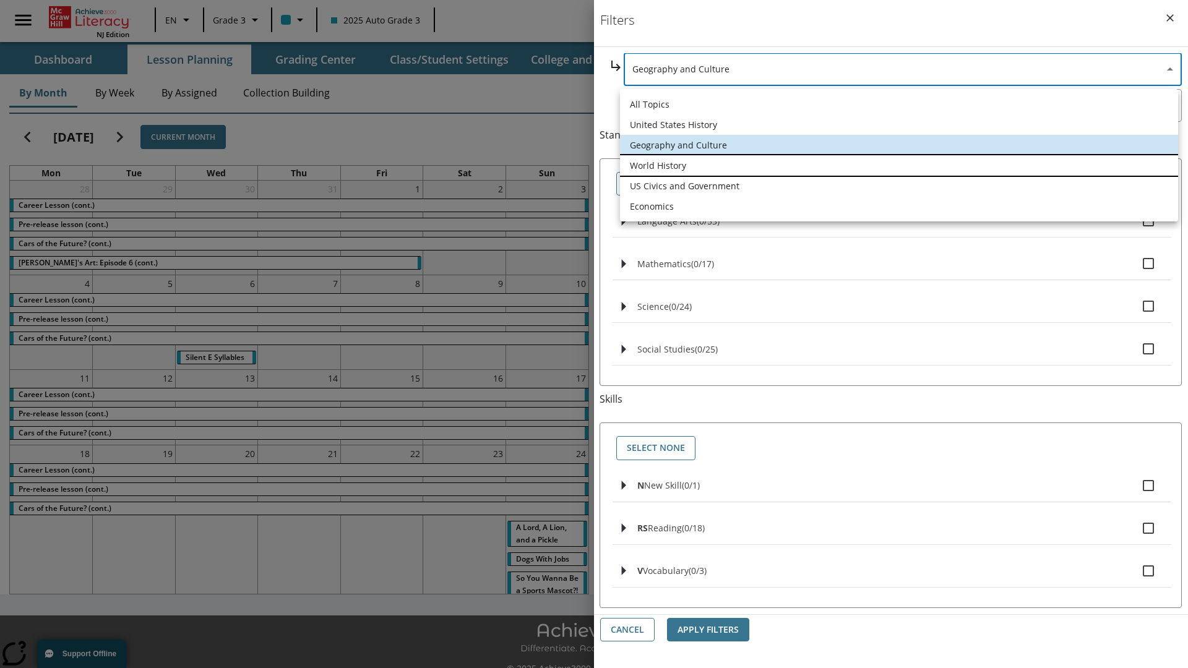
click at [899, 165] on li "World History" at bounding box center [899, 165] width 558 height 20
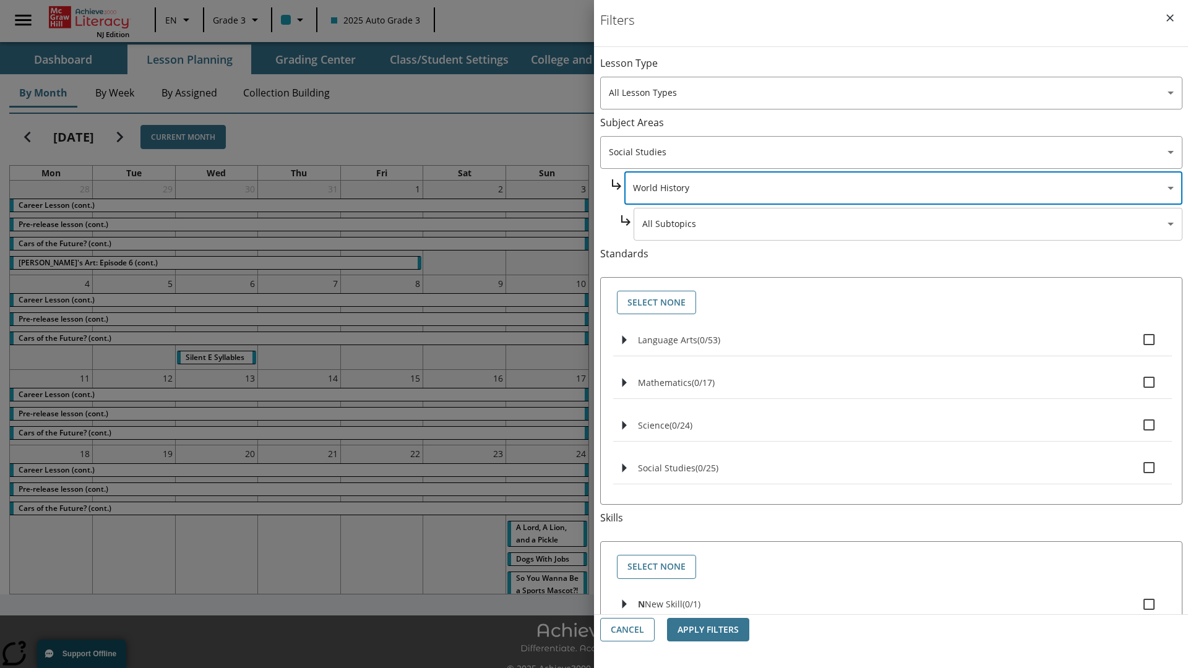
click at [907, 69] on body "Skip to main content [GEOGRAPHIC_DATA] Edition EN Grade 3 2025 Auto Grade 3 Sea…" at bounding box center [594, 347] width 1188 height 695
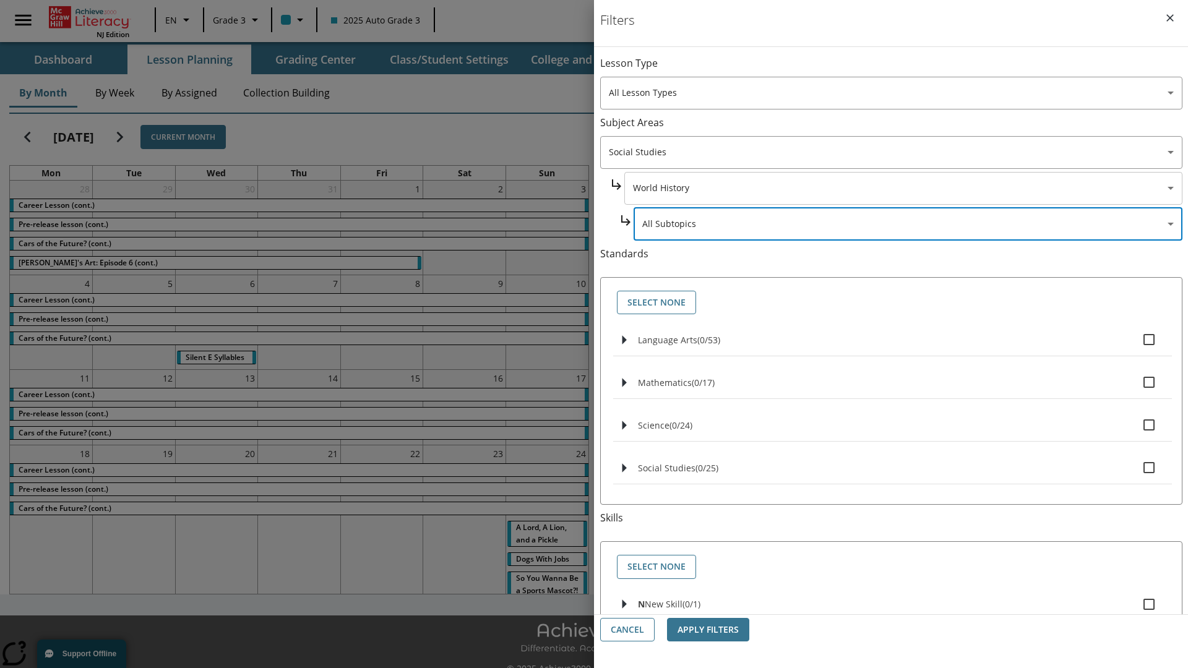
click at [902, 188] on body "Skip to main content [GEOGRAPHIC_DATA] Edition EN Grade 3 2025 Auto Grade 3 Sea…" at bounding box center [594, 347] width 1188 height 695
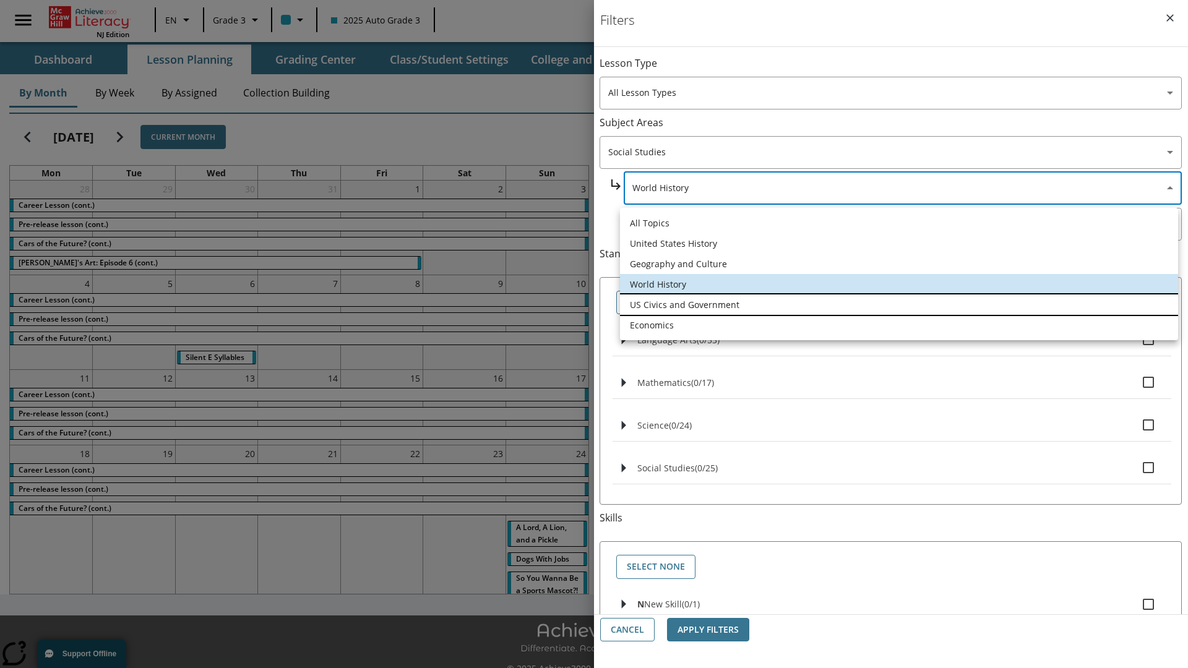
click at [899, 304] on li "US Civics and Government" at bounding box center [899, 304] width 558 height 20
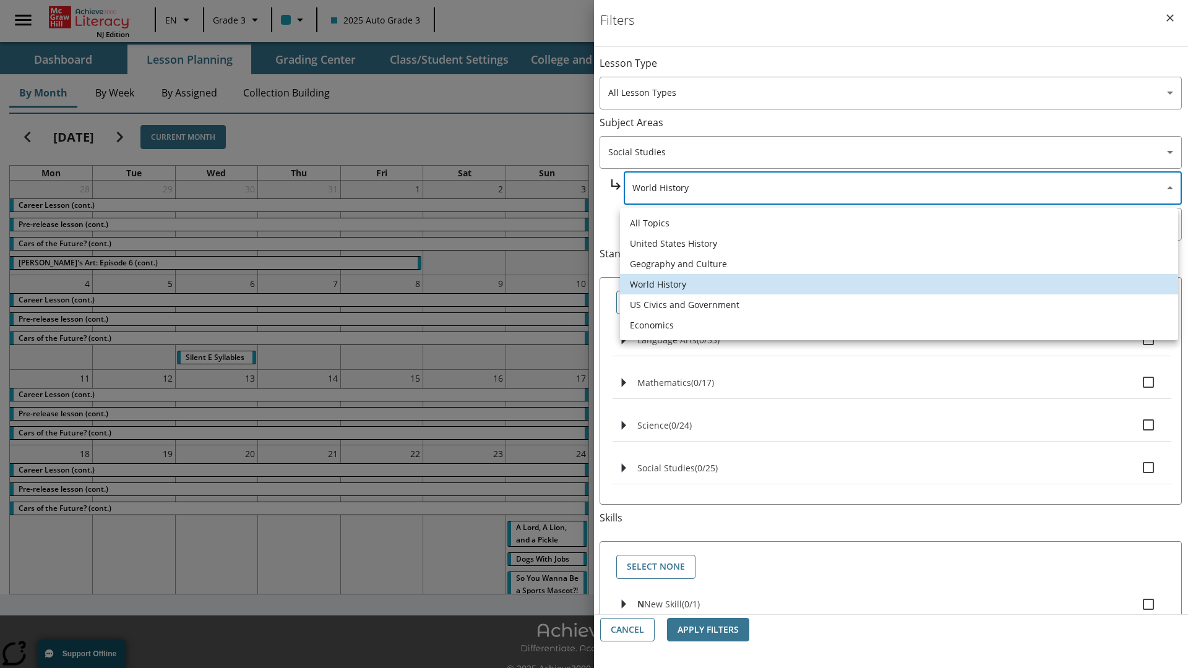
type input "194"
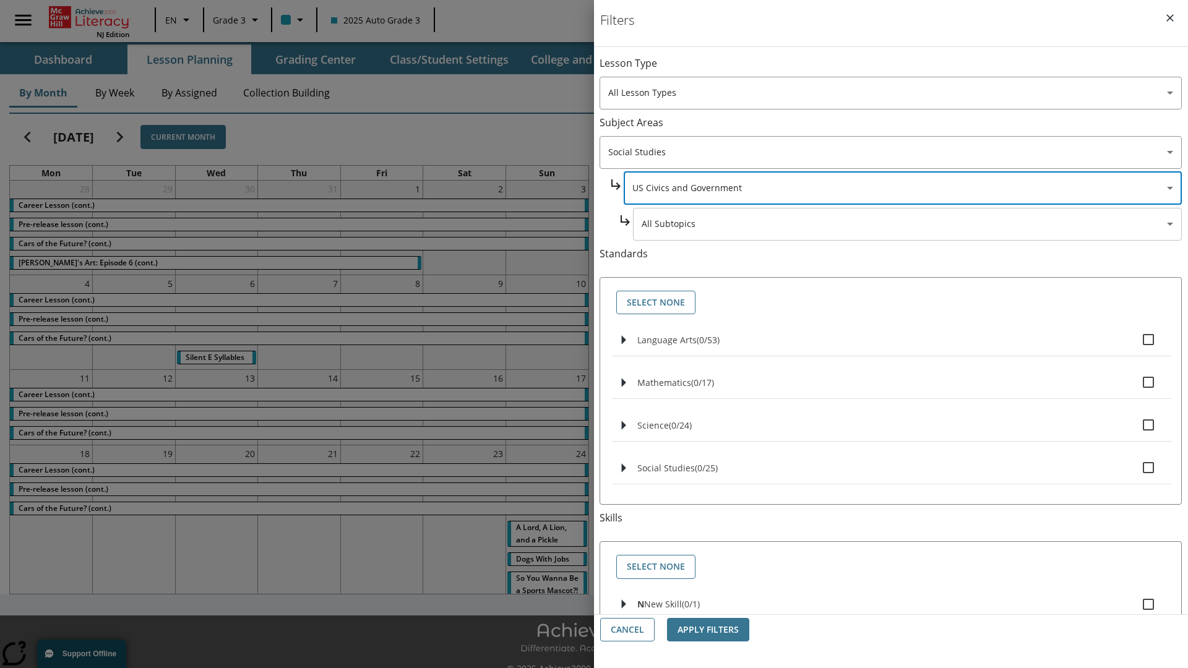
click at [907, 69] on body "Skip to main content [GEOGRAPHIC_DATA] Edition EN Grade 3 2025 Auto Grade 3 Sea…" at bounding box center [594, 347] width 1188 height 695
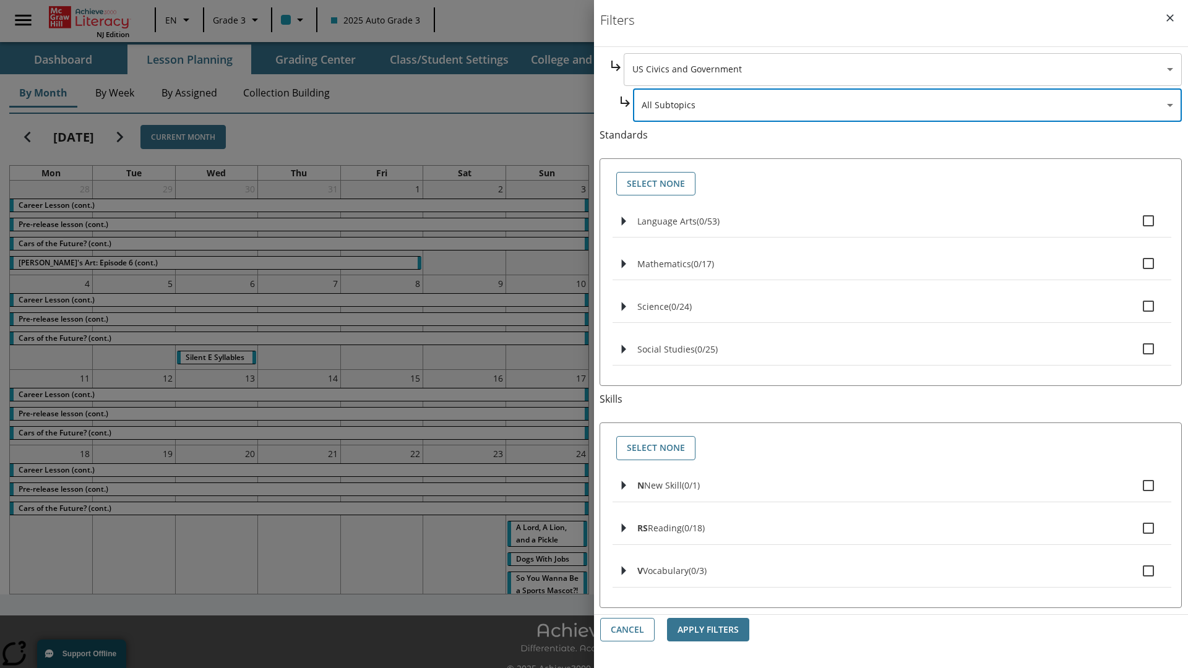
click at [902, 69] on body "Skip to main content [GEOGRAPHIC_DATA] Edition EN Grade 3 2025 Auto Grade 3 Sea…" at bounding box center [594, 347] width 1188 height 695
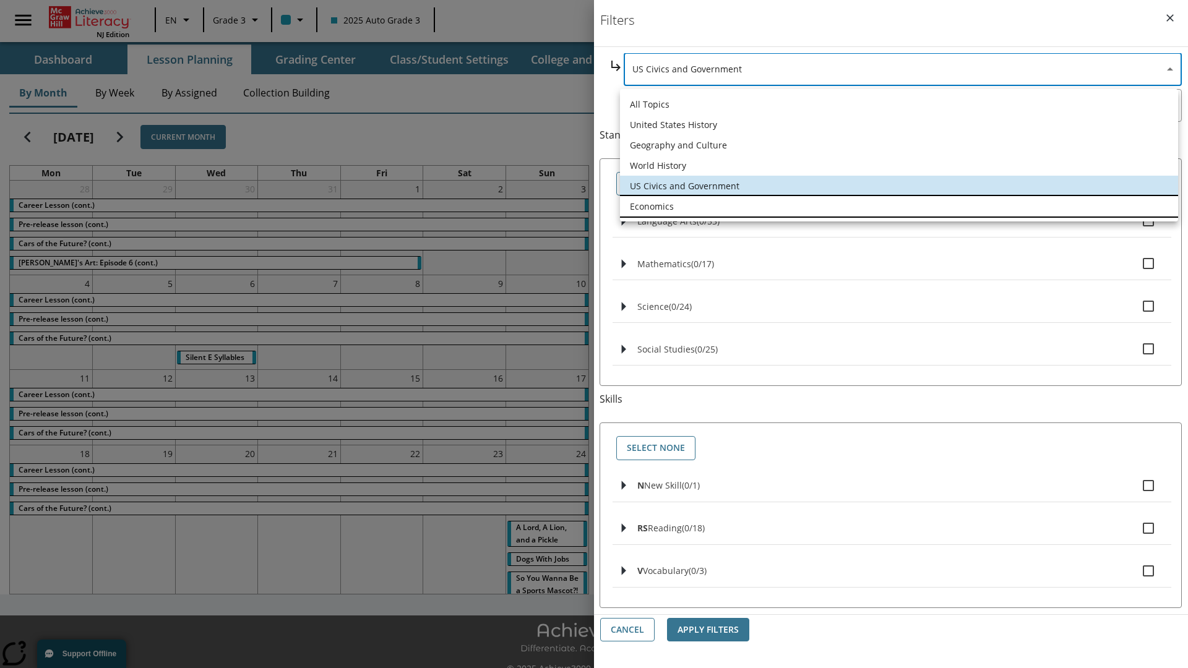
click at [899, 206] on li "Economics" at bounding box center [899, 206] width 558 height 20
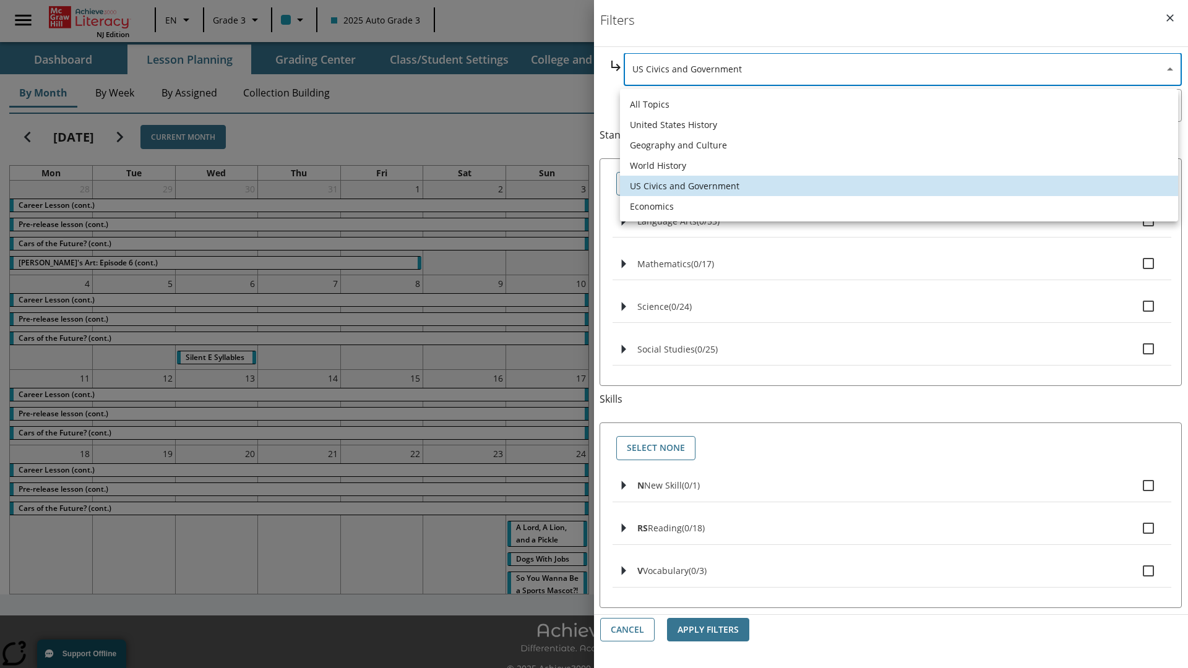
type input "195"
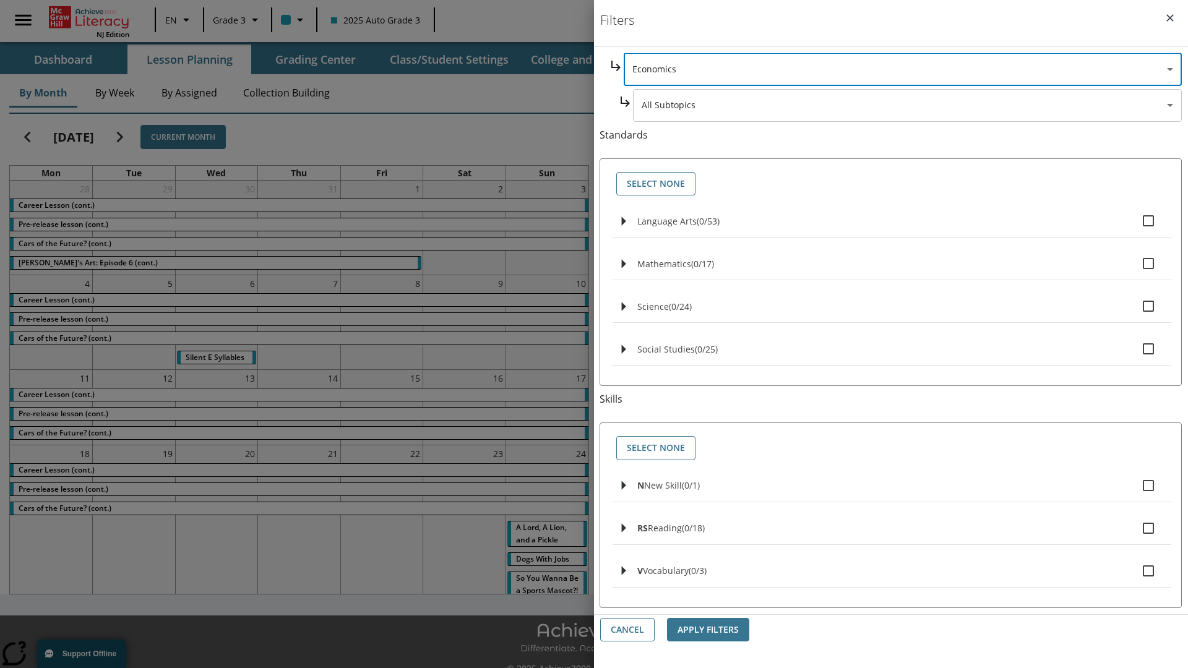
click at [907, 224] on body "Skip to main content [GEOGRAPHIC_DATA] Edition EN Grade 3 2025 Auto Grade 3 Sea…" at bounding box center [594, 347] width 1188 height 695
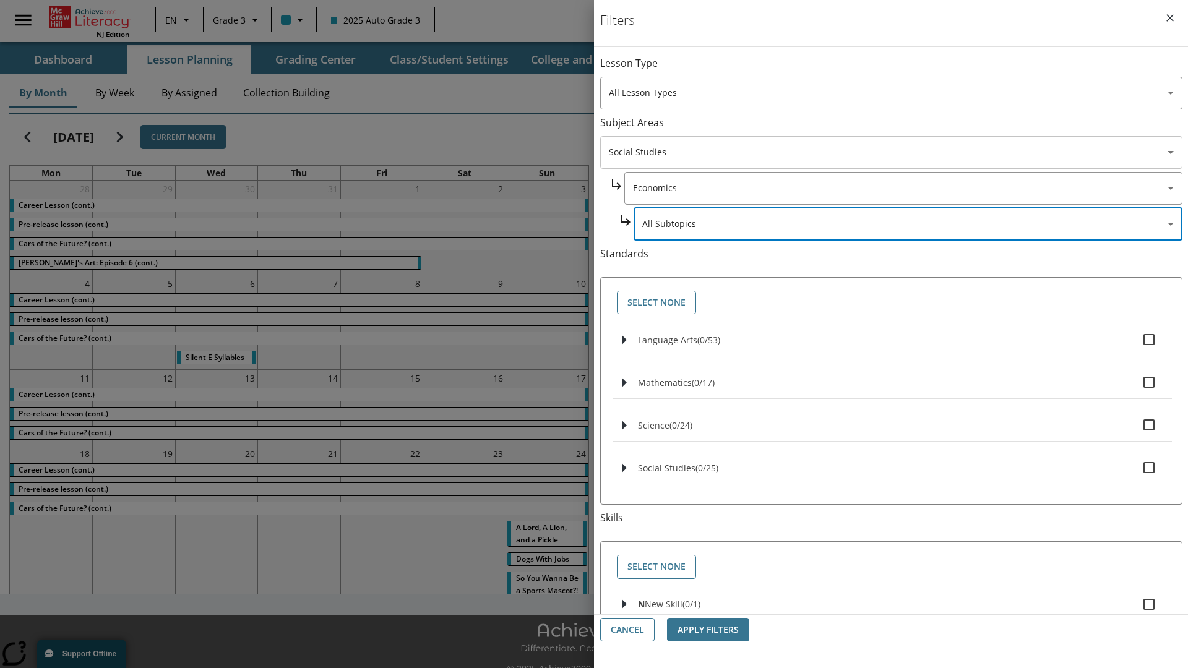
click at [890, 69] on body "Skip to main content [GEOGRAPHIC_DATA] Edition EN Grade 3 2025 Auto Grade 3 Sea…" at bounding box center [594, 347] width 1188 height 695
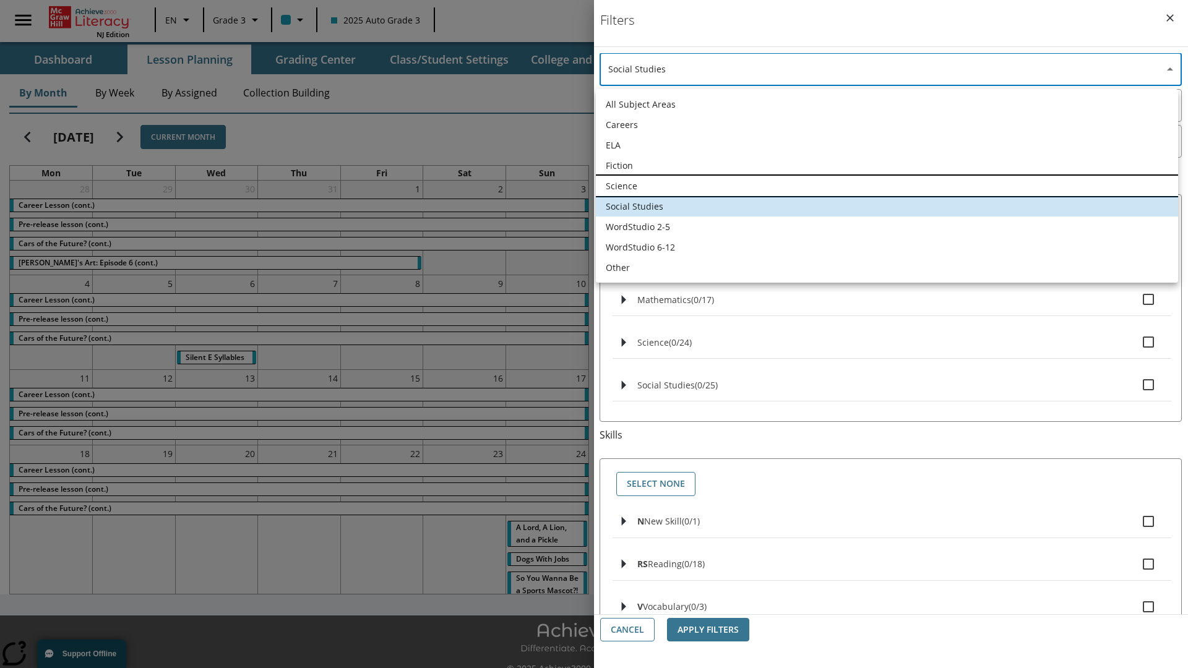
click at [886, 186] on li "Science" at bounding box center [887, 186] width 582 height 20
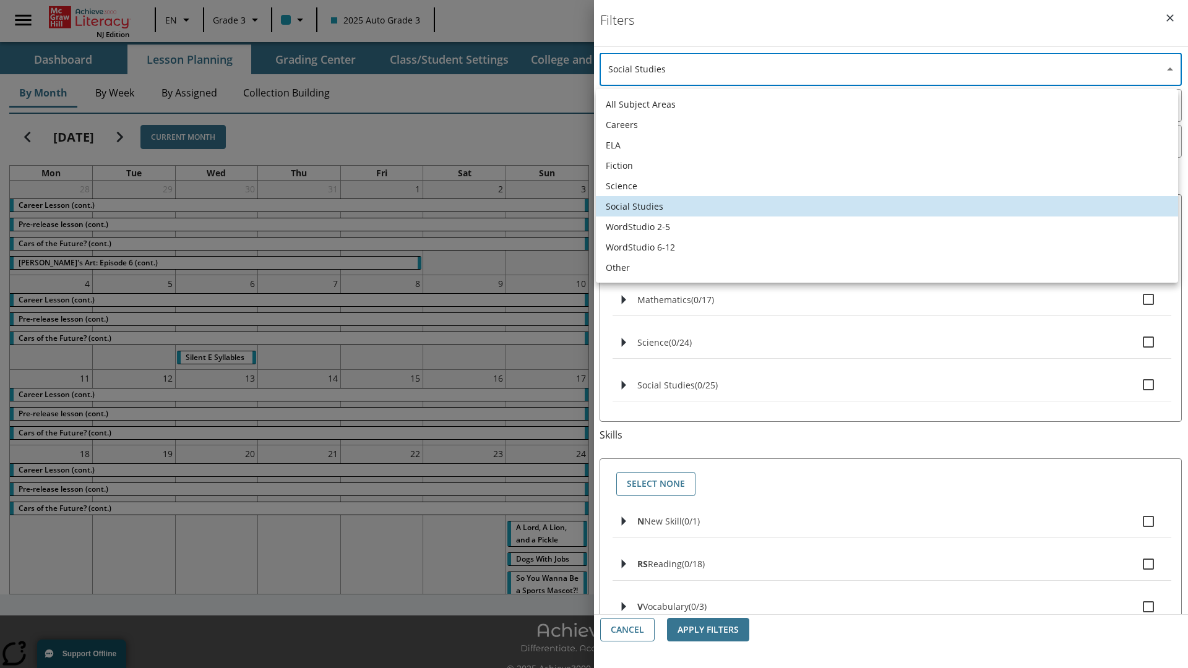
type input "2"
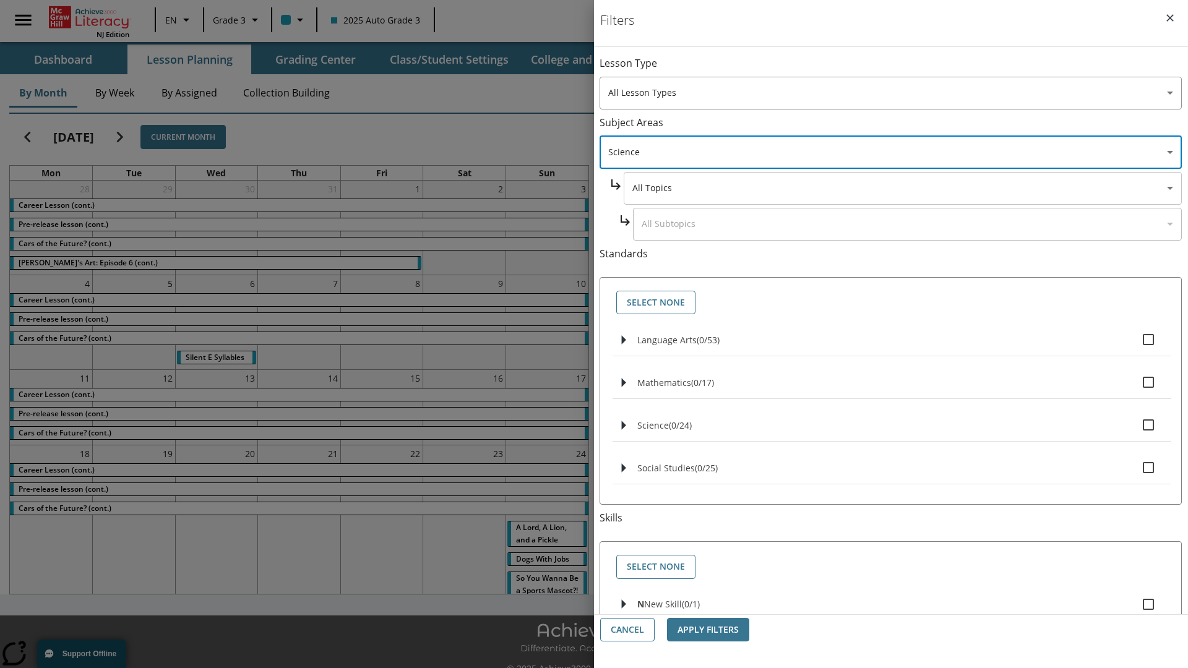
click at [902, 69] on body "Skip to main content [GEOGRAPHIC_DATA] Edition EN Grade 3 2025 Auto Grade 3 Sea…" at bounding box center [594, 347] width 1188 height 695
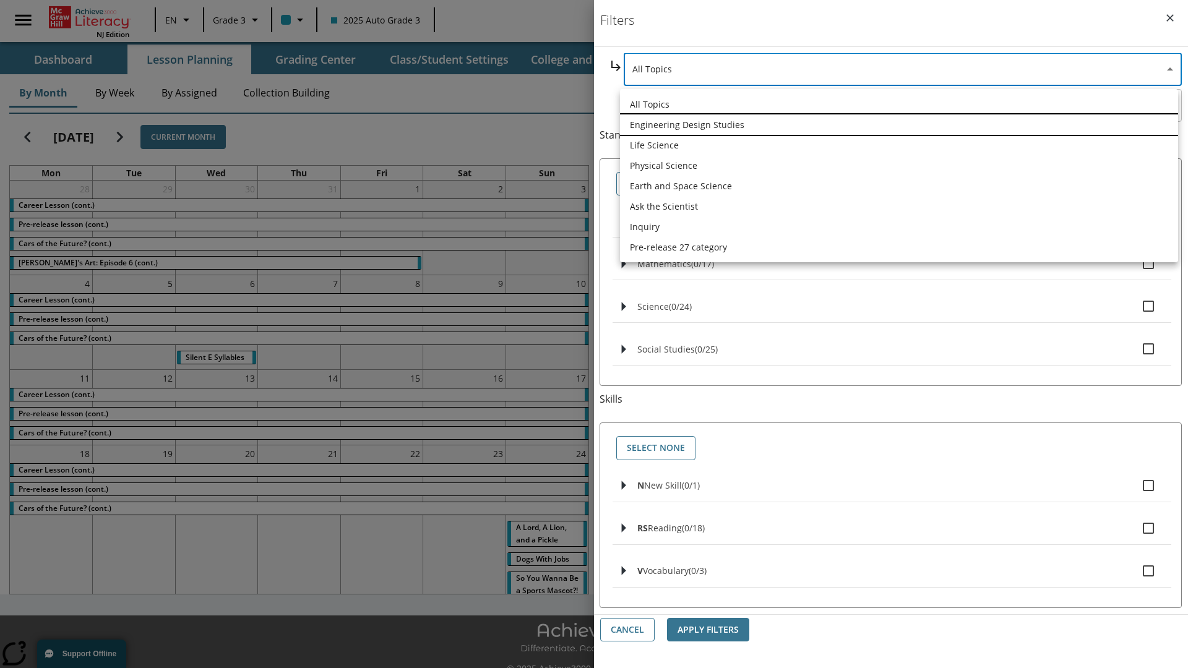
click at [899, 124] on li "Engineering Design Studies" at bounding box center [899, 124] width 558 height 20
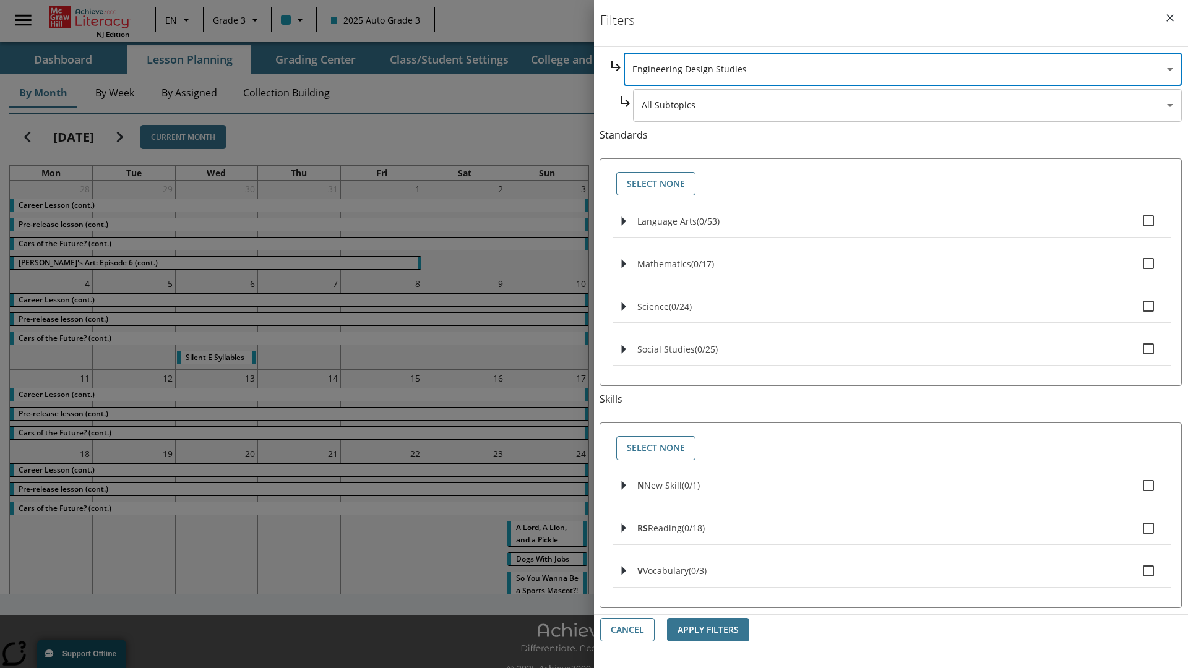
click at [907, 224] on body "Skip to main content [GEOGRAPHIC_DATA] Edition EN Grade 3 2025 Auto Grade 3 Sea…" at bounding box center [594, 347] width 1188 height 695
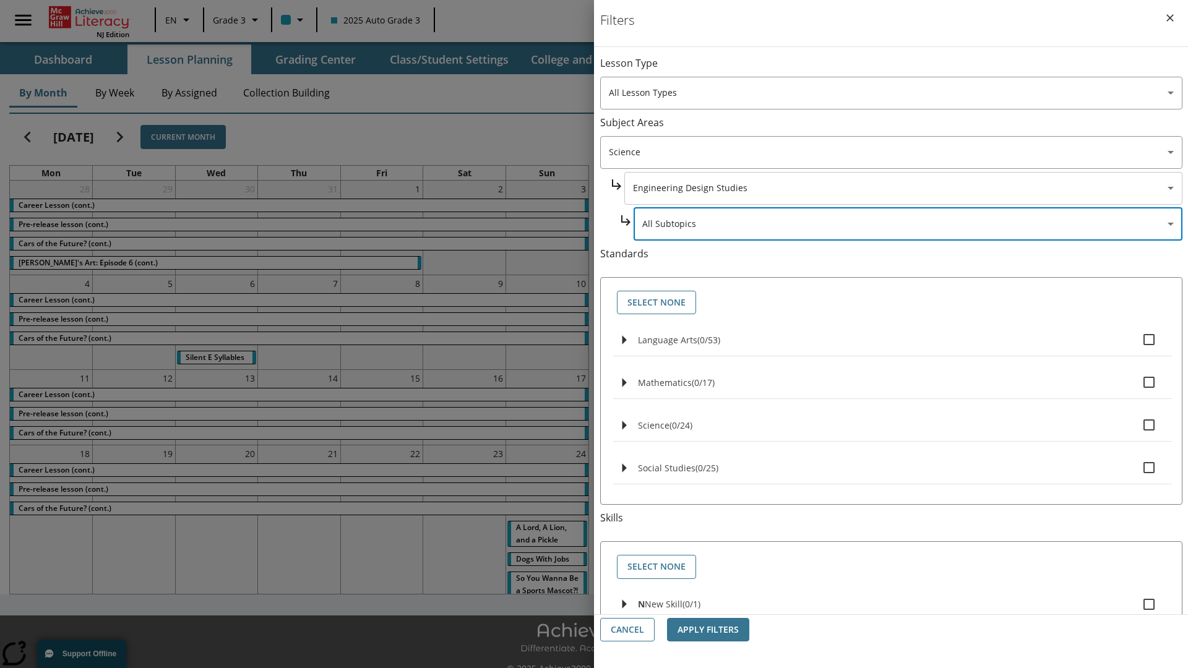
click at [903, 188] on body "Skip to main content [GEOGRAPHIC_DATA] Edition EN Grade 3 2025 Auto Grade 3 Sea…" at bounding box center [594, 347] width 1188 height 695
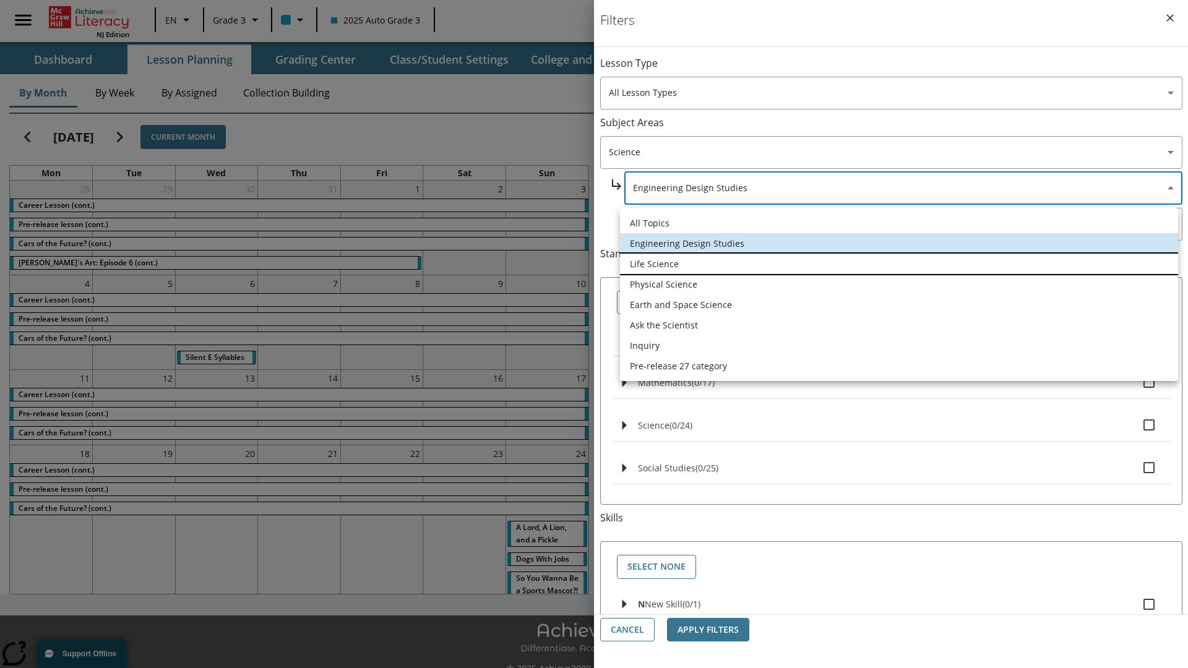
click at [899, 264] on li "Life Science" at bounding box center [899, 264] width 558 height 20
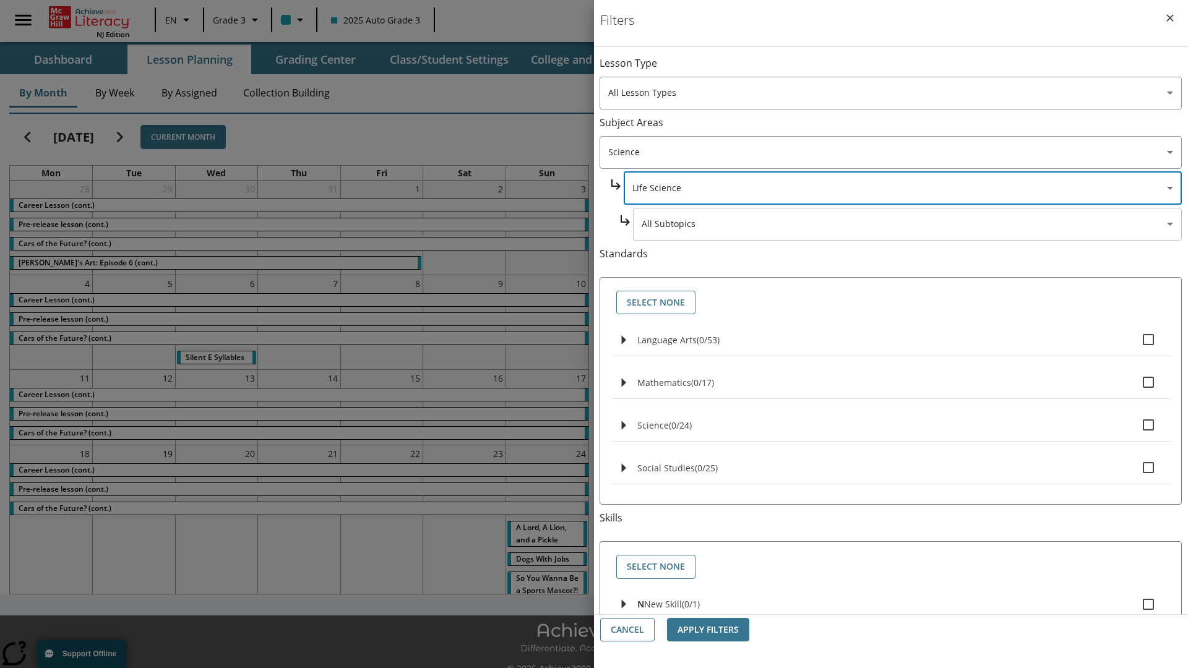
click at [907, 69] on body "Skip to main content [GEOGRAPHIC_DATA] Edition EN Grade 3 2025 Auto Grade 3 Sea…" at bounding box center [594, 347] width 1188 height 695
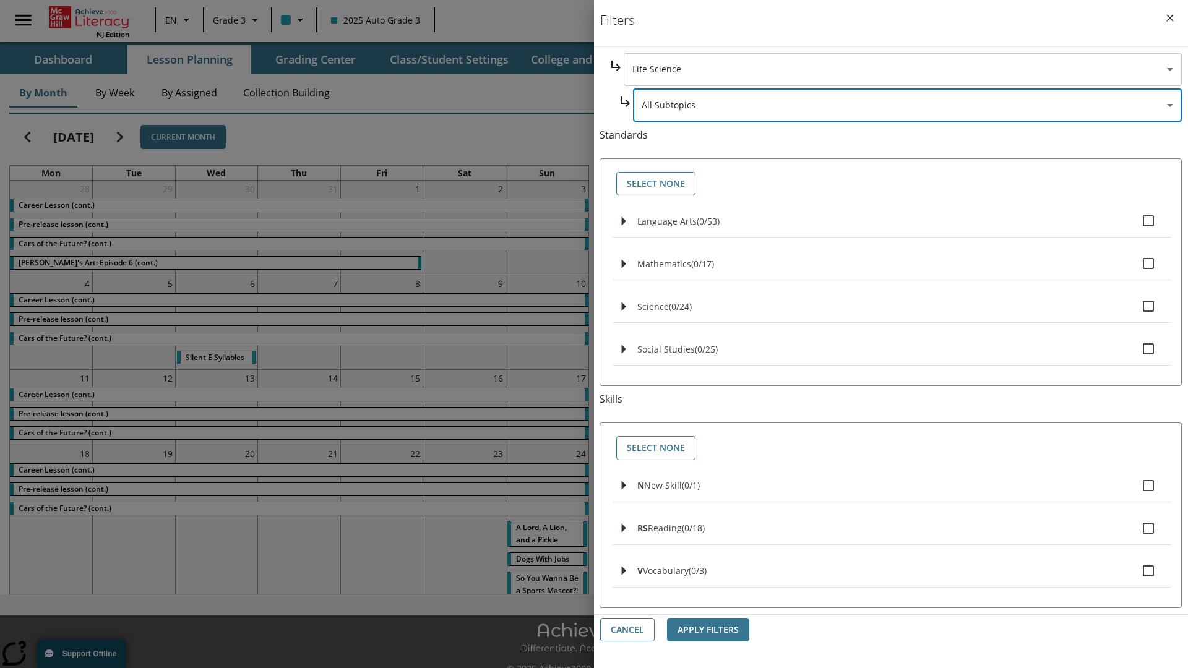
click at [902, 69] on body "Skip to main content [GEOGRAPHIC_DATA] Edition EN Grade 3 2025 Auto Grade 3 Sea…" at bounding box center [594, 347] width 1188 height 695
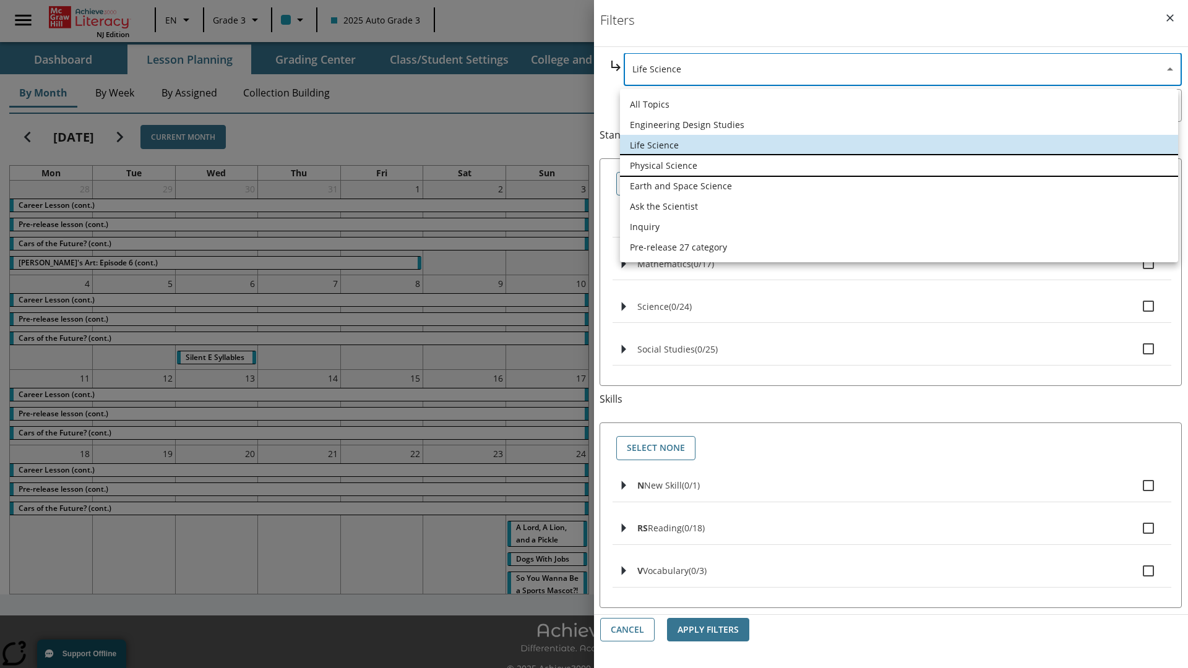
click at [899, 165] on li "Physical Science" at bounding box center [899, 165] width 558 height 20
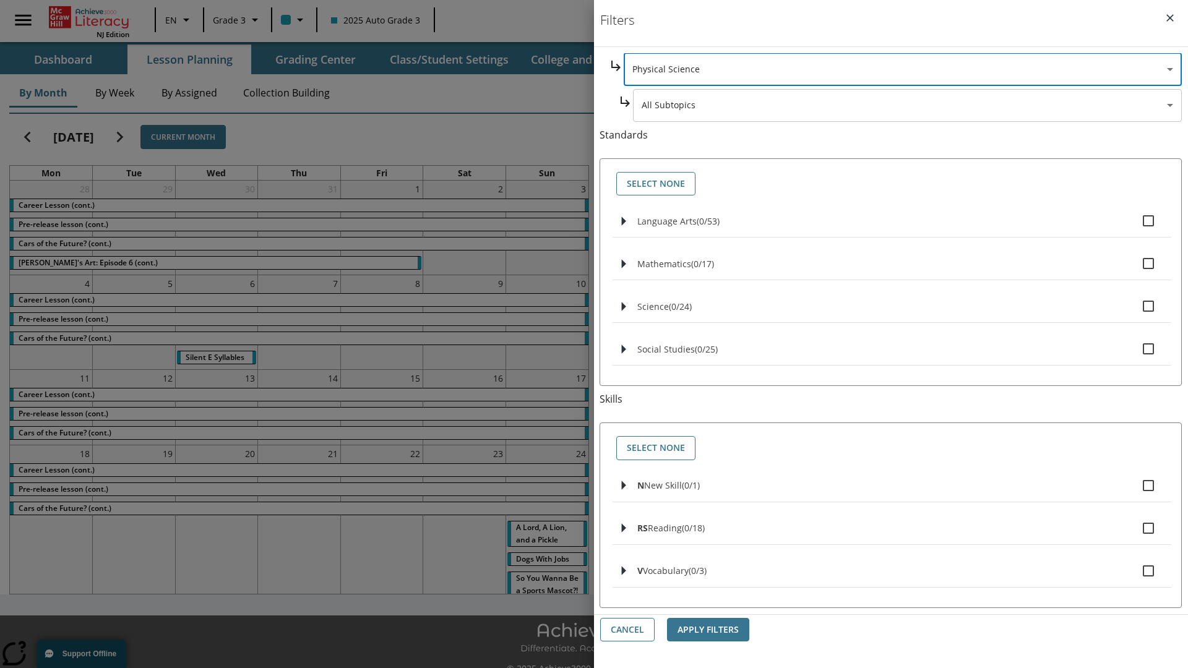
click at [907, 224] on body "Skip to main content [GEOGRAPHIC_DATA] Edition EN Grade 3 2025 Auto Grade 3 Sea…" at bounding box center [594, 347] width 1188 height 695
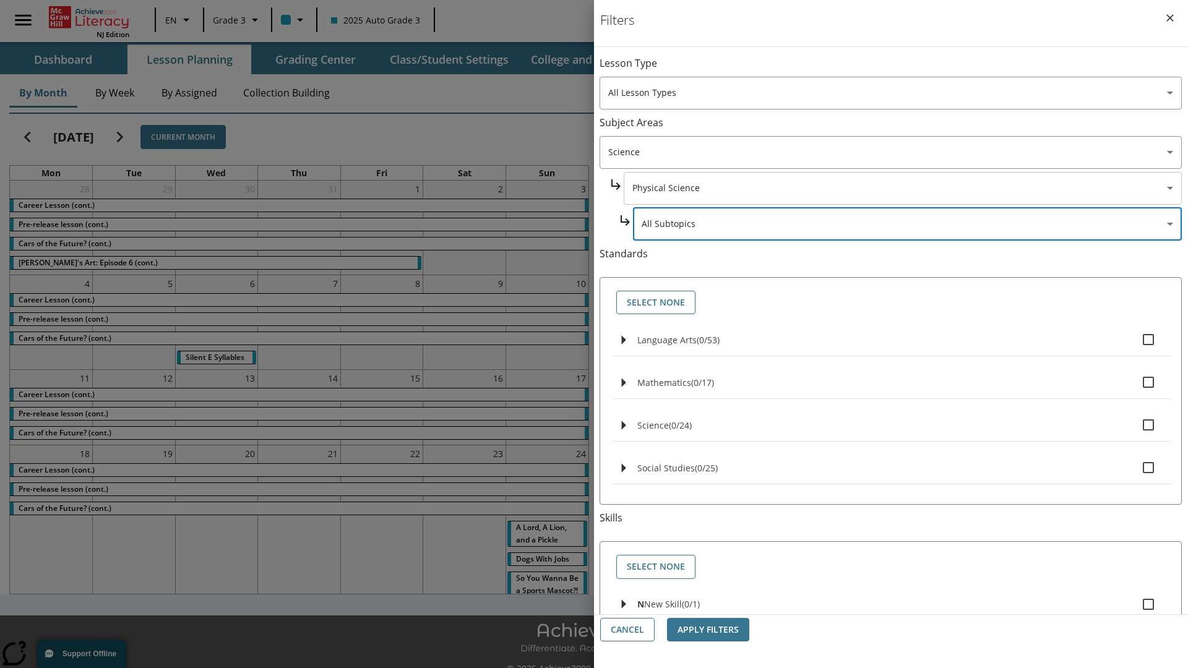
click at [902, 69] on body "Skip to main content [GEOGRAPHIC_DATA] Edition EN Grade 3 2025 Auto Grade 3 Sea…" at bounding box center [594, 347] width 1188 height 695
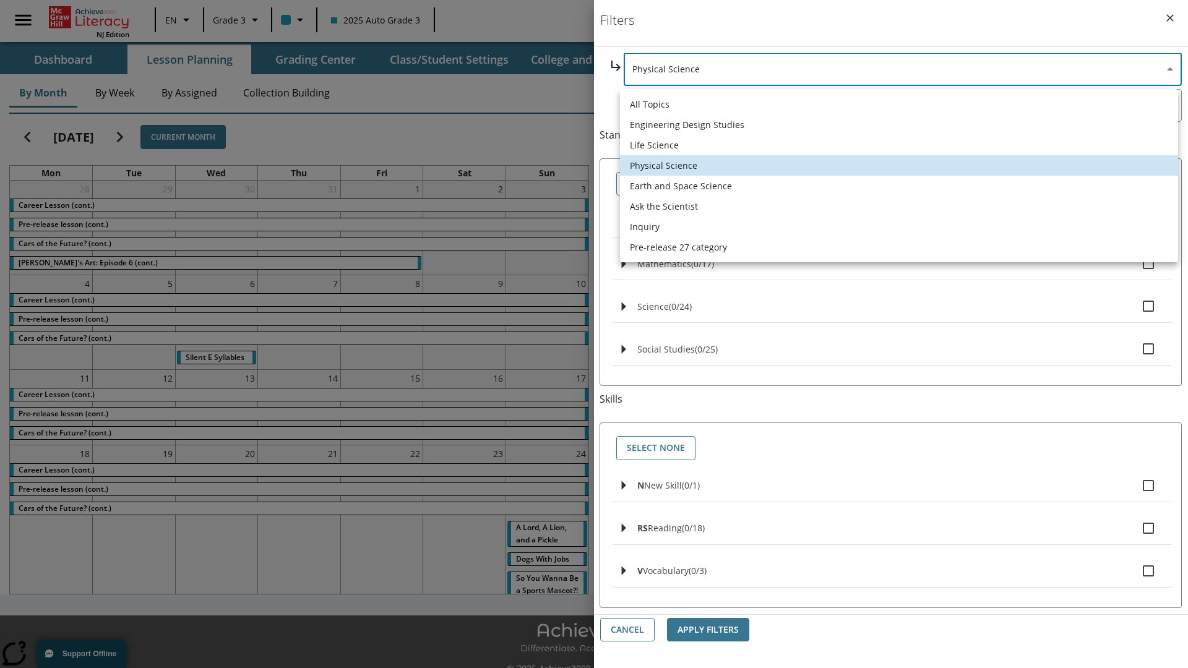
click at [899, 186] on li "Earth and Space Science" at bounding box center [899, 186] width 558 height 20
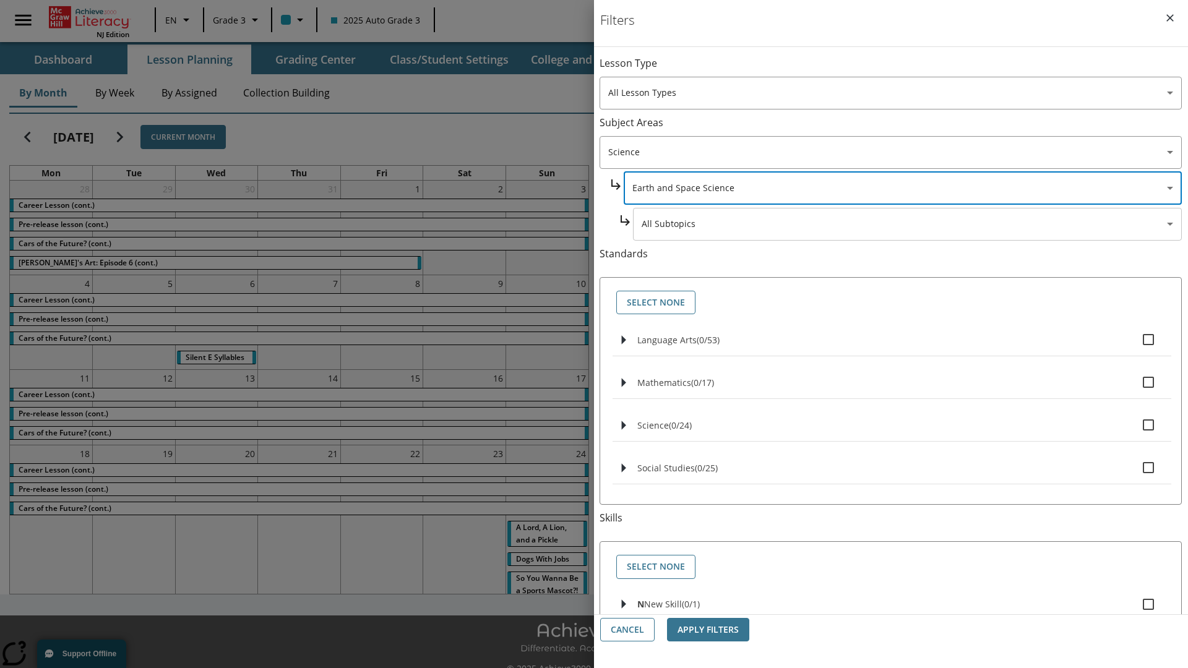
click at [907, 69] on body "Skip to main content [GEOGRAPHIC_DATA] Edition EN Grade 3 2025 Auto Grade 3 Sea…" at bounding box center [594, 347] width 1188 height 695
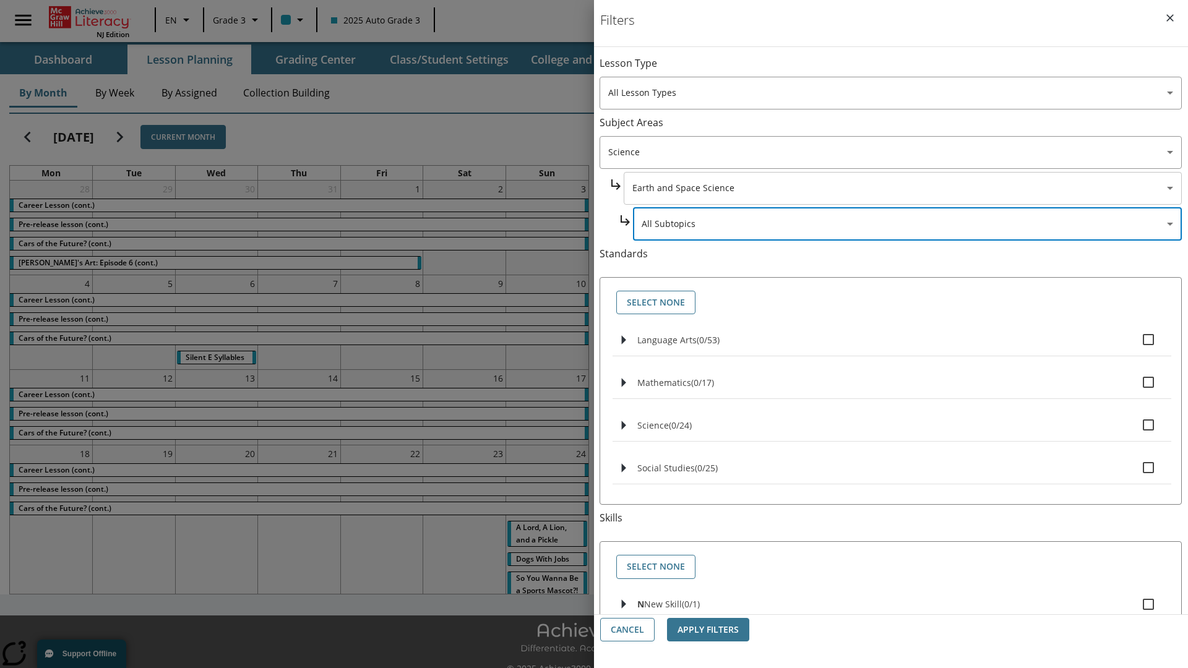
click at [902, 69] on body "Skip to main content [GEOGRAPHIC_DATA] Edition EN Grade 3 2025 Auto Grade 3 Sea…" at bounding box center [594, 347] width 1188 height 695
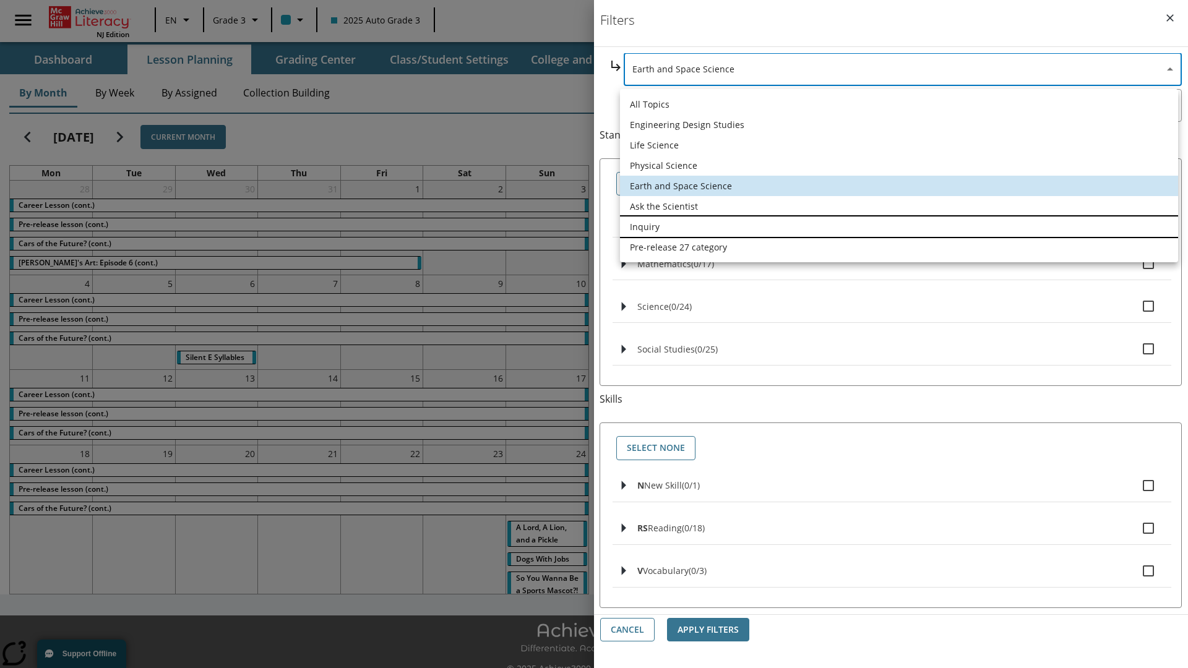
click at [899, 226] on li "Inquiry" at bounding box center [899, 227] width 558 height 20
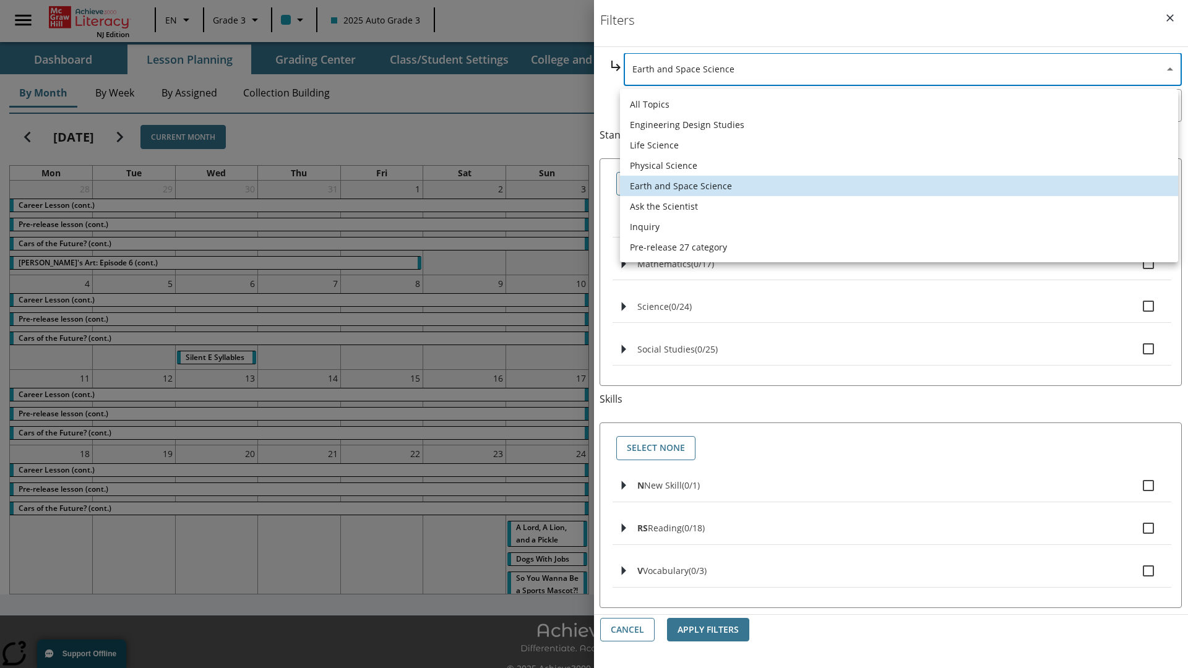
type input "251"
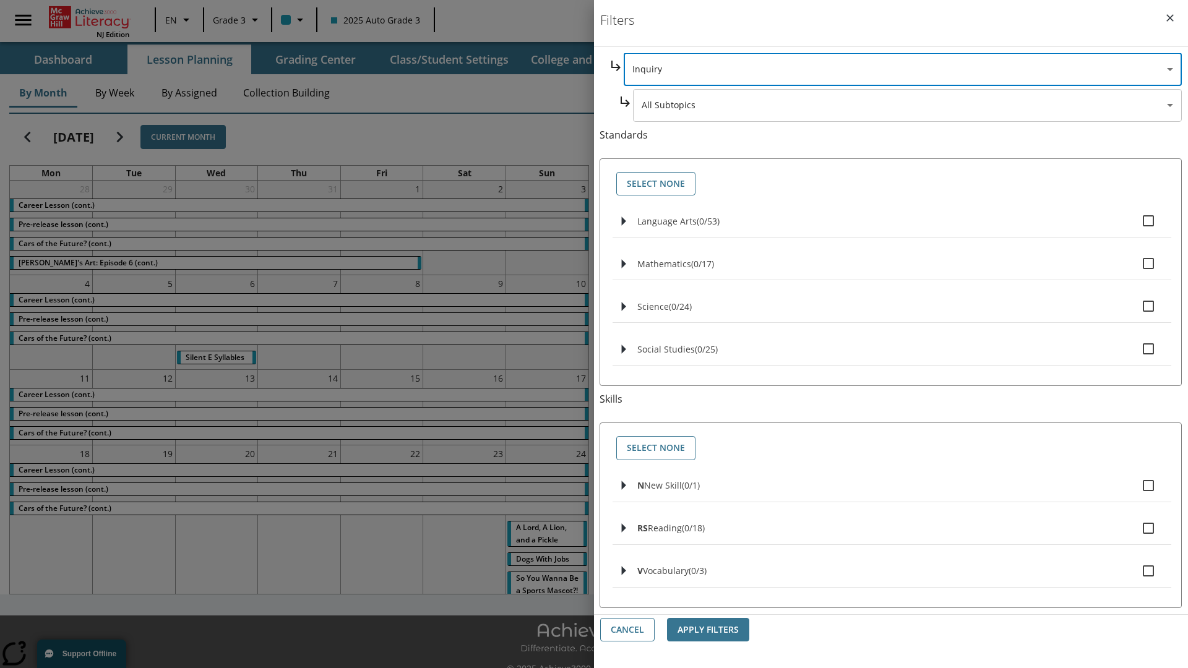
click at [907, 105] on body "Skip to main content [GEOGRAPHIC_DATA] Edition EN Grade 3 2025 Auto Grade 3 Sea…" at bounding box center [594, 347] width 1188 height 695
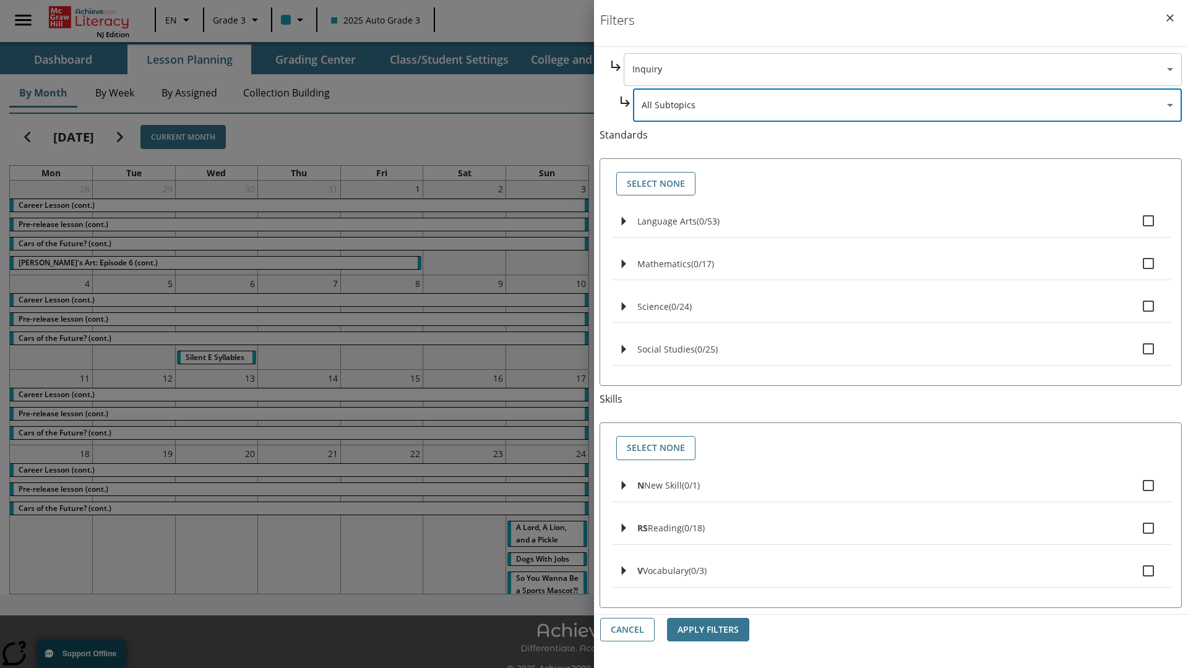
click at [902, 188] on body "Skip to main content [GEOGRAPHIC_DATA] Edition EN Grade 3 2025 Auto Grade 3 Sea…" at bounding box center [594, 347] width 1188 height 695
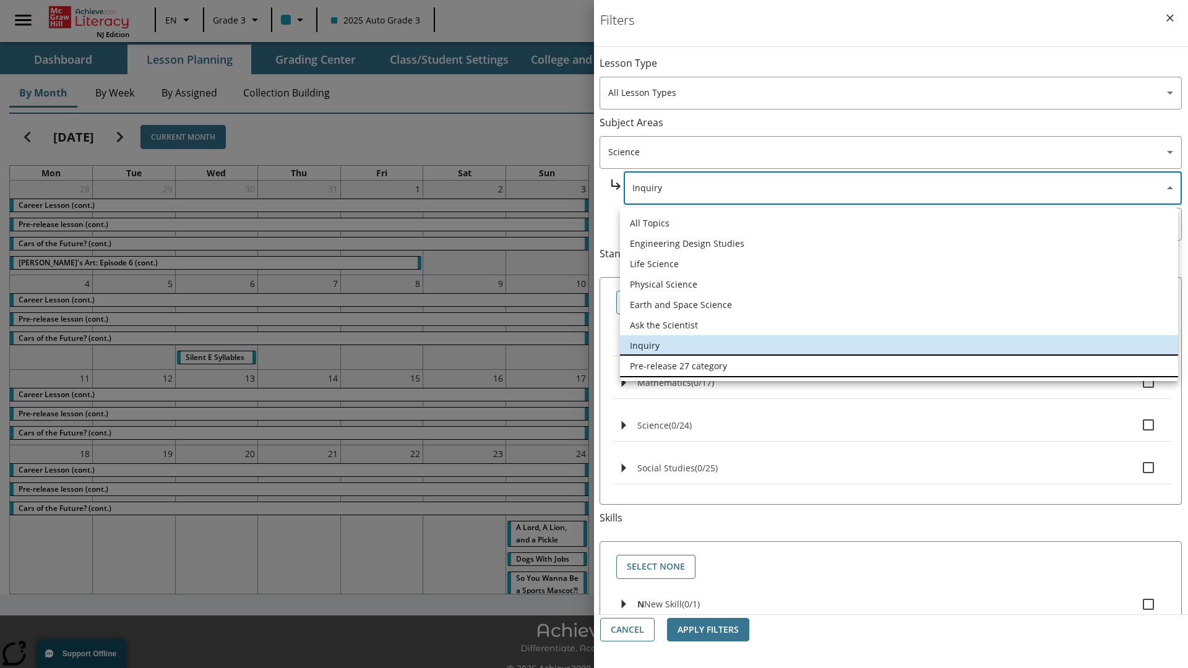
click at [899, 366] on li "Pre-release 27 category" at bounding box center [899, 366] width 558 height 20
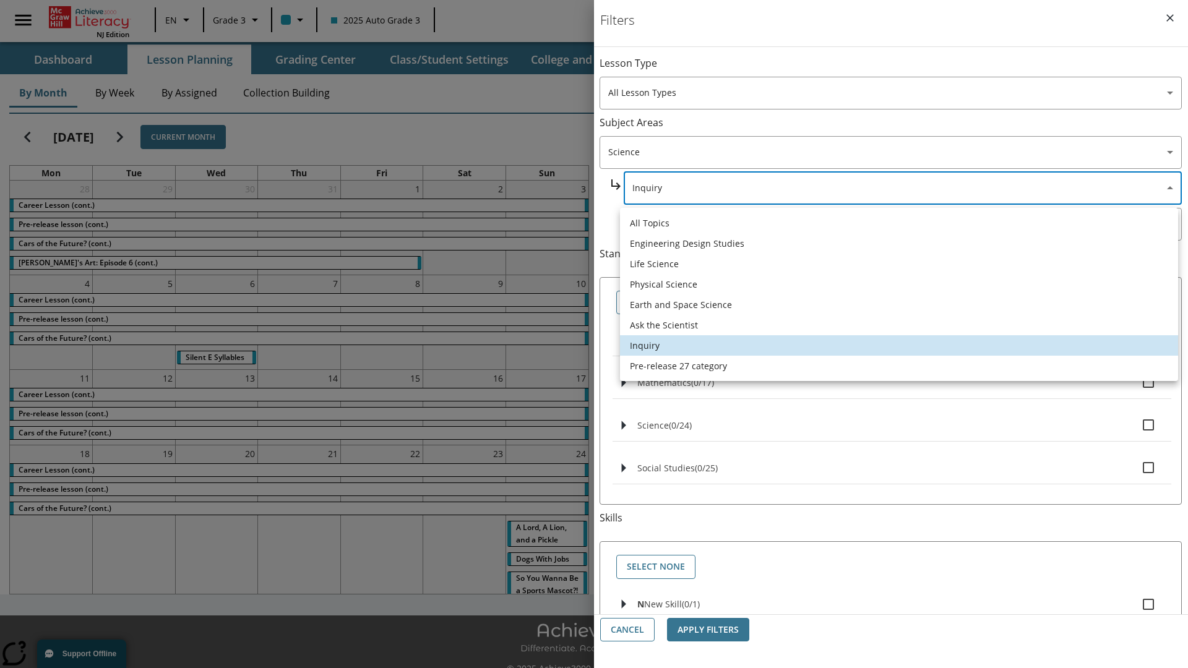
type input "271"
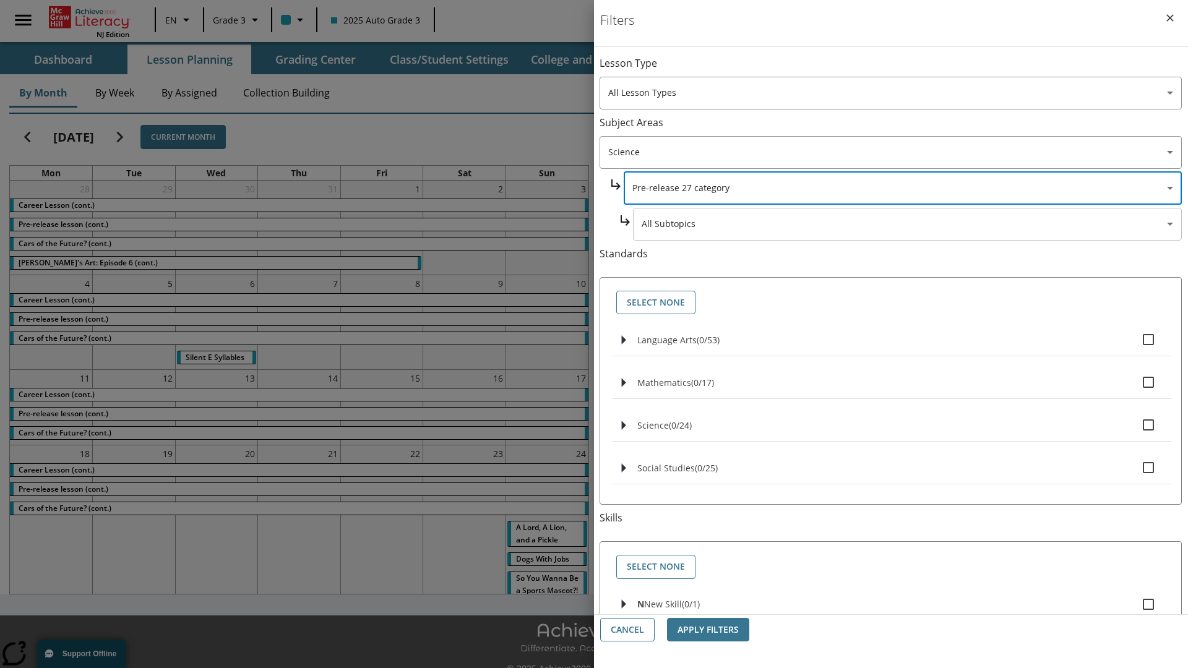
click at [907, 69] on body "Skip to main content [GEOGRAPHIC_DATA] Edition EN Grade 3 2025 Auto Grade 3 Sea…" at bounding box center [594, 347] width 1188 height 695
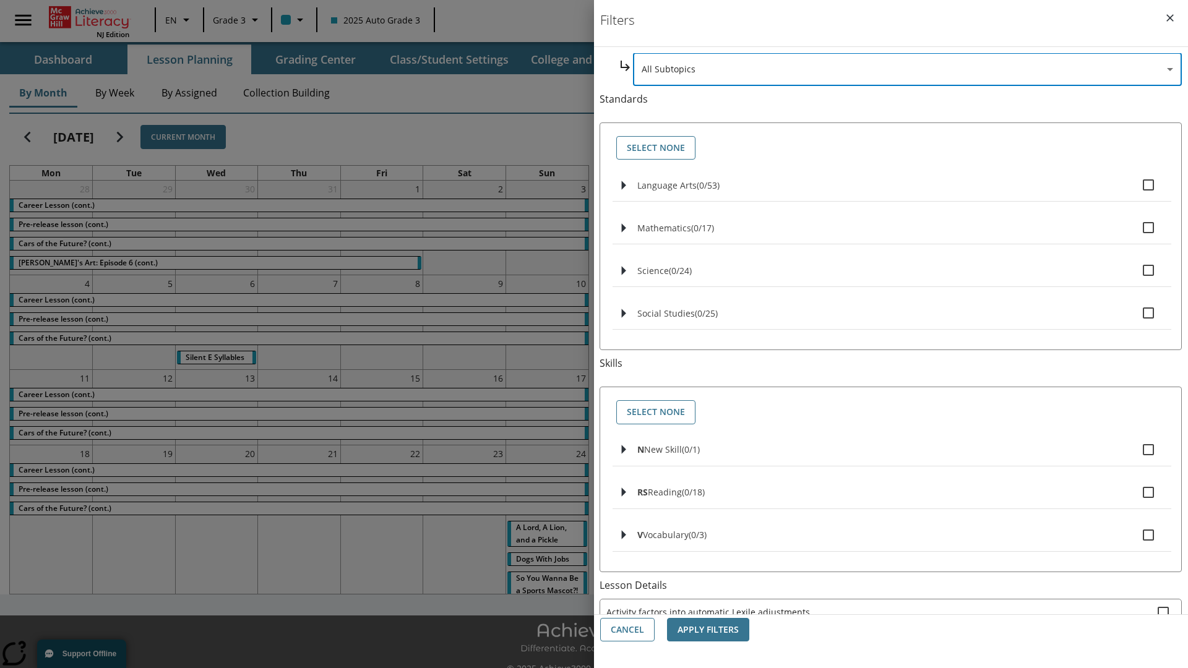
click at [891, 152] on body "Skip to main content [GEOGRAPHIC_DATA] Edition EN Grade 3 2025 Auto Grade 3 Sea…" at bounding box center [594, 347] width 1188 height 695
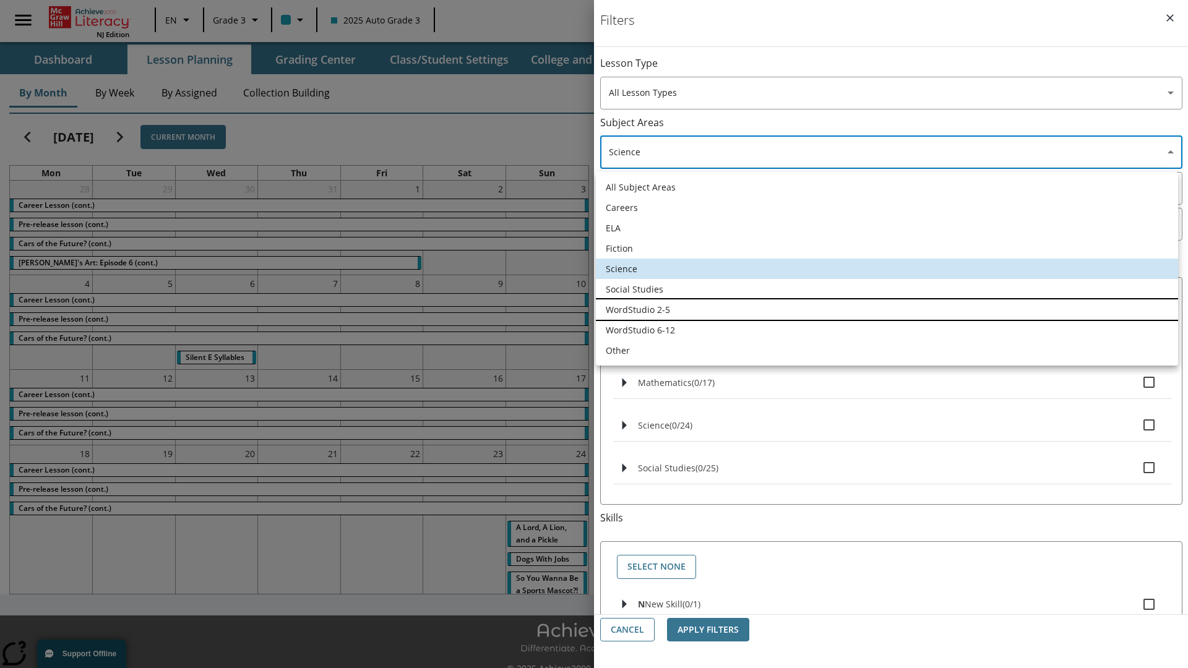
click at [886, 309] on li "WordStudio 2-5" at bounding box center [887, 309] width 582 height 20
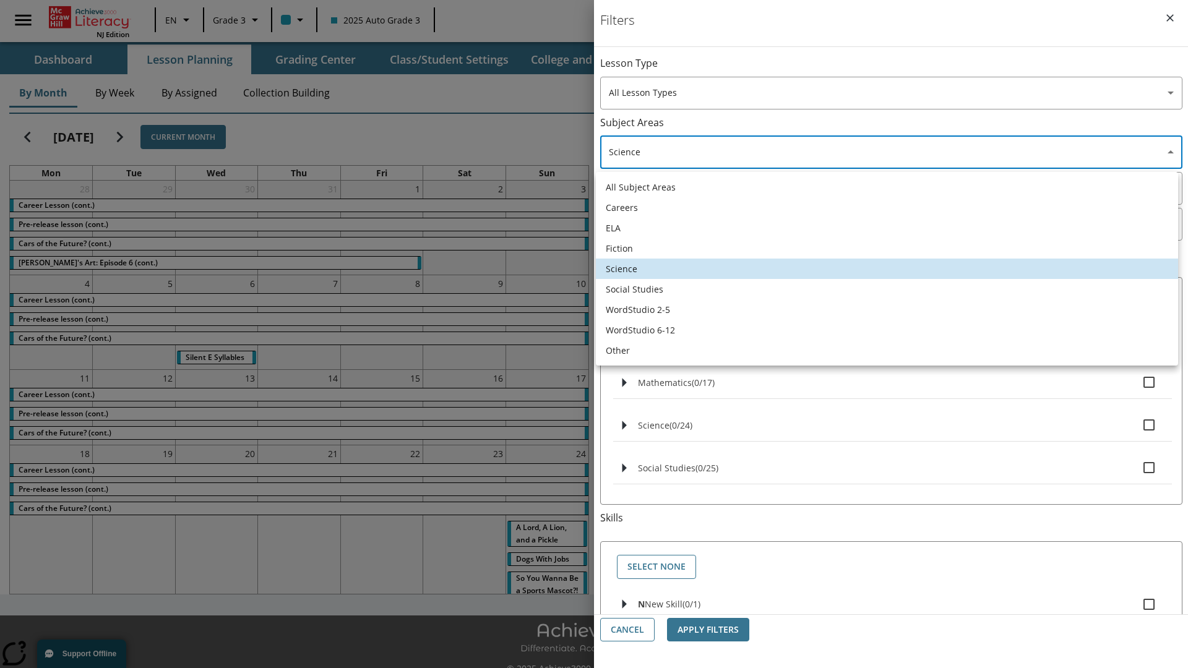
type input "6"
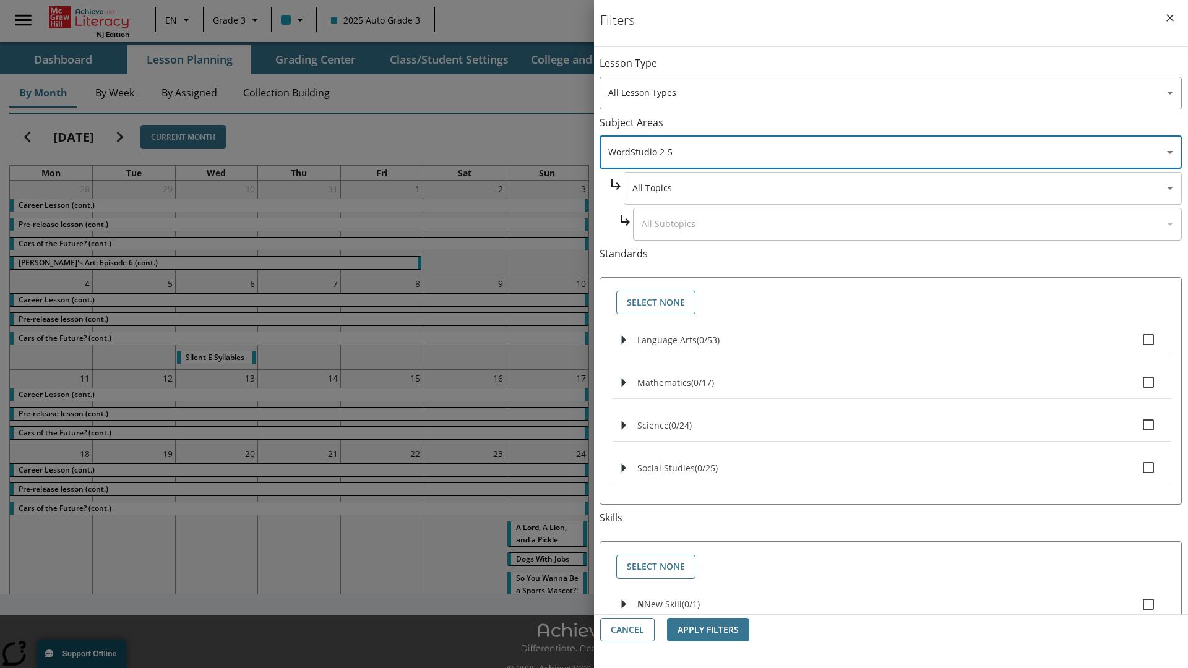
click at [902, 69] on body "Skip to main content [GEOGRAPHIC_DATA] Edition EN Grade 3 2025 Auto Grade 3 Sea…" at bounding box center [594, 347] width 1188 height 695
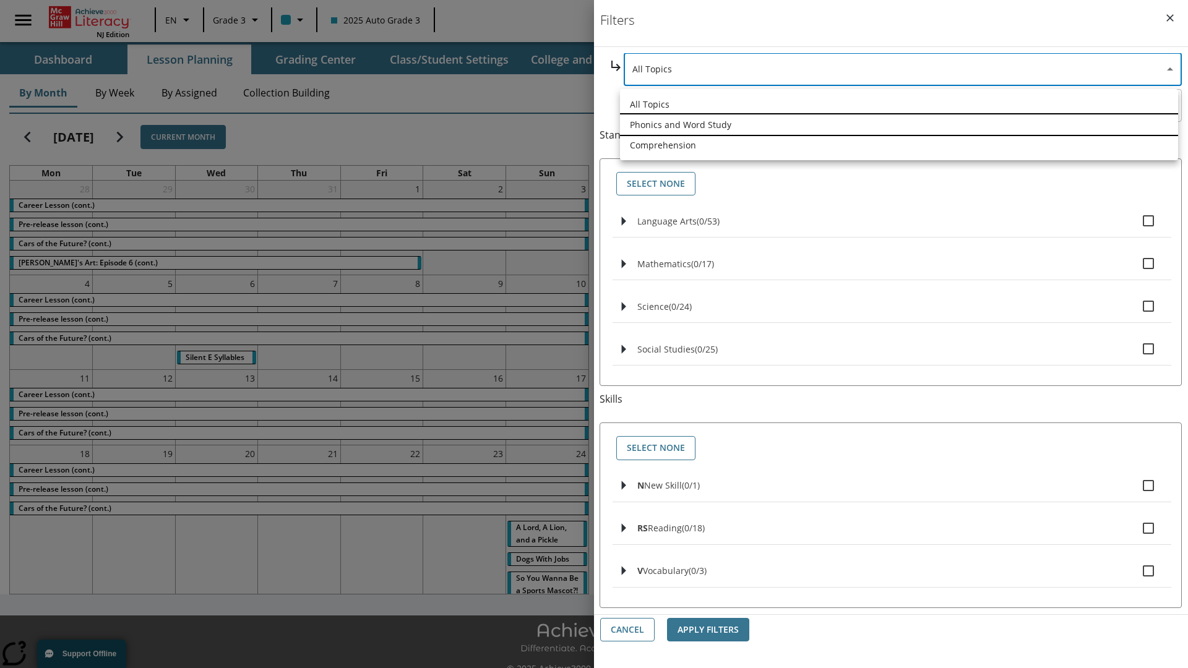
click at [899, 124] on li "Phonics and Word Study" at bounding box center [899, 124] width 558 height 20
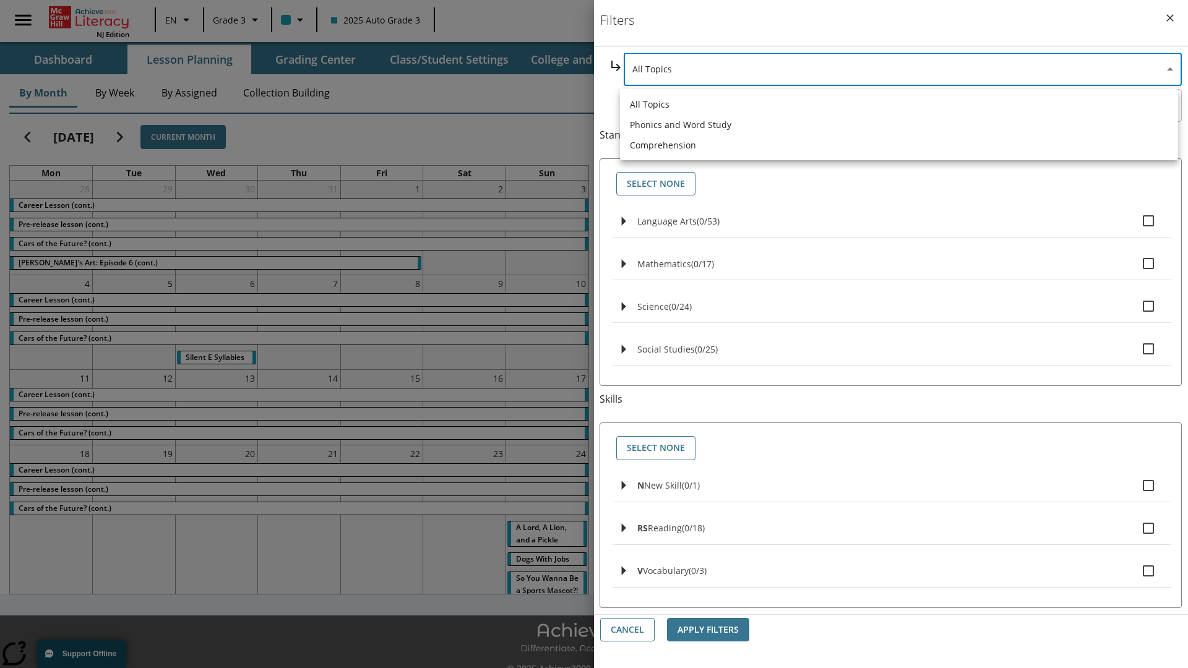
type input "249"
click at [907, 224] on body "Skip to main content [GEOGRAPHIC_DATA] Edition EN Grade 3 2025 Auto Grade 3 Sea…" at bounding box center [594, 347] width 1188 height 695
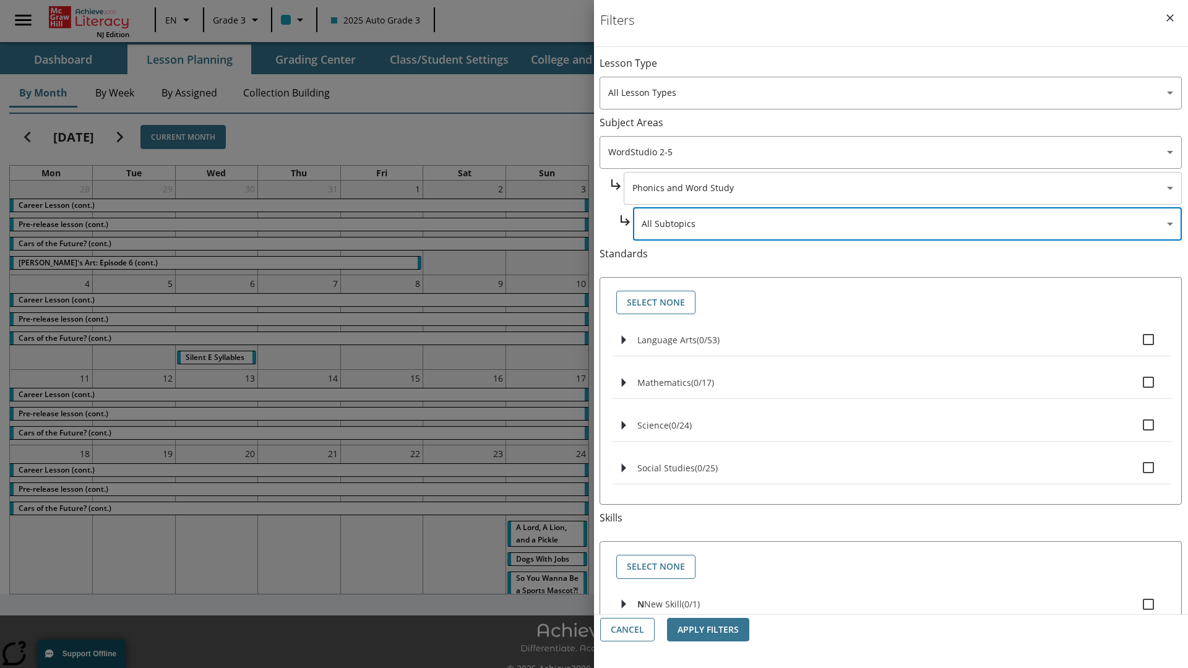
click at [902, 69] on body "Skip to main content [GEOGRAPHIC_DATA] Edition EN Grade 3 2025 Auto Grade 3 Sea…" at bounding box center [594, 347] width 1188 height 695
